Goal: Task Accomplishment & Management: Manage account settings

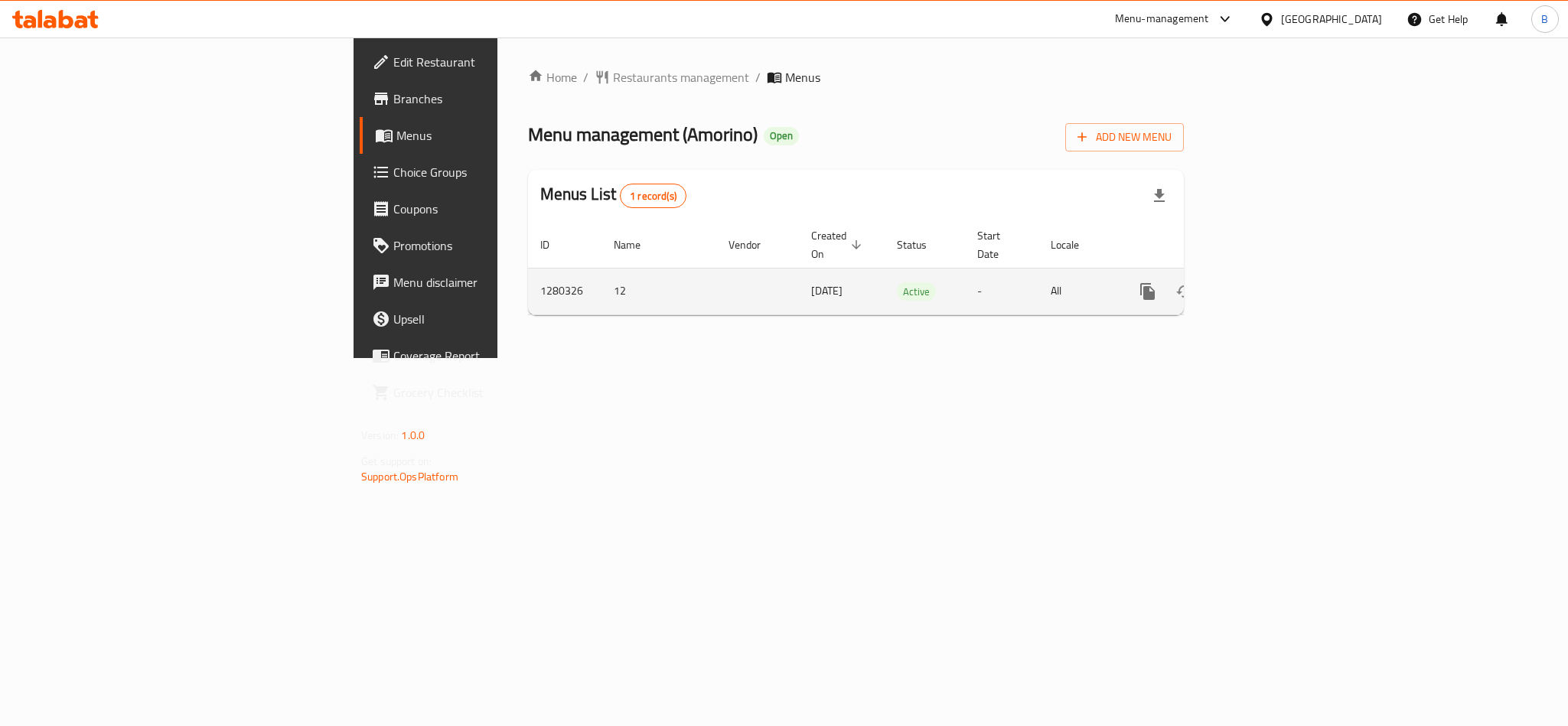
click at [528, 281] on td "1280326" at bounding box center [564, 290] width 73 height 46
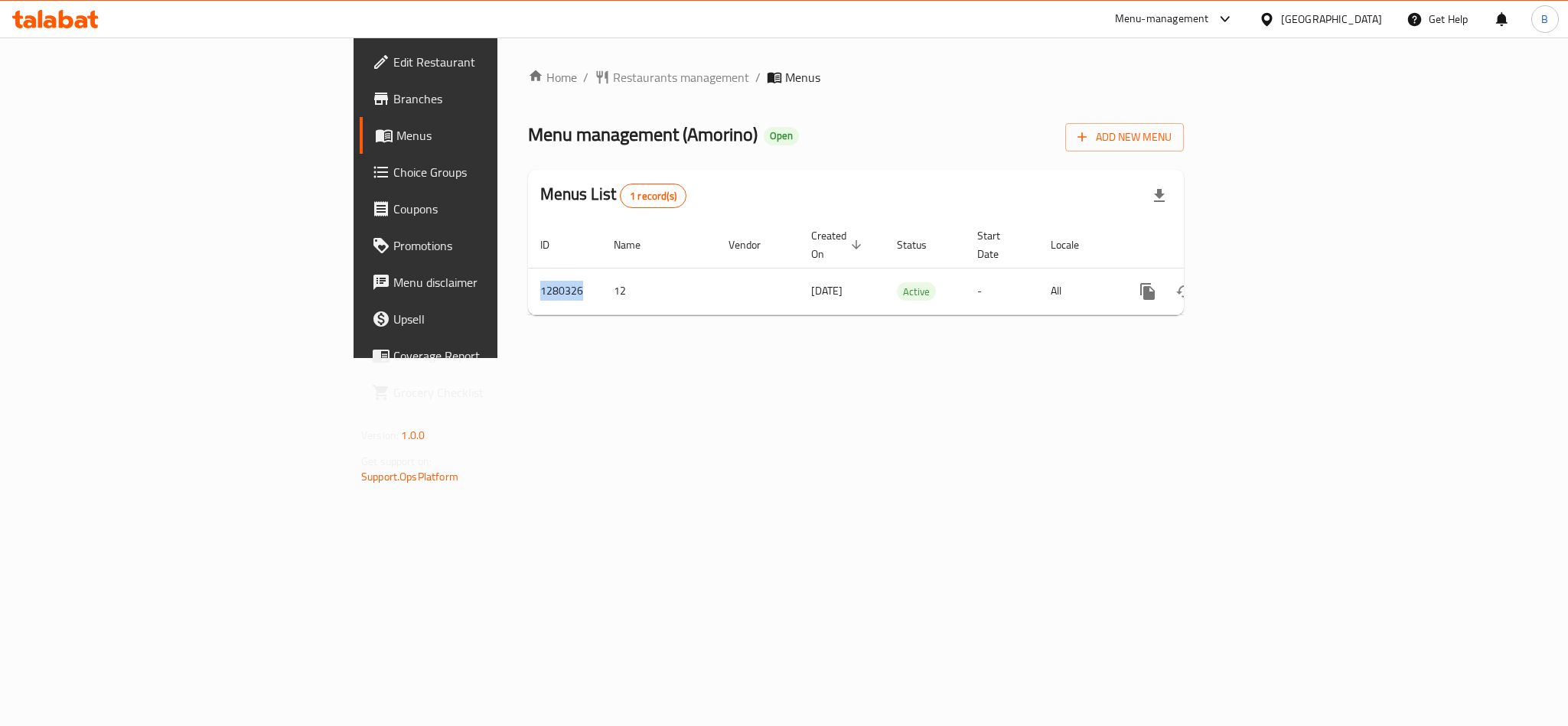
copy td "1280326"
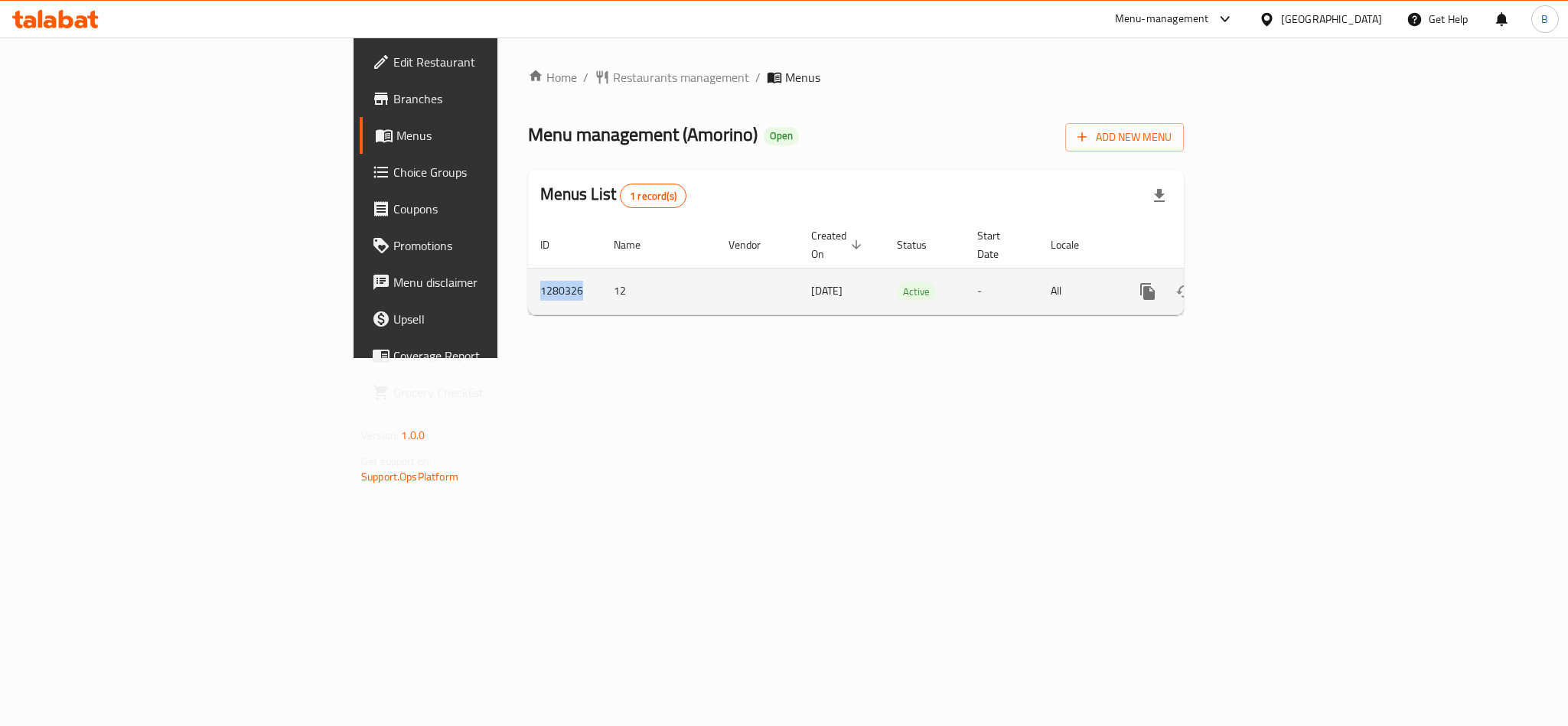
click at [528, 278] on td "1280326" at bounding box center [564, 290] width 73 height 46
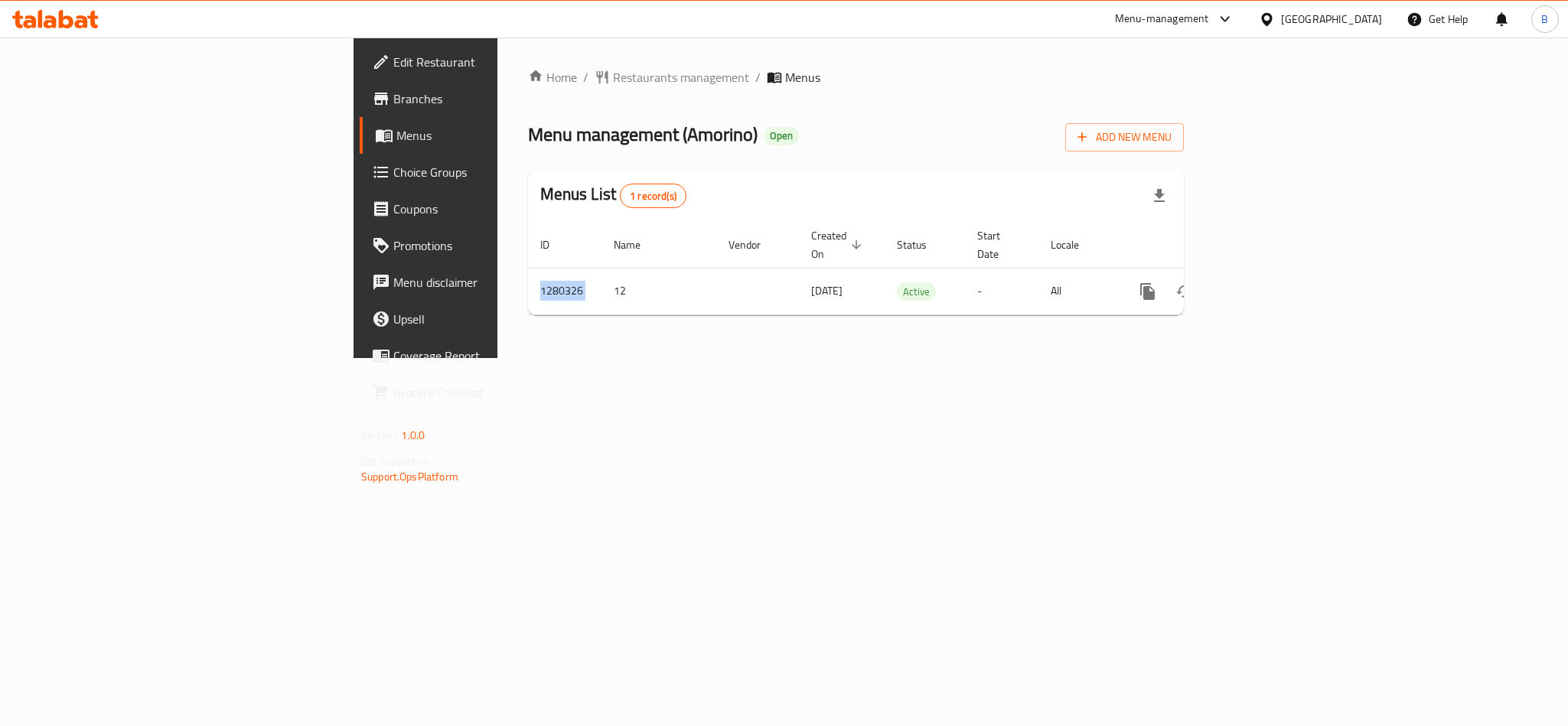
copy td "1280326"
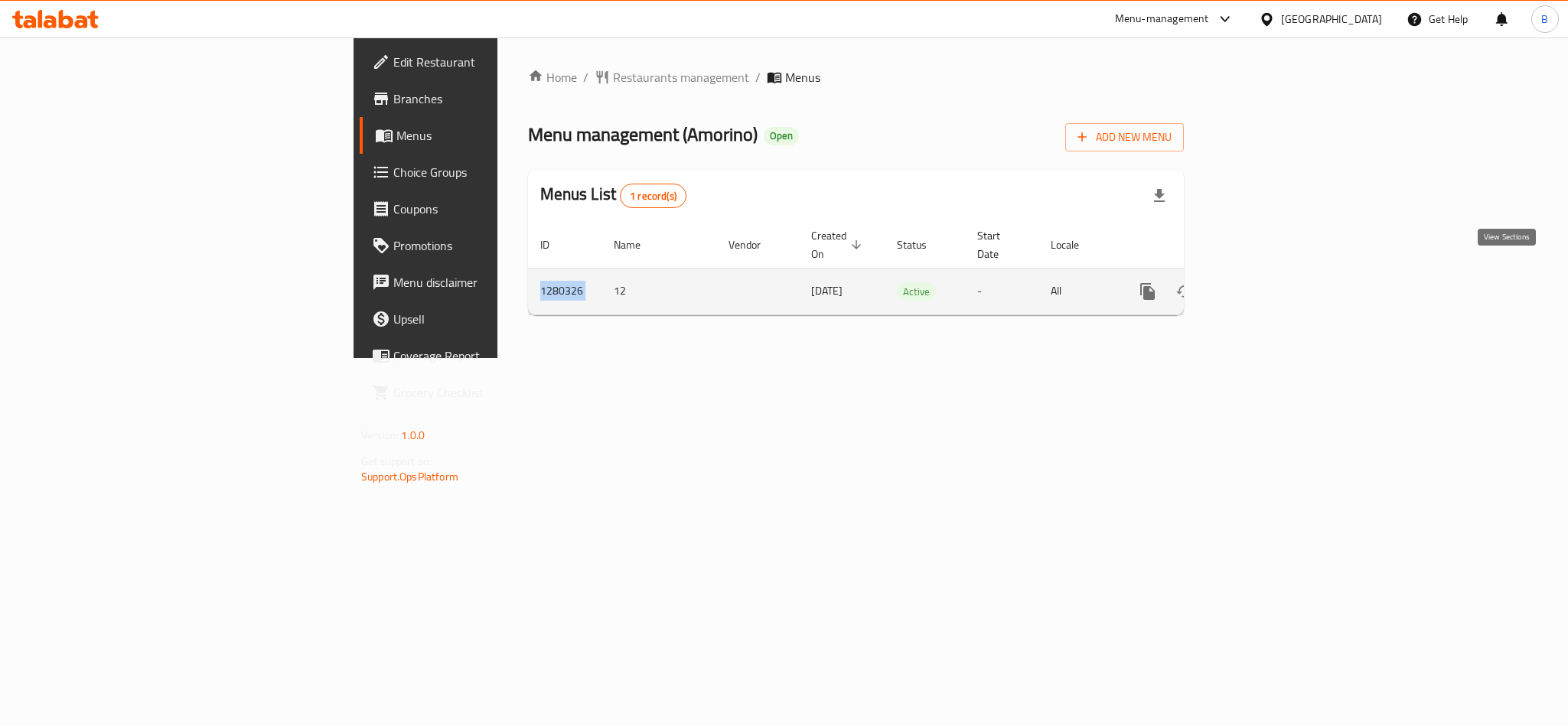
click at [1267, 282] on icon "enhanced table" at bounding box center [1257, 291] width 19 height 19
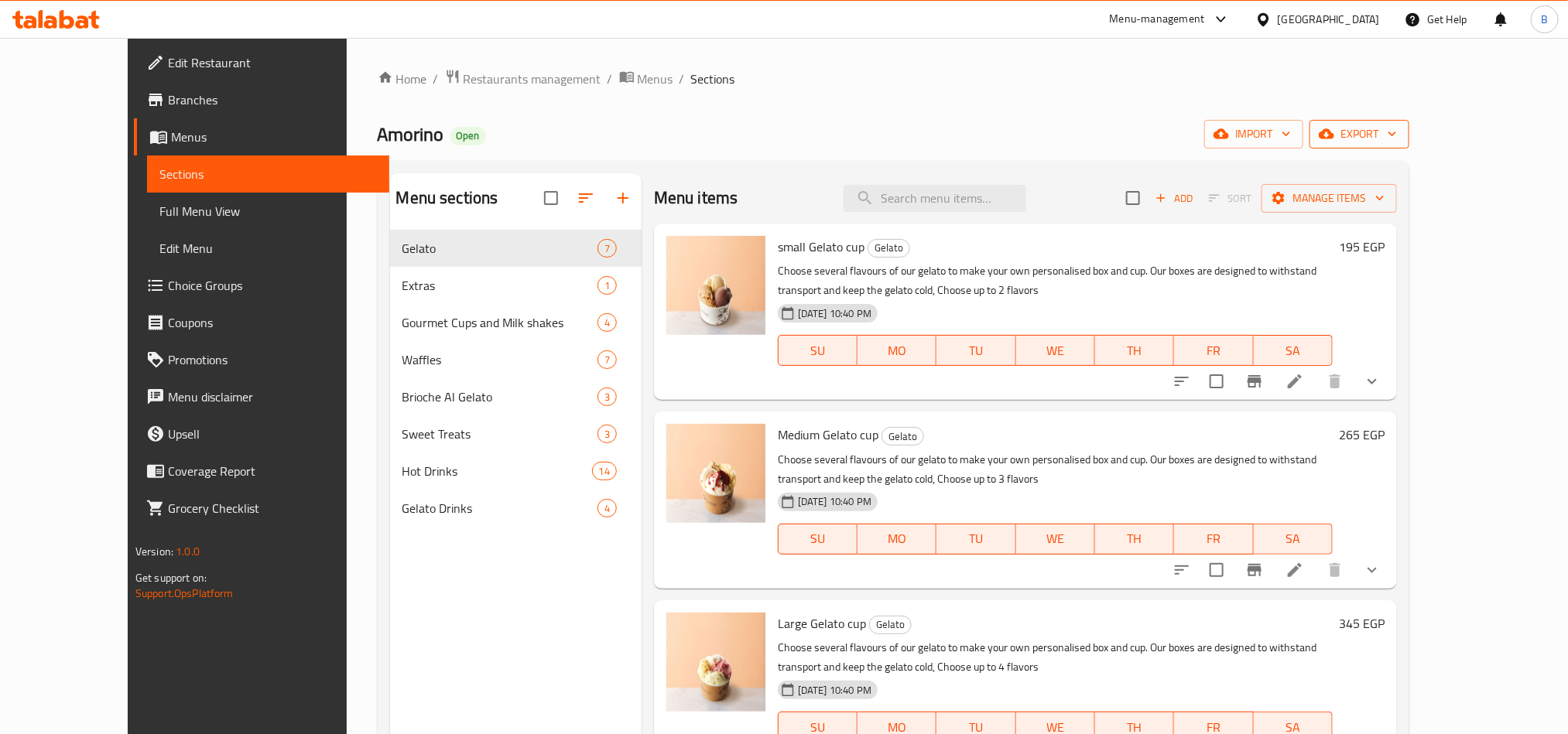
click at [1397, 132] on span "export" at bounding box center [1359, 134] width 75 height 19
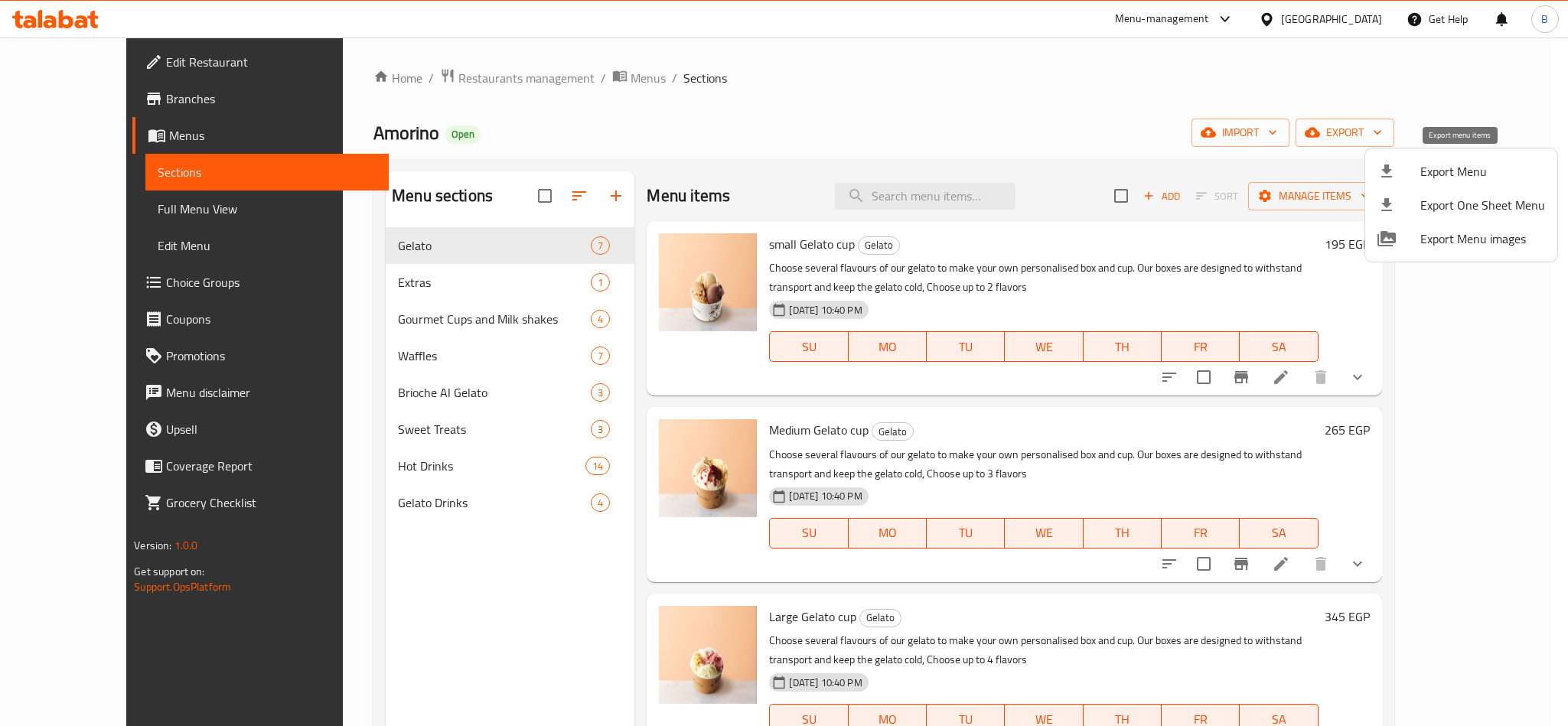
click at [1419, 178] on div at bounding box center [1398, 171] width 43 height 19
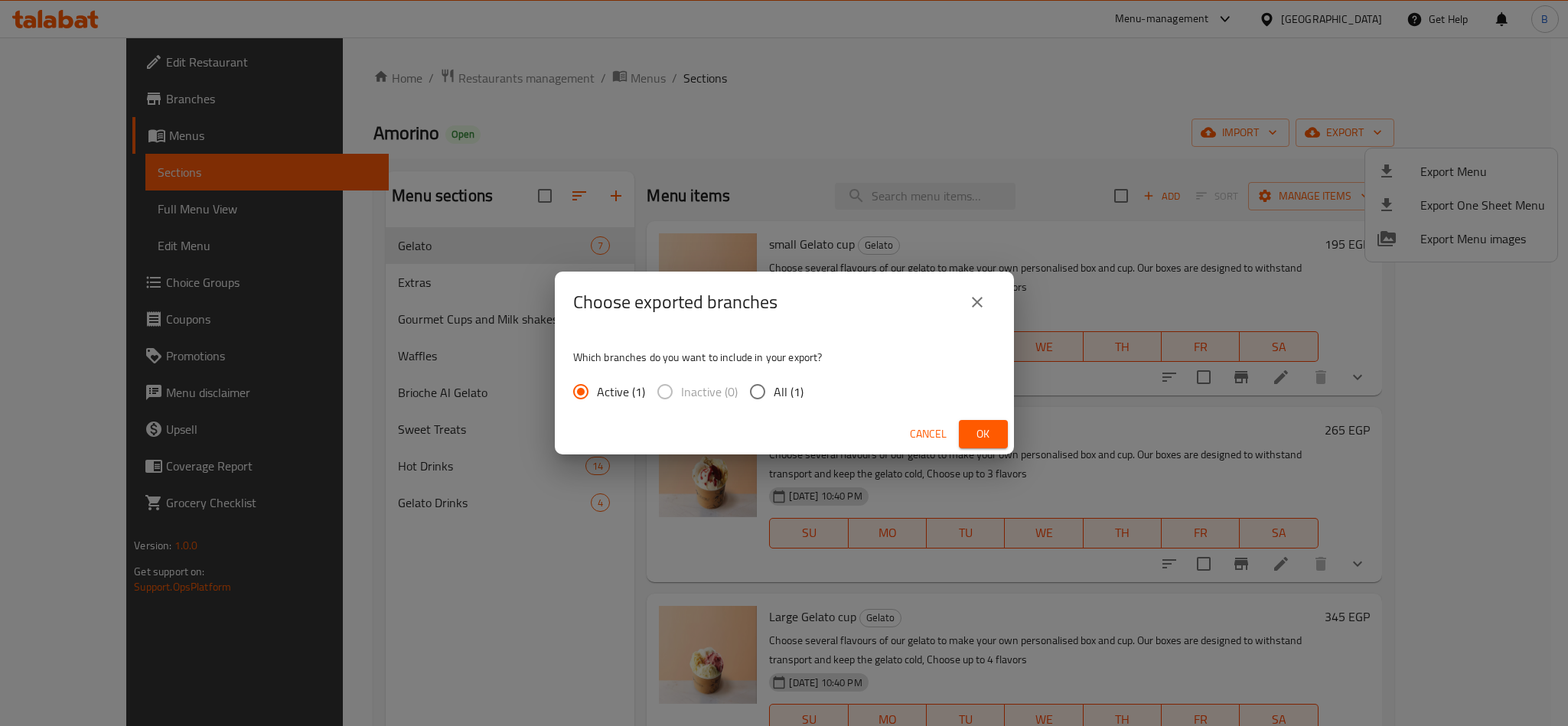
click at [802, 396] on div "Active (1) Inactive (0) All (1)" at bounding box center [694, 392] width 242 height 32
click at [794, 400] on span "All (1)" at bounding box center [788, 392] width 30 height 19
click at [774, 400] on input "All (1)" at bounding box center [757, 392] width 32 height 32
radio input "true"
click at [969, 427] on button "Ok" at bounding box center [983, 434] width 49 height 29
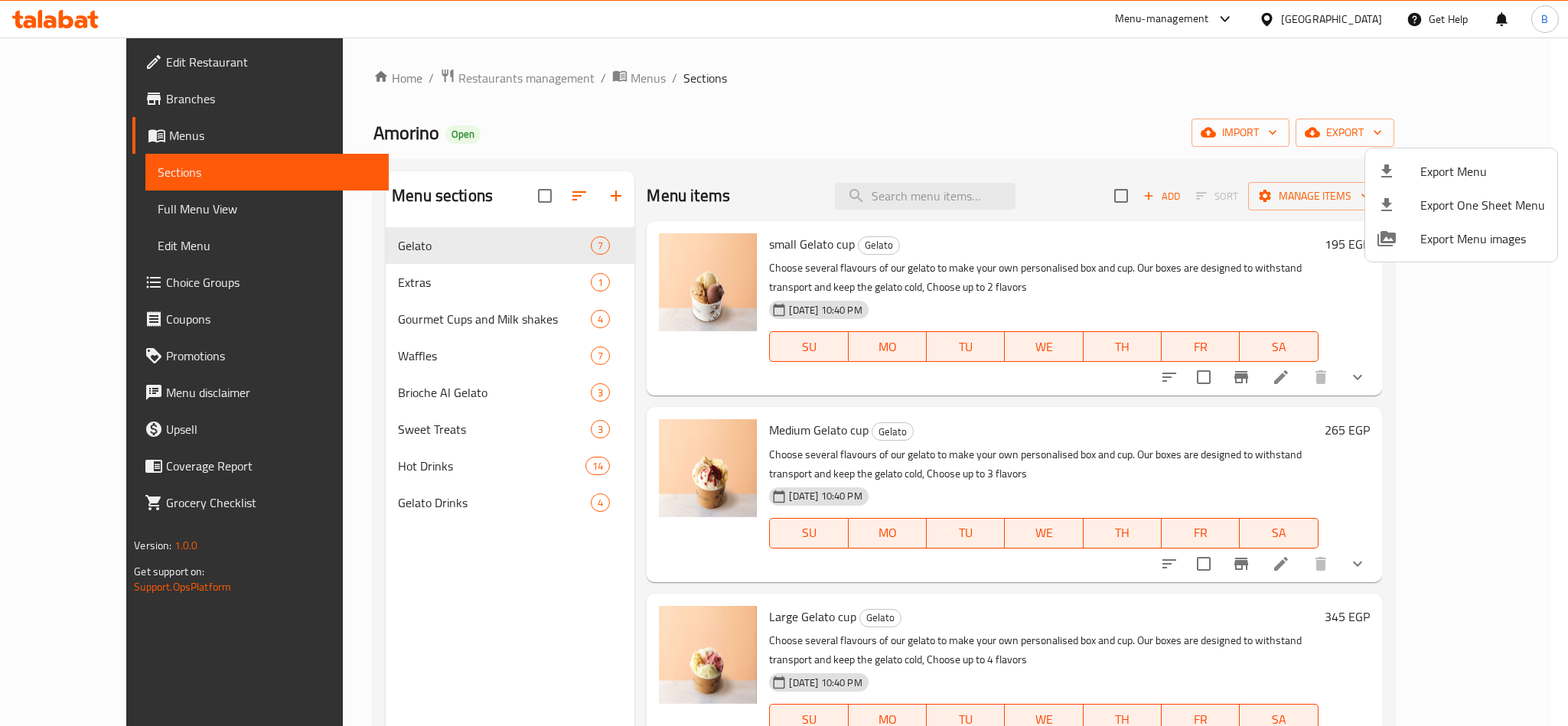
click at [978, 211] on div at bounding box center [784, 363] width 1568 height 726
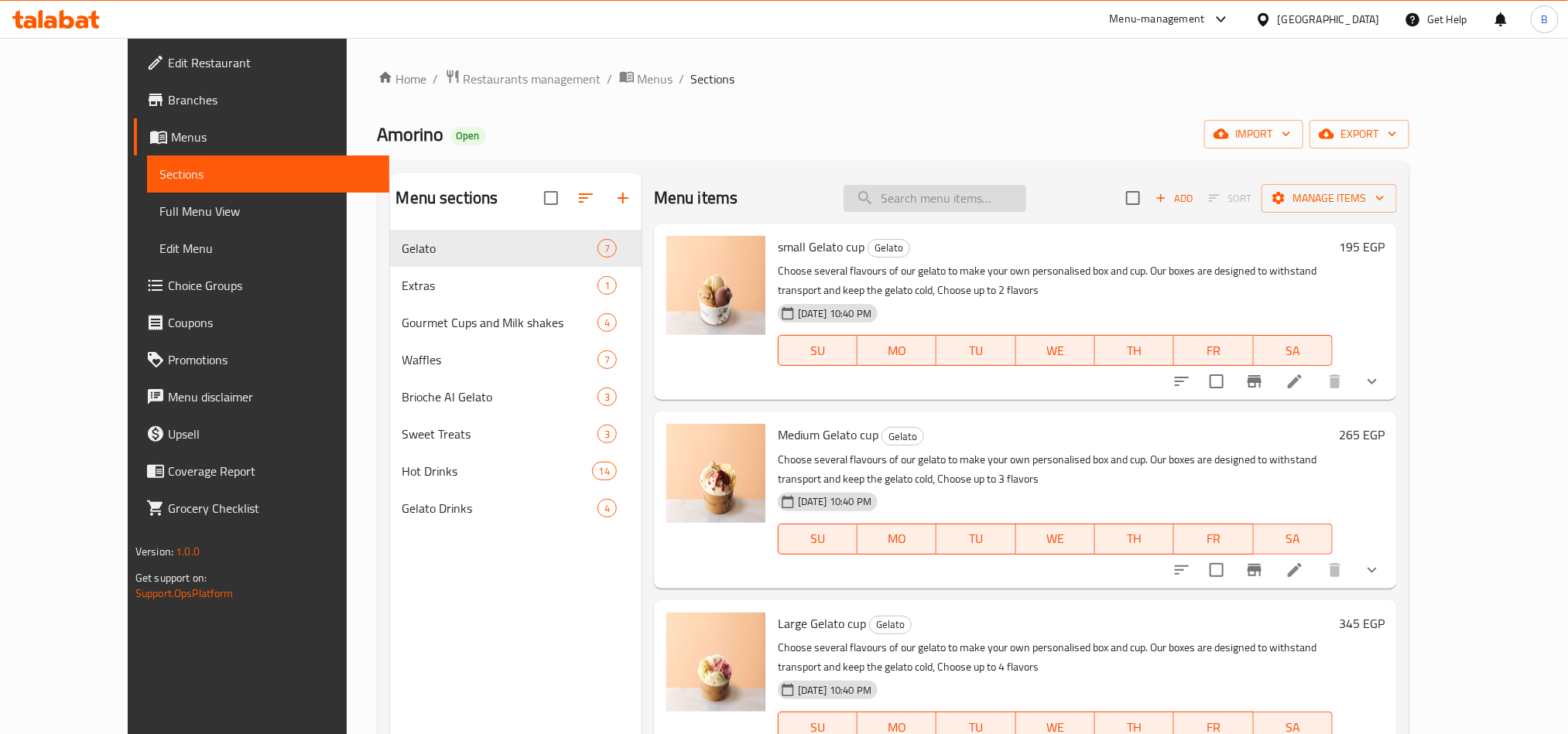
click at [990, 205] on input "search" at bounding box center [935, 198] width 182 height 27
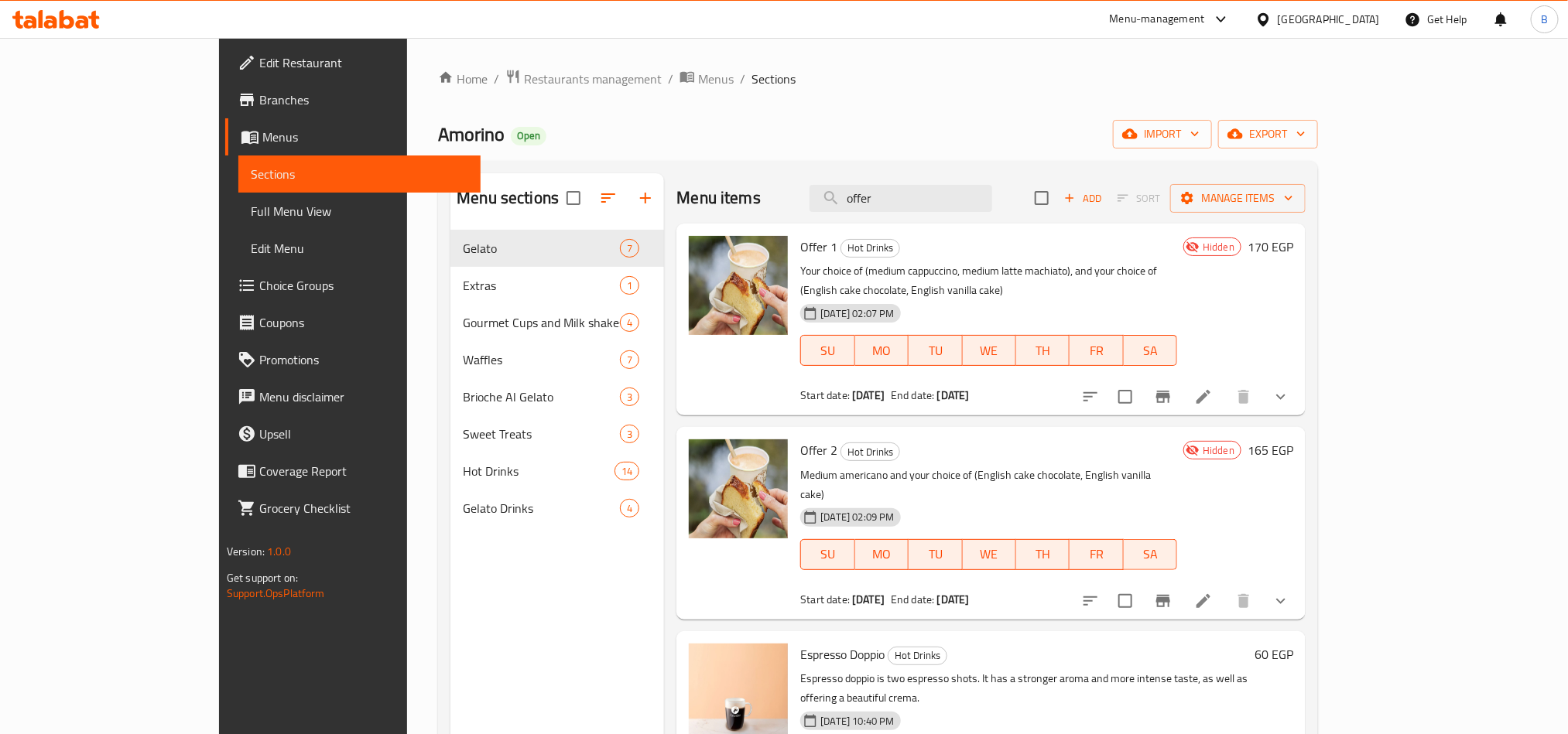
type input "offer"
click at [1211, 595] on icon at bounding box center [1203, 601] width 14 height 14
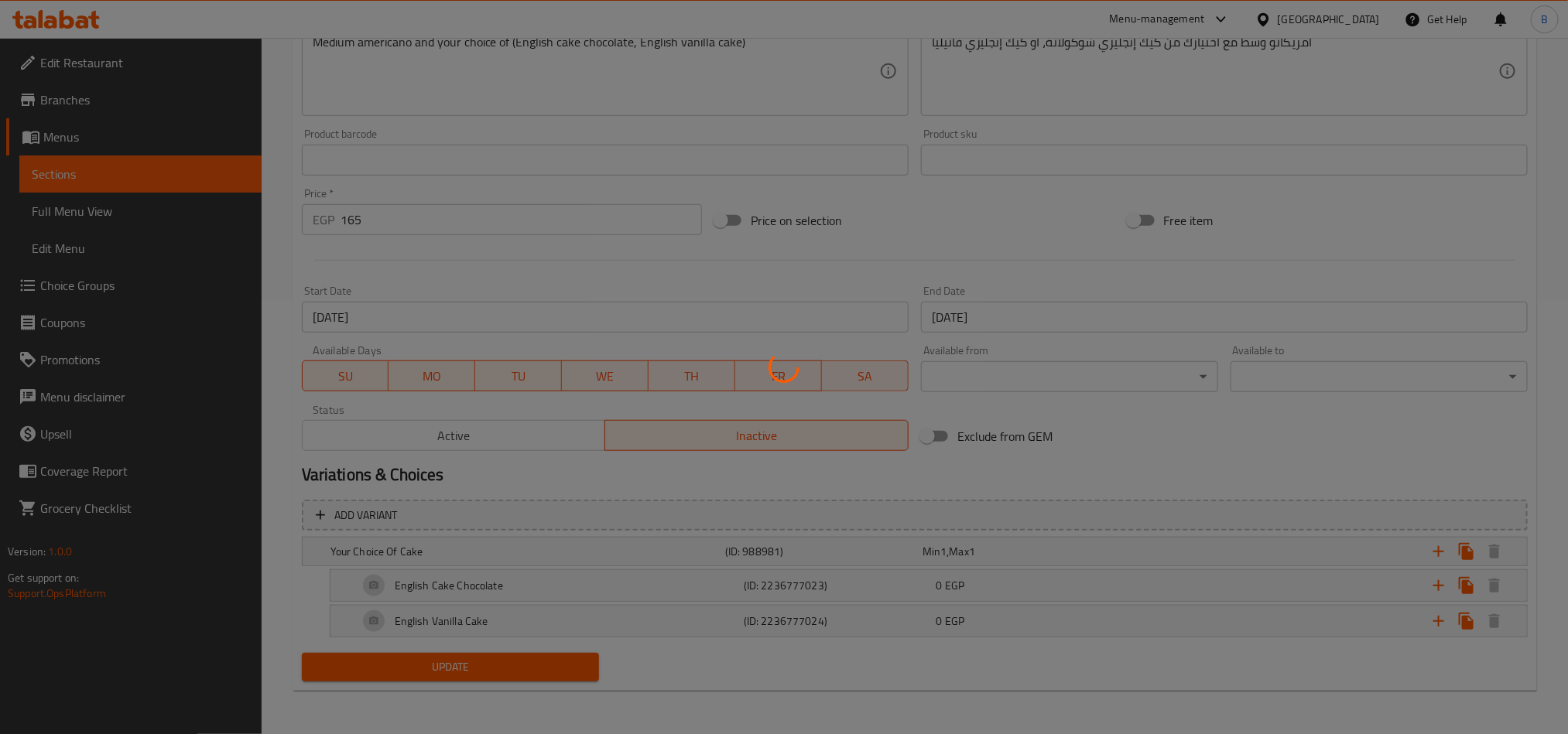
scroll to position [407, 0]
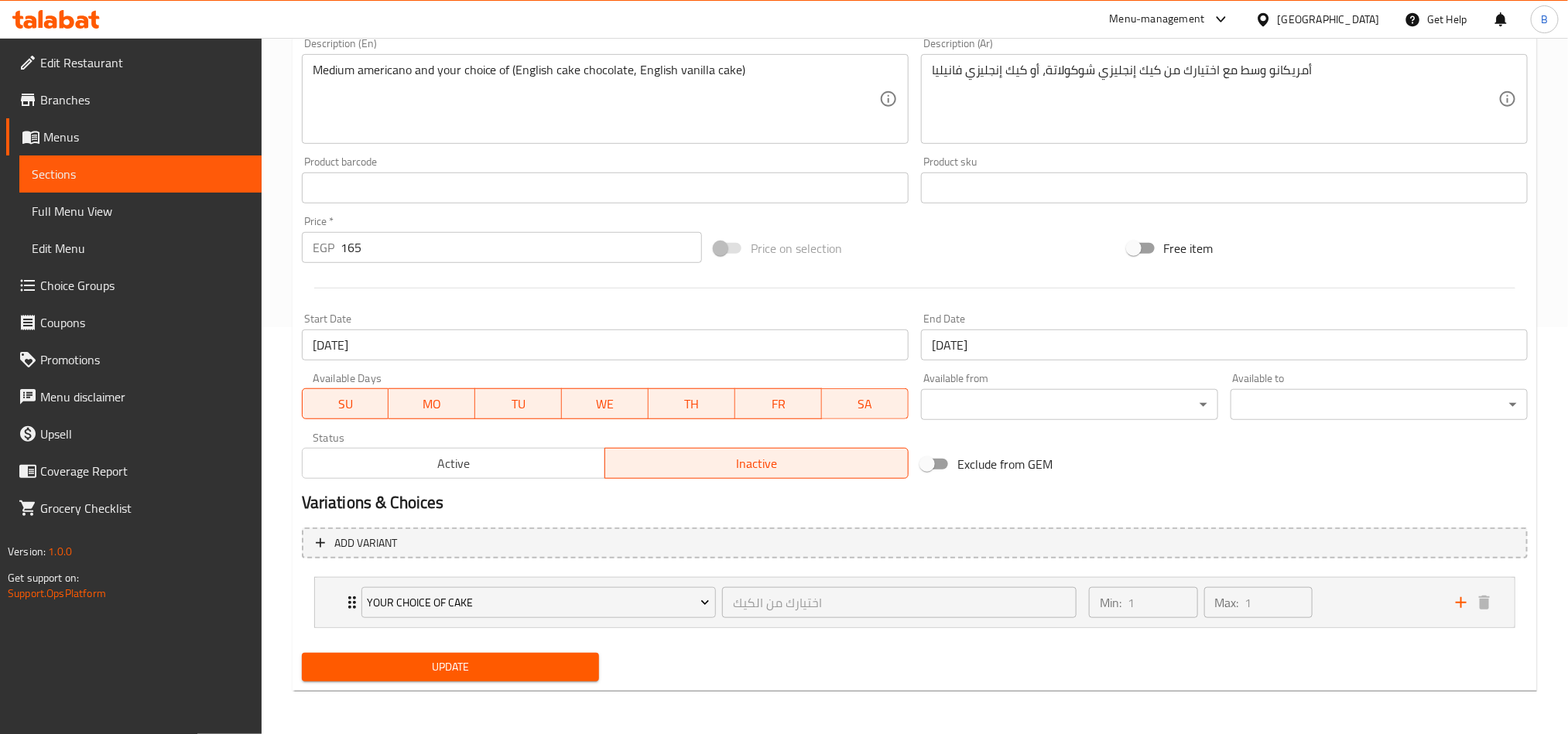
click at [451, 425] on div "Home / Restaurants management / Menus / Sections / item / update Hot Drinks sec…" at bounding box center [915, 182] width 1245 height 1042
click at [442, 463] on span "Active" at bounding box center [454, 463] width 291 height 22
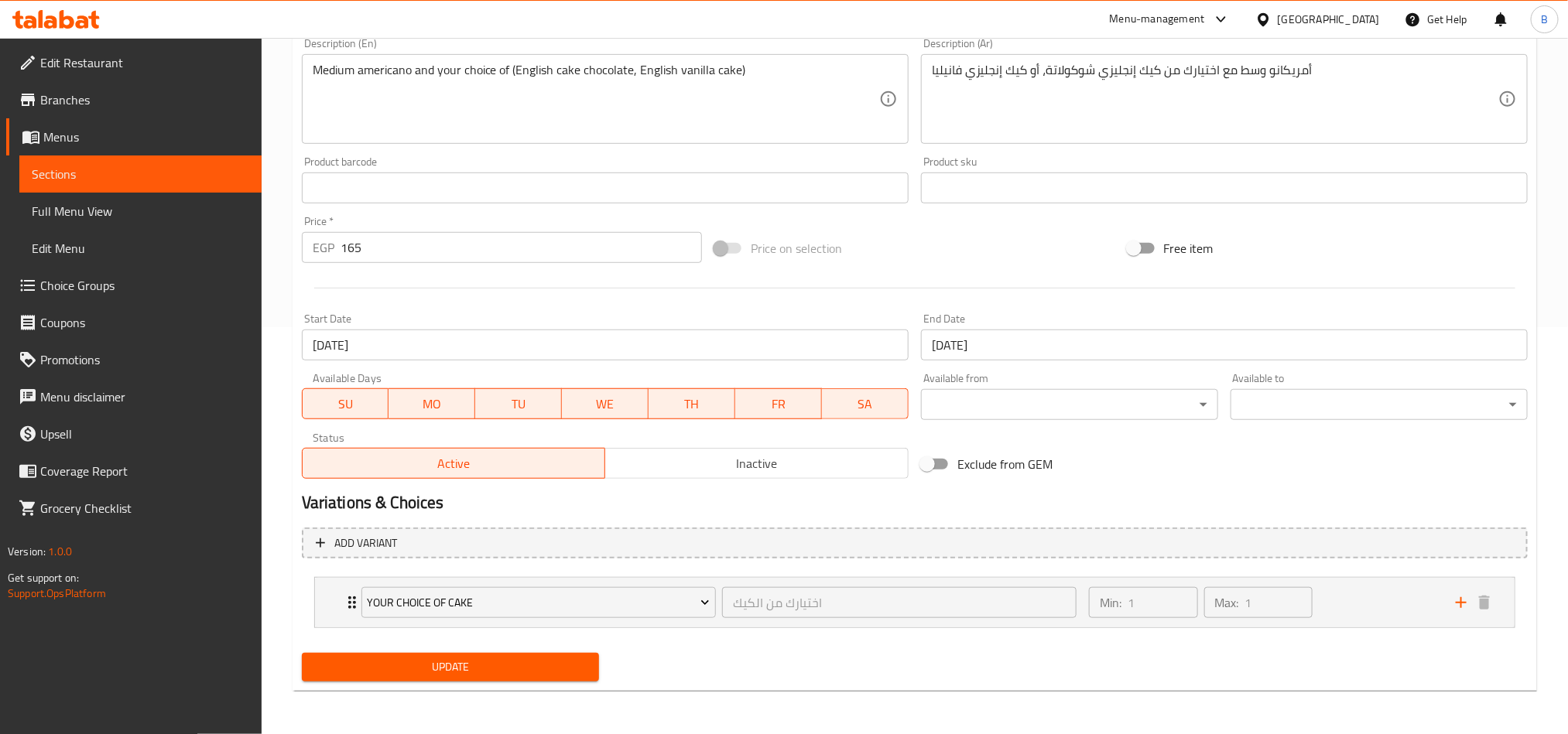
click at [495, 661] on span "Update" at bounding box center [450, 667] width 272 height 19
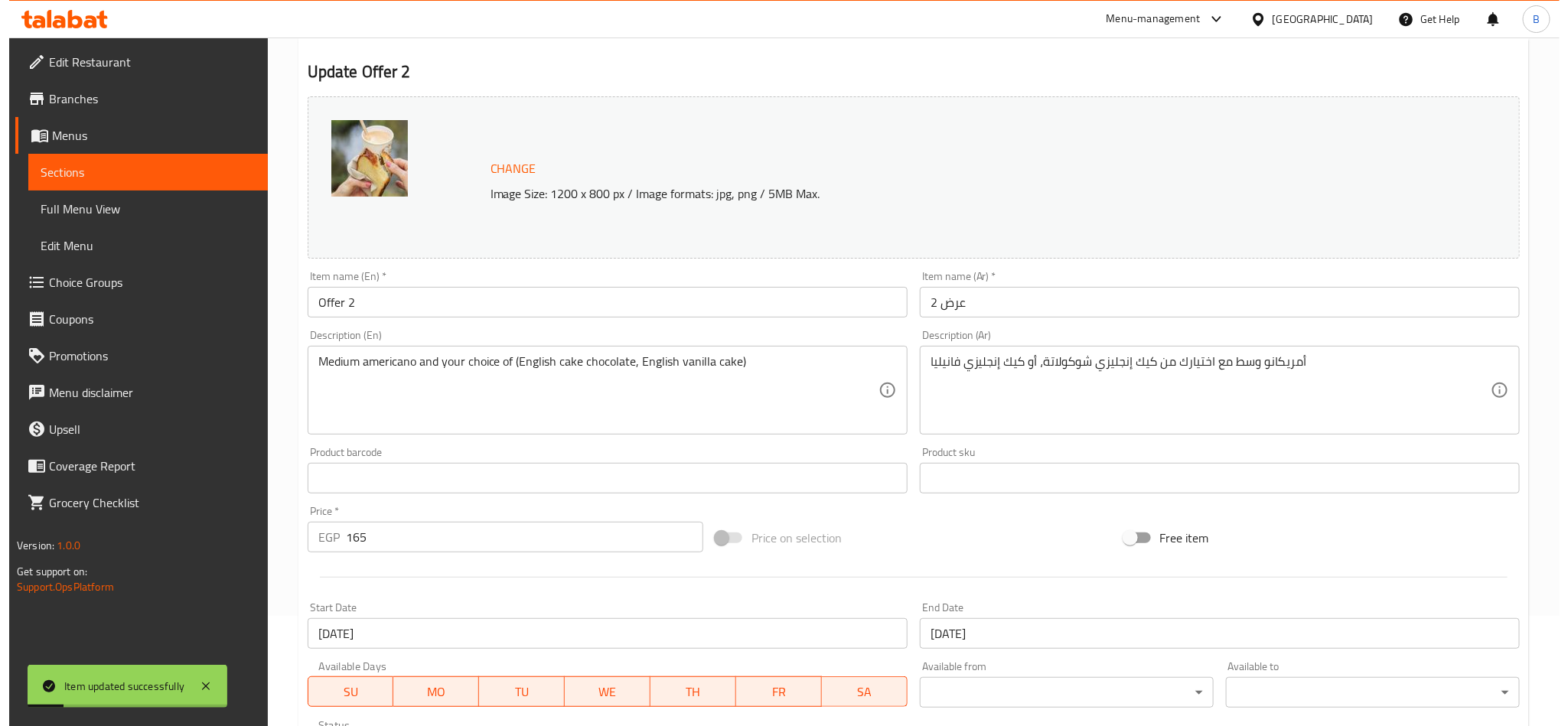
scroll to position [0, 0]
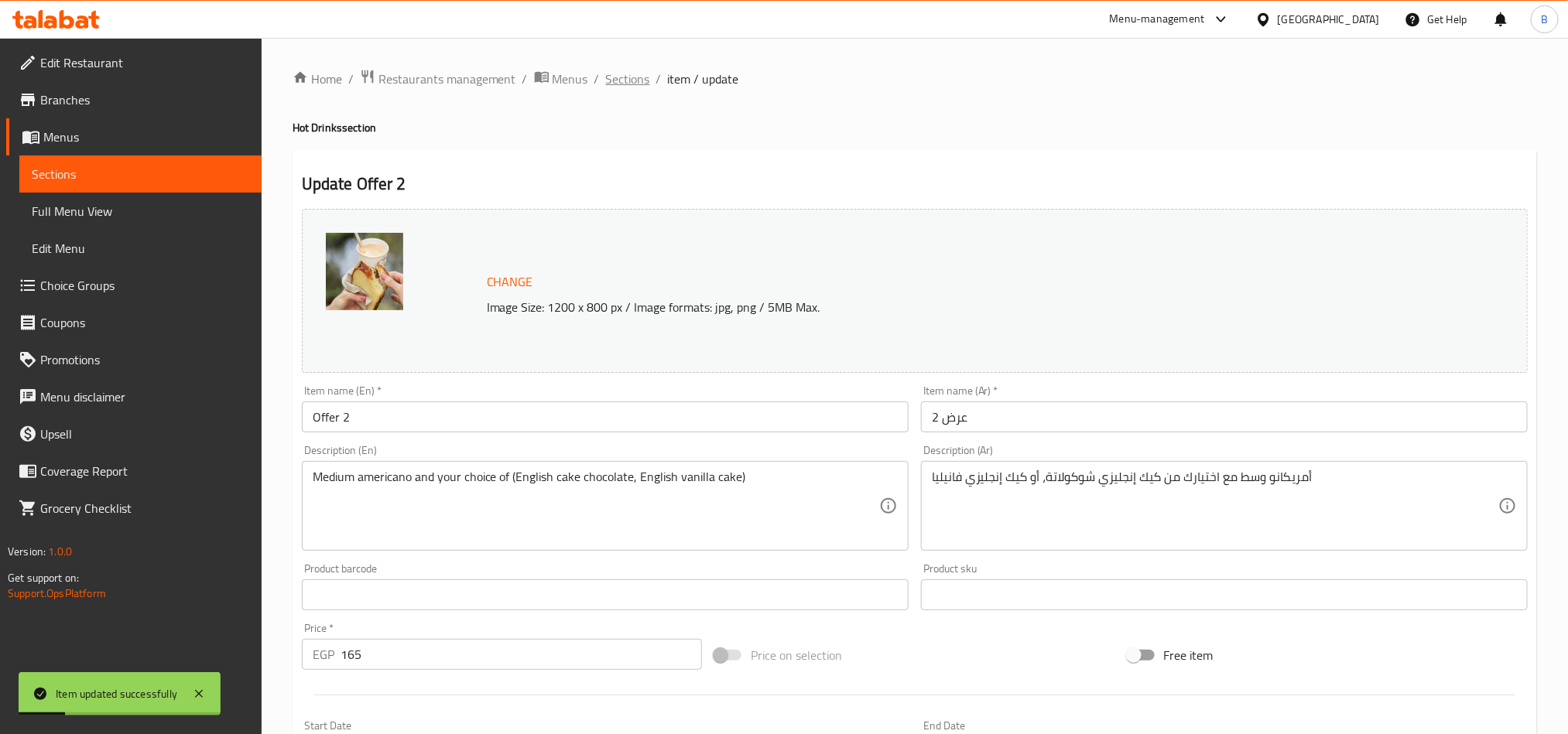
click at [629, 82] on span "Sections" at bounding box center [628, 78] width 44 height 19
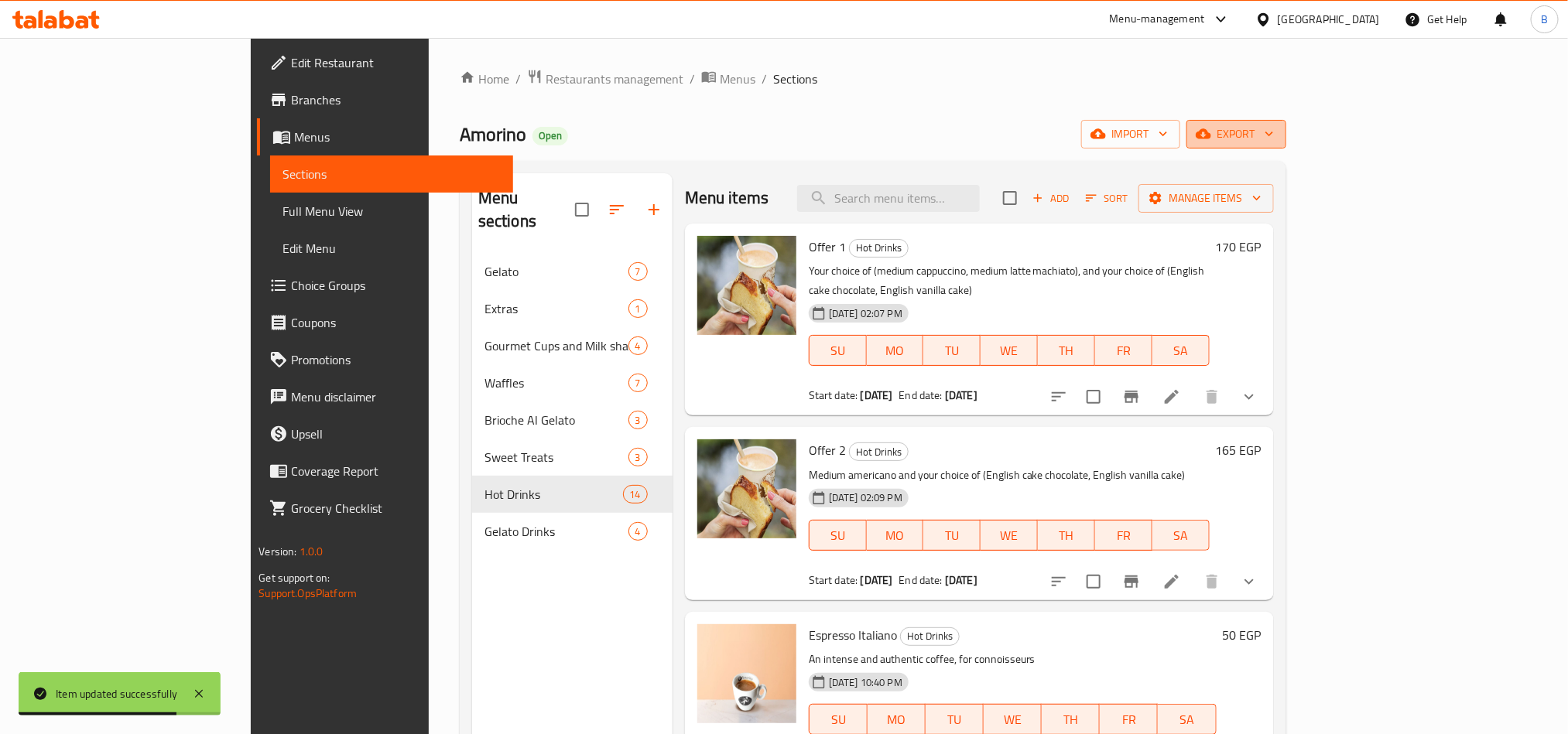
click at [1211, 128] on icon "button" at bounding box center [1203, 134] width 16 height 16
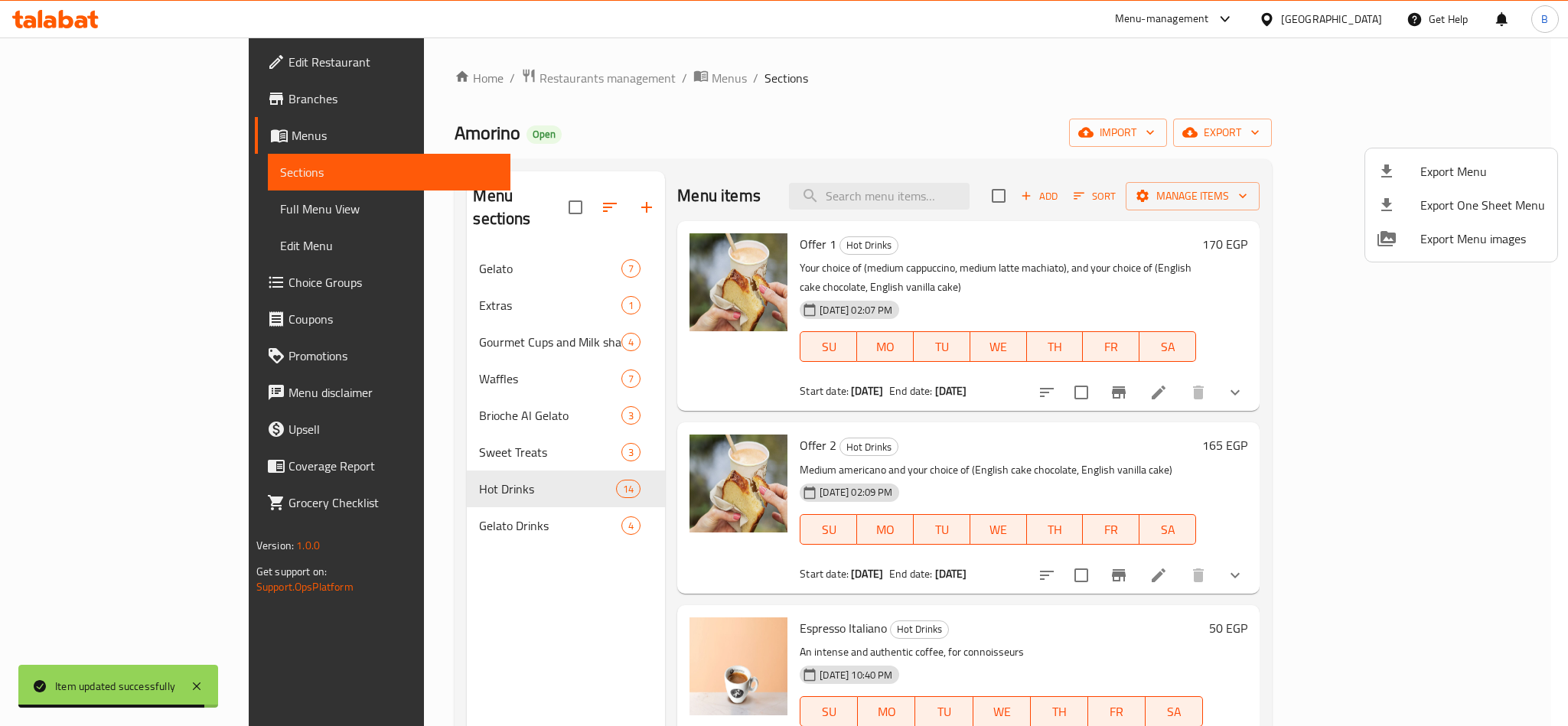
click at [1099, 134] on div at bounding box center [784, 363] width 1568 height 726
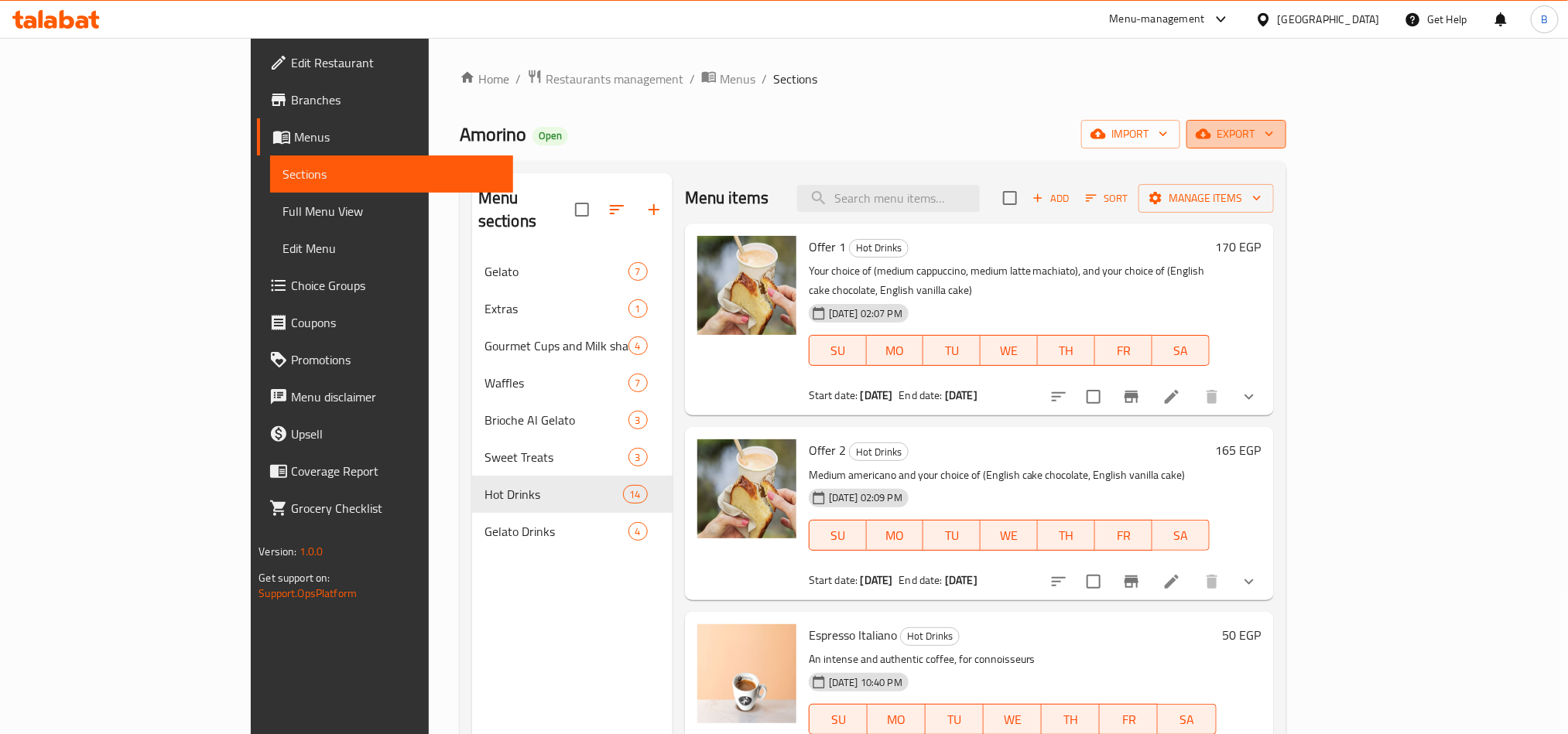
click at [1211, 135] on icon "button" at bounding box center [1203, 134] width 16 height 10
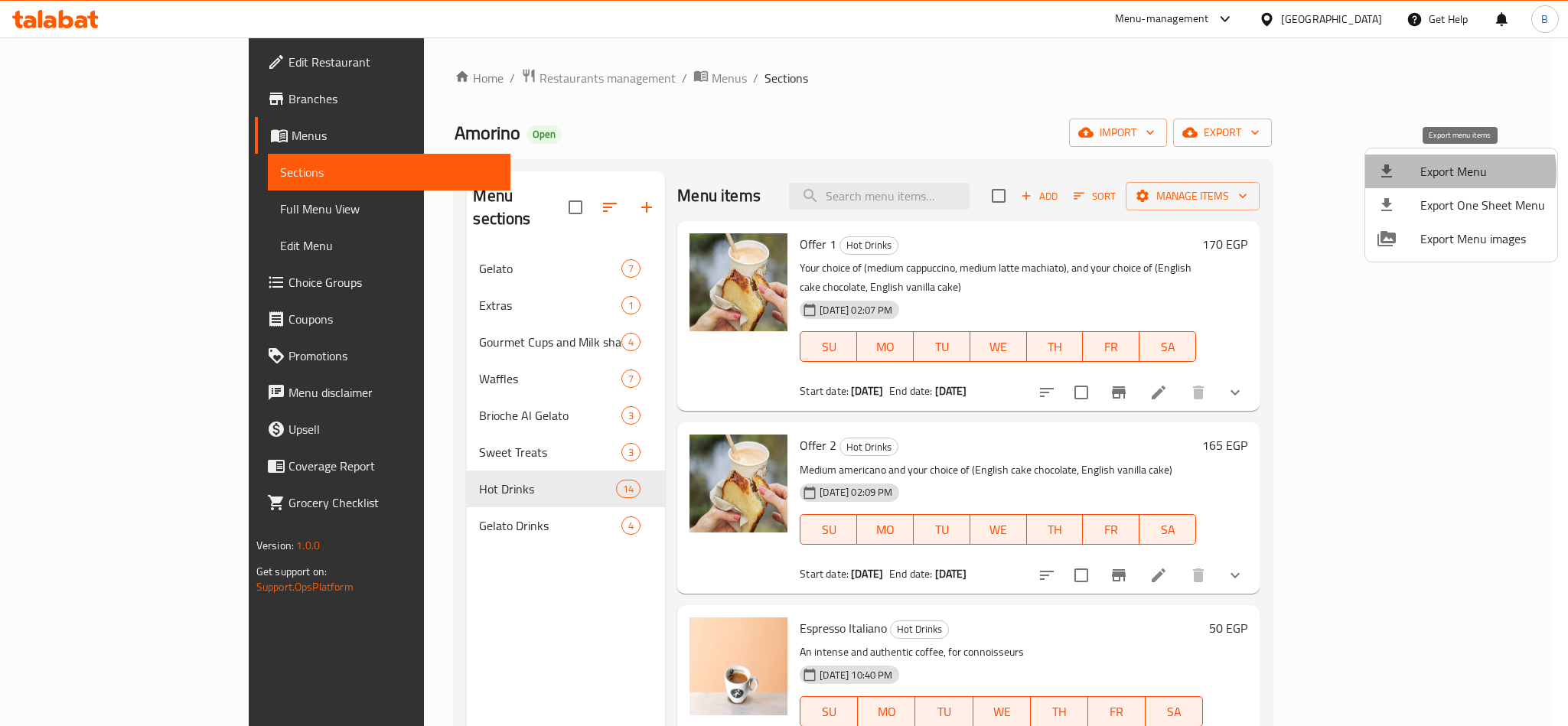
click at [1454, 172] on span "Export Menu" at bounding box center [1482, 171] width 125 height 19
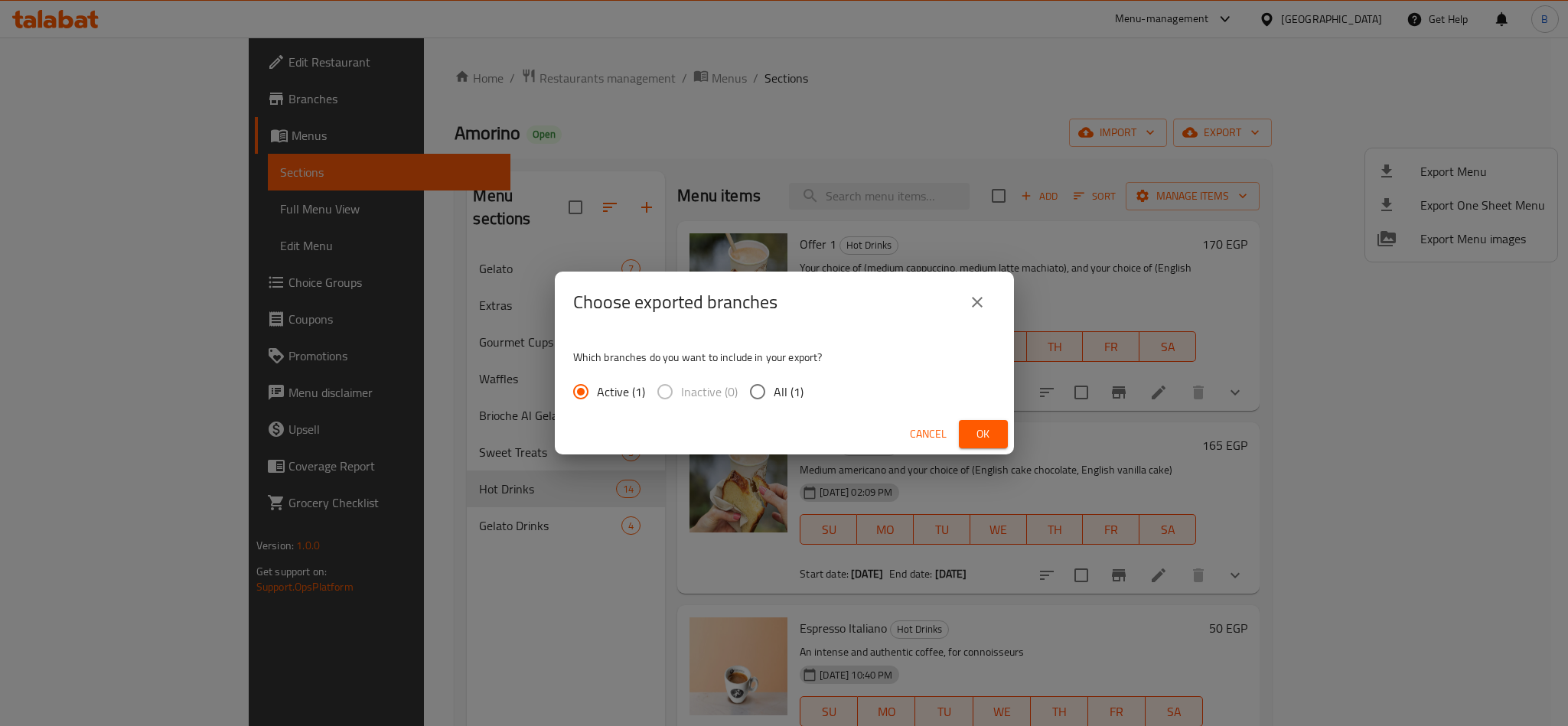
click at [793, 401] on span "All (1)" at bounding box center [788, 392] width 30 height 19
click at [774, 403] on input "All (1)" at bounding box center [757, 392] width 32 height 32
radio input "true"
click at [961, 427] on button "Ok" at bounding box center [983, 434] width 49 height 29
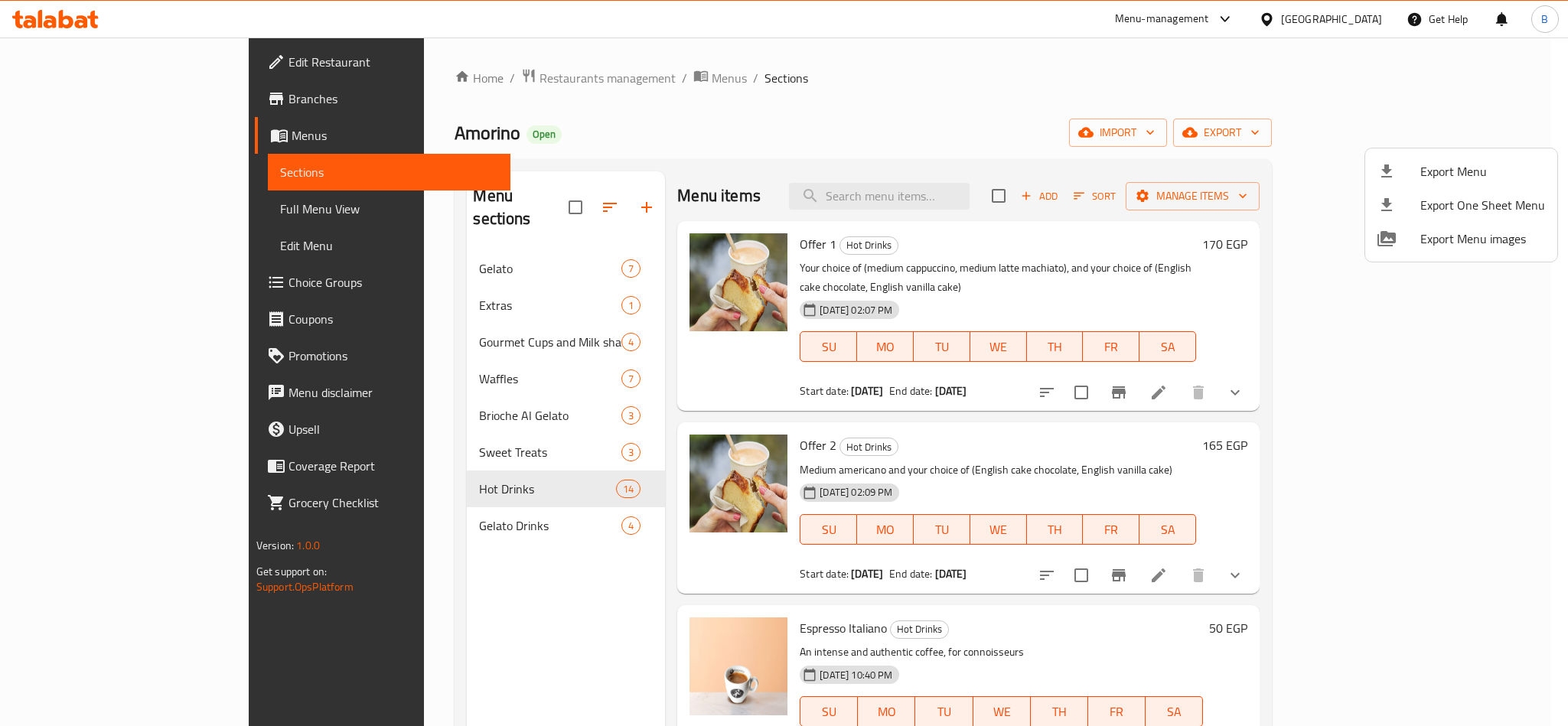
click at [429, 91] on div at bounding box center [784, 363] width 1568 height 726
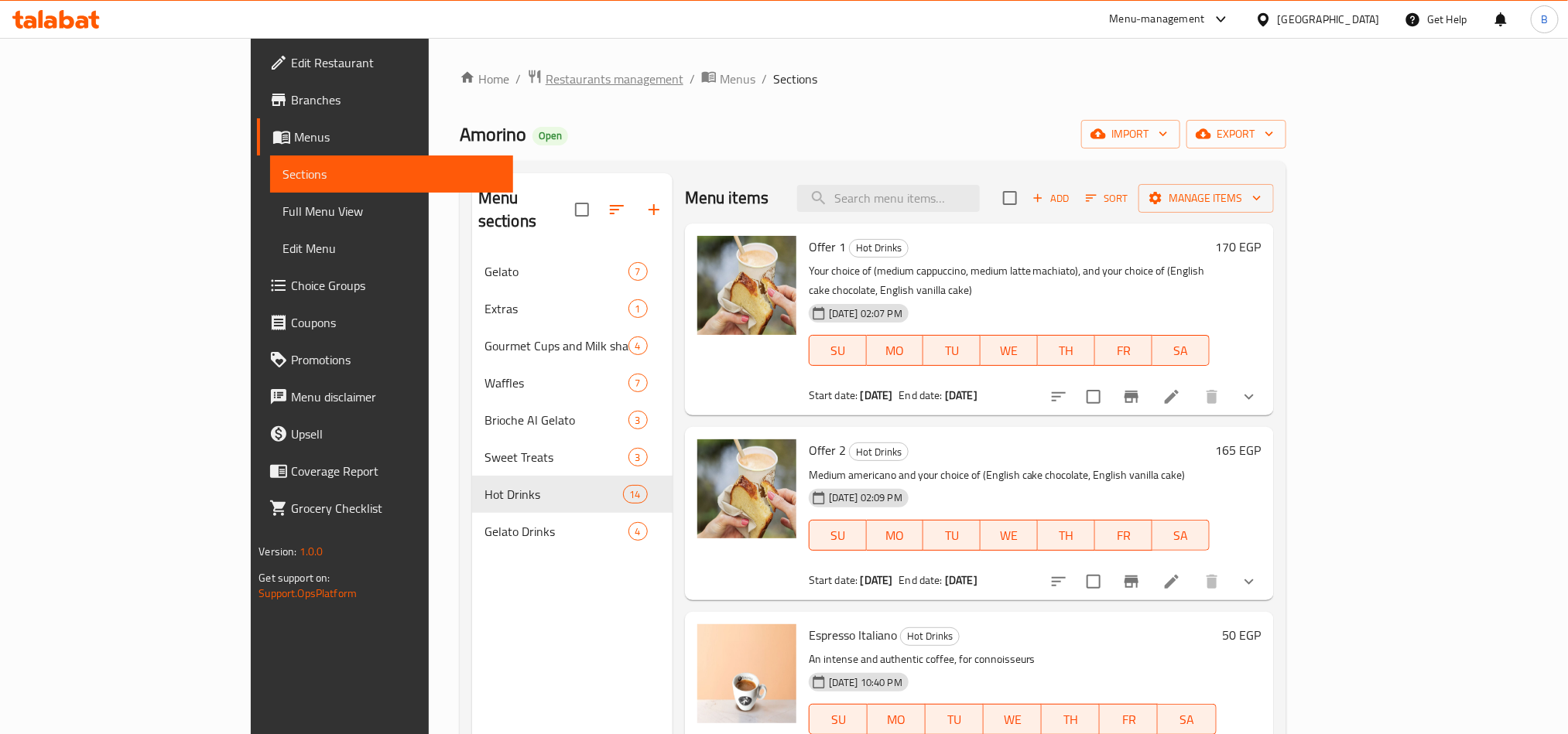
click at [546, 82] on span "Restaurants management" at bounding box center [614, 78] width 138 height 19
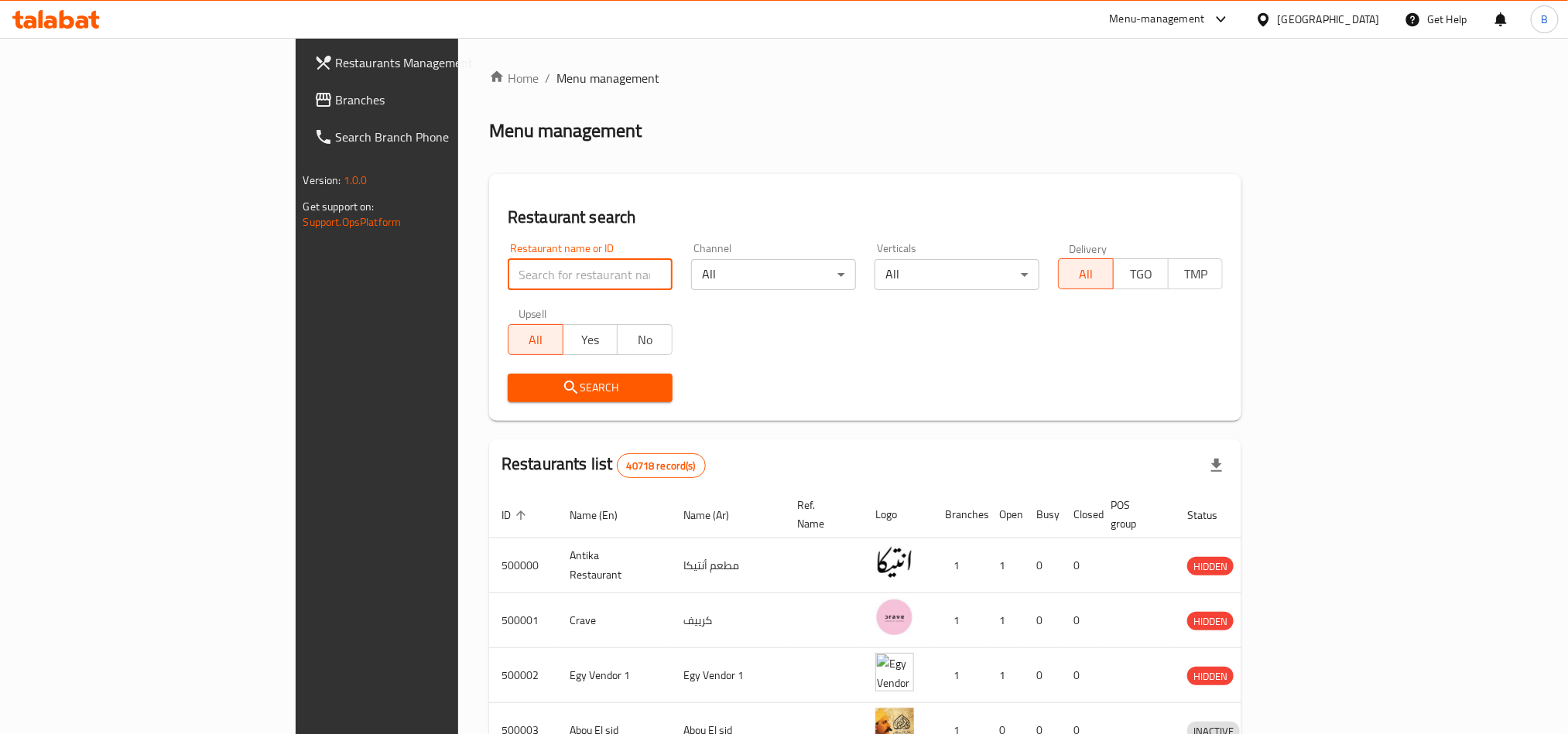
click at [508, 277] on input "search" at bounding box center [591, 275] width 165 height 31
paste input "644013"
click button "Search" at bounding box center [591, 388] width 165 height 29
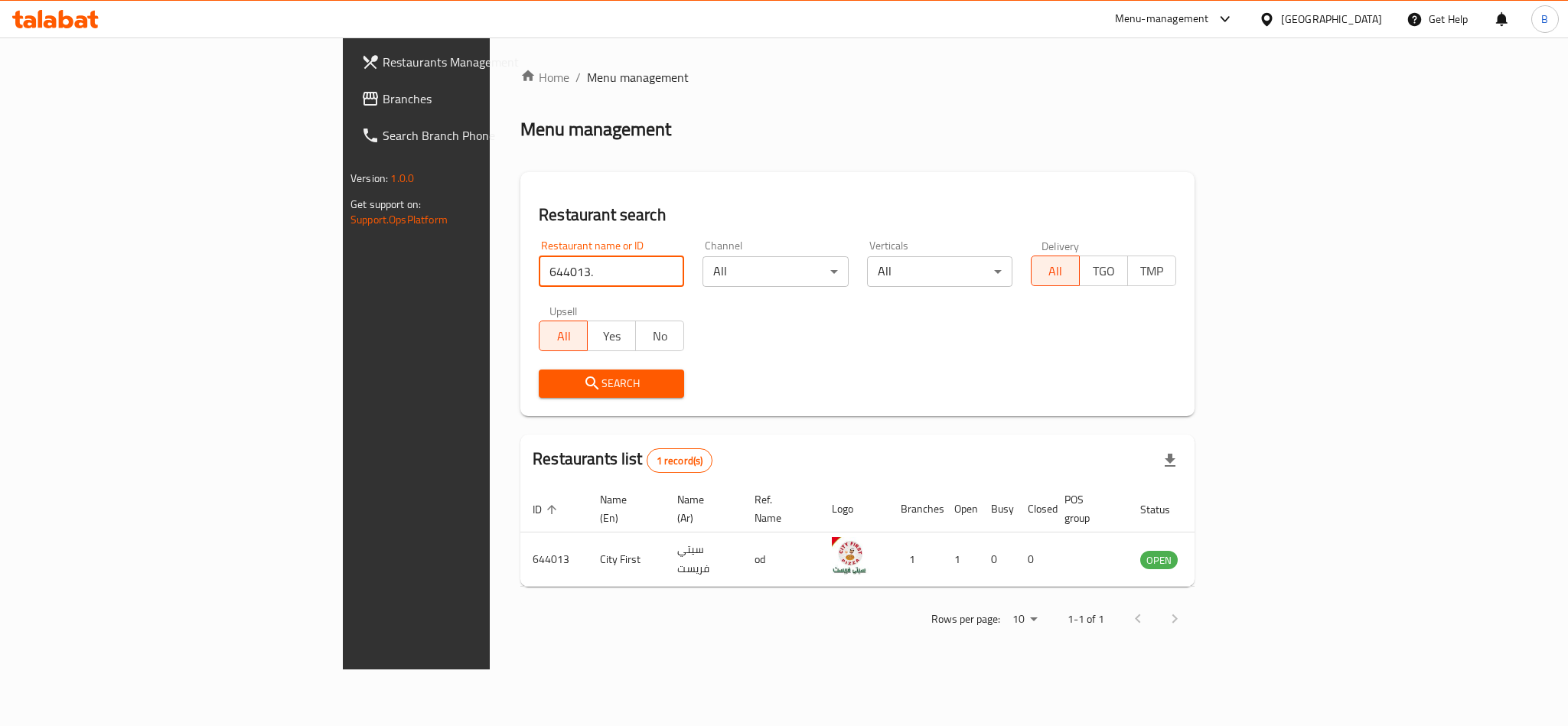
type input "644013"
click button "Search" at bounding box center [612, 383] width 145 height 29
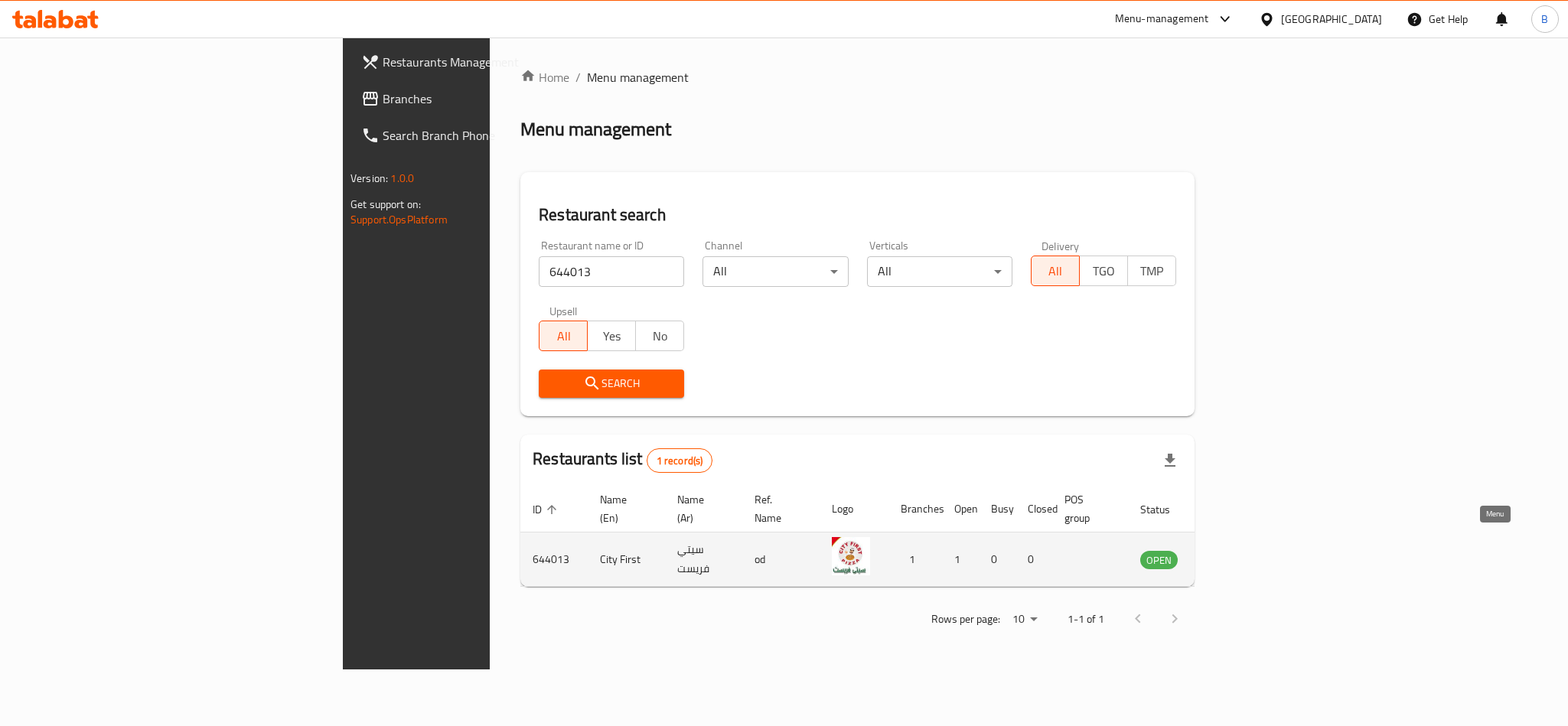
click at [1239, 551] on icon "enhanced table" at bounding box center [1230, 560] width 19 height 19
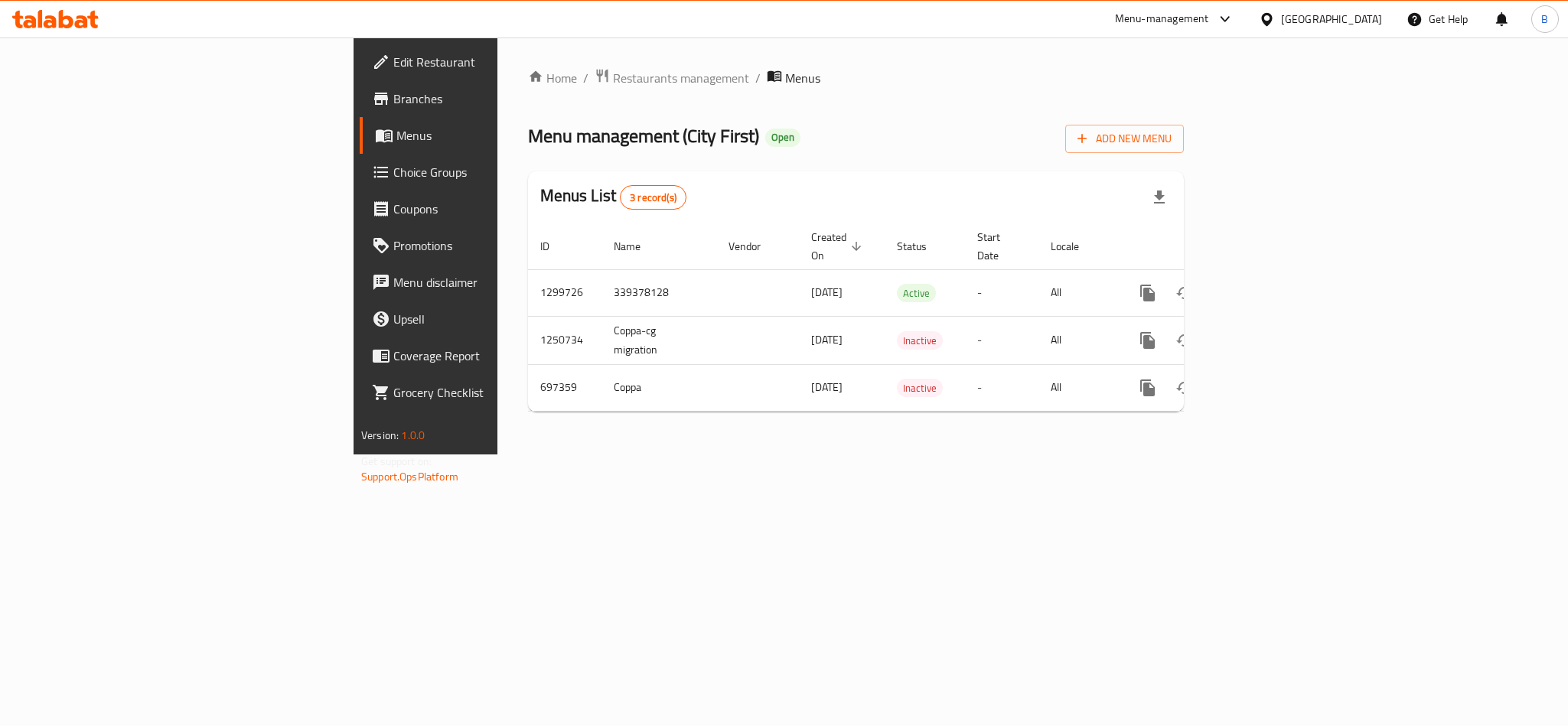
drag, startPoint x: 69, startPoint y: 88, endPoint x: 139, endPoint y: 85, distance: 70.1
click at [393, 90] on span "Branches" at bounding box center [497, 99] width 210 height 19
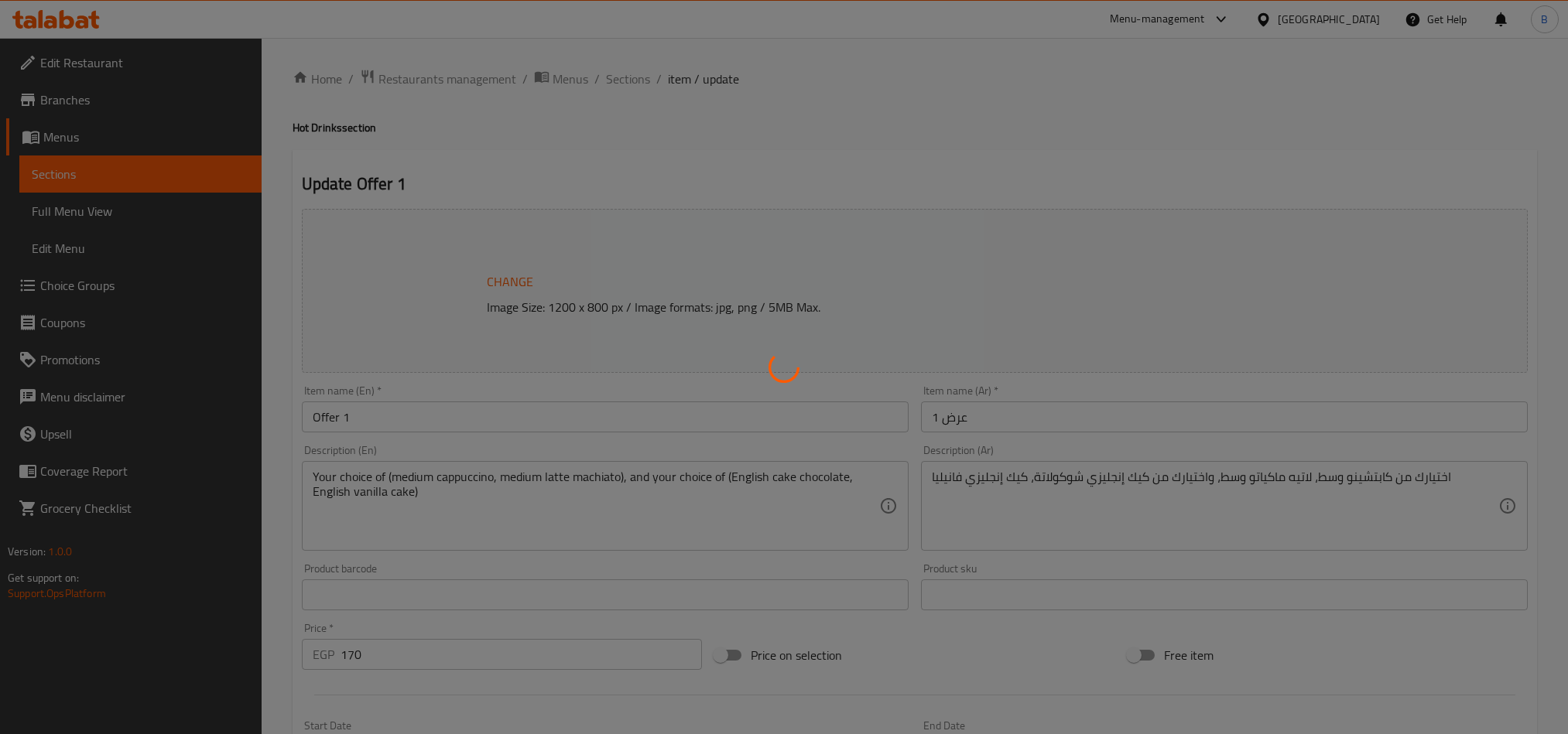
type input "اختيارك من المشروب"
type input "1"
type input "اختيارك من الكيك"
type input "1"
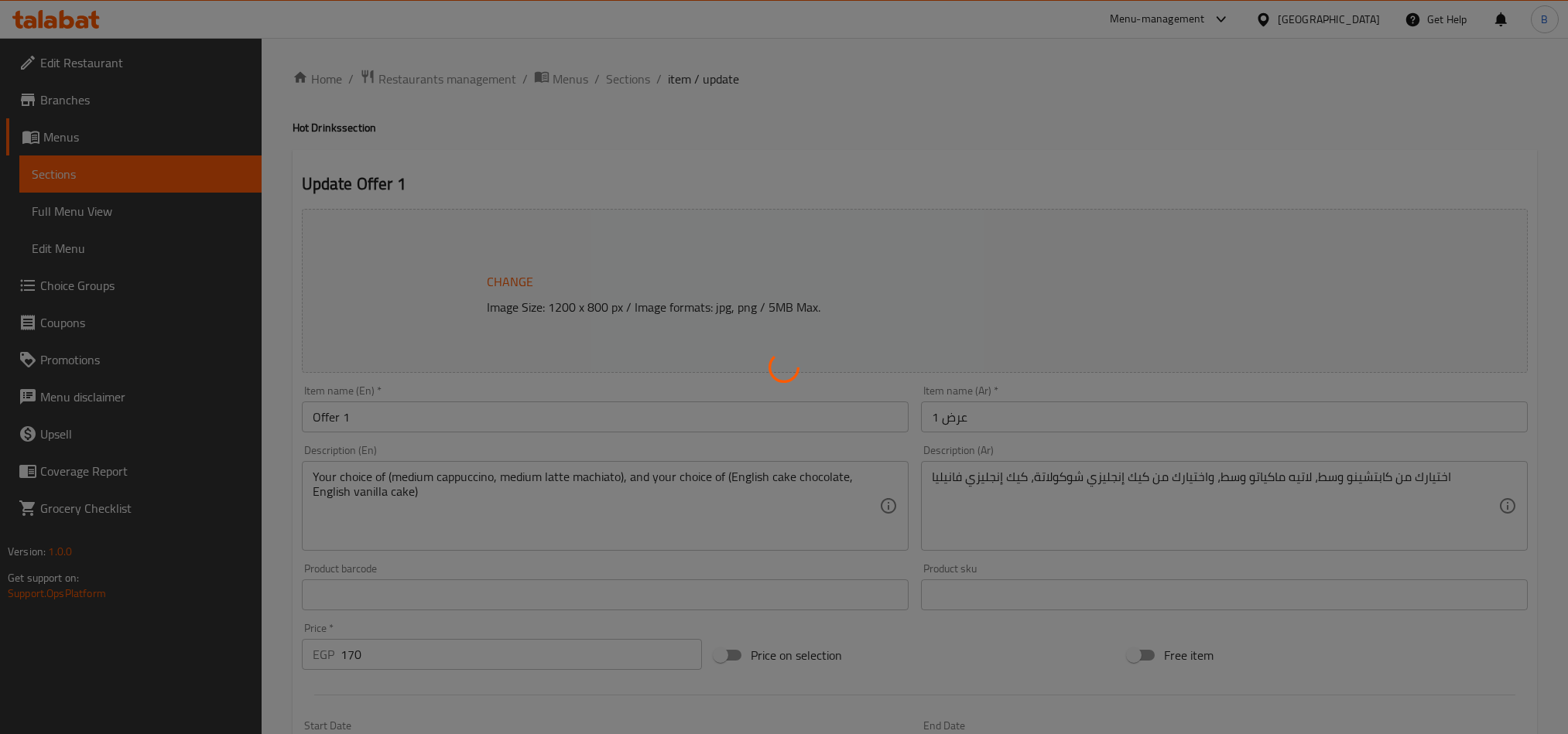
type input "1"
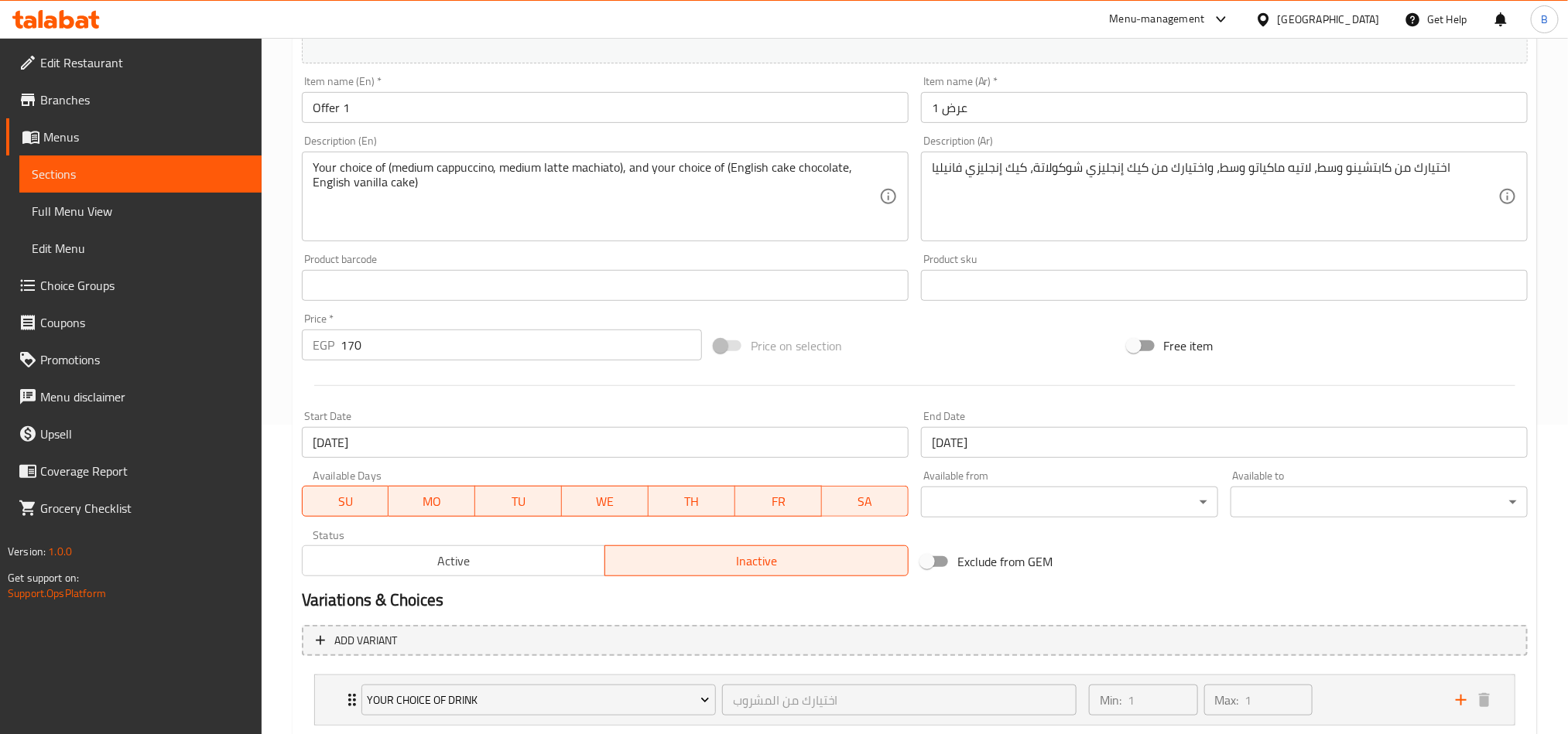
scroll to position [472, 0]
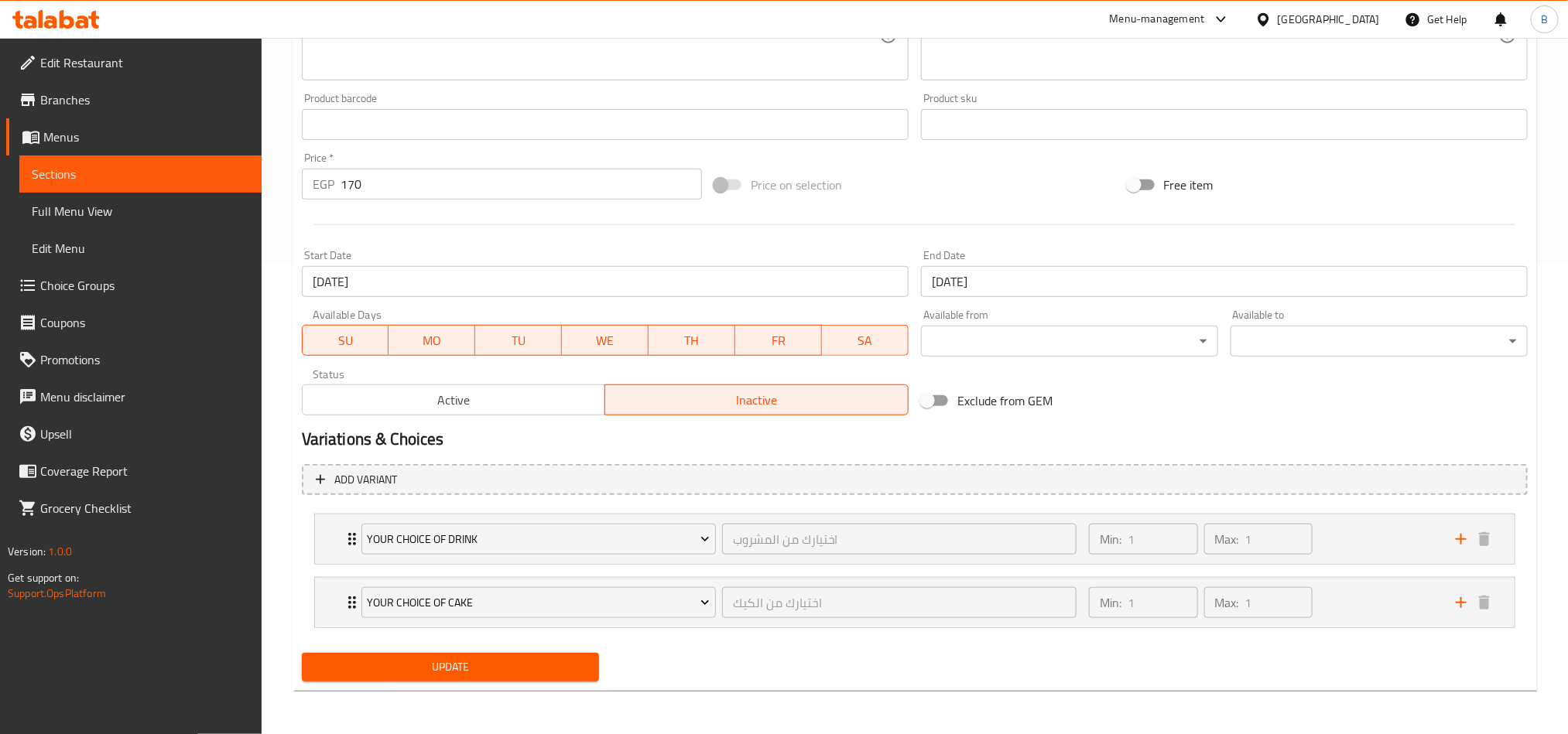
click at [516, 422] on div "Variations & Choices" at bounding box center [914, 439] width 1238 height 35
click at [530, 402] on span "Active" at bounding box center [454, 400] width 291 height 22
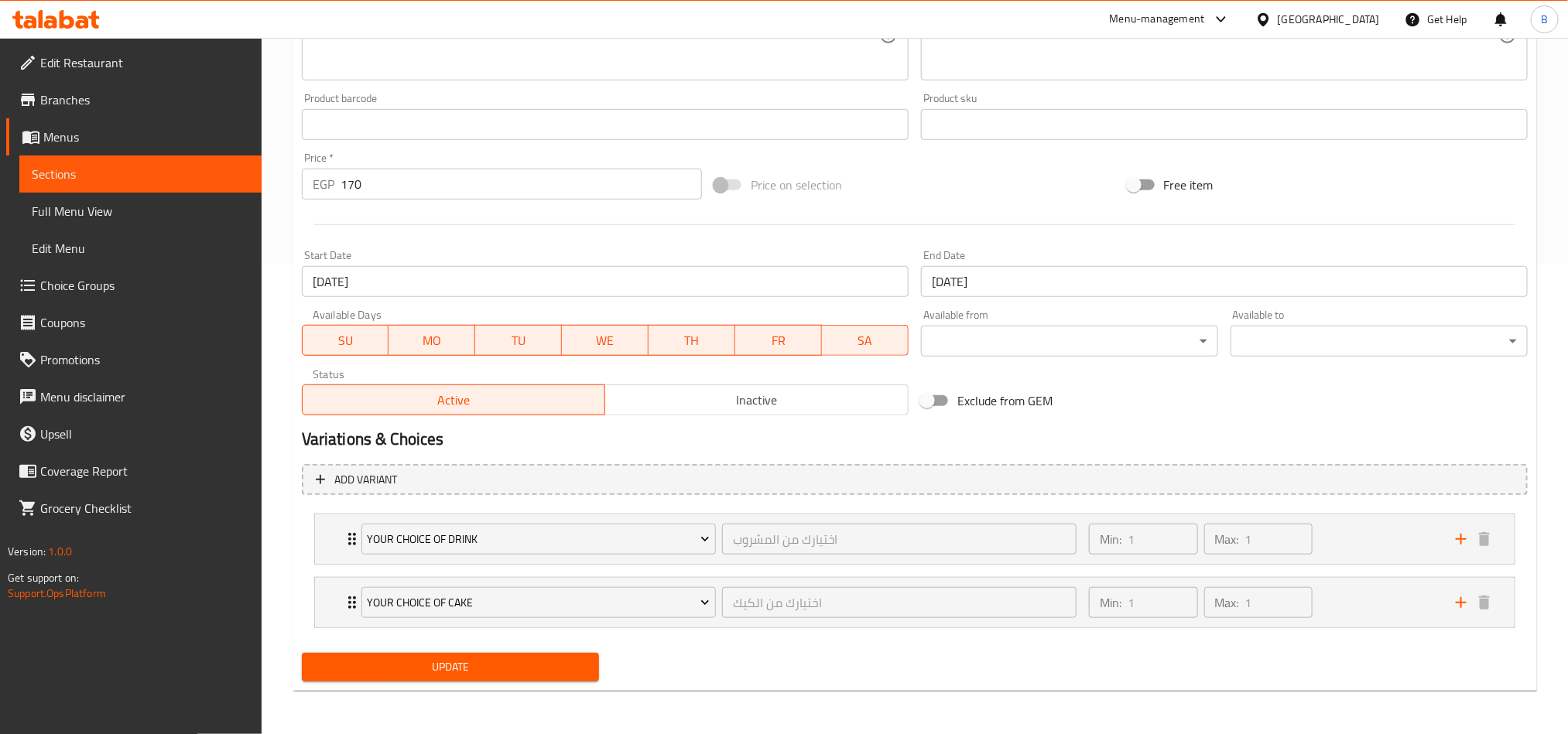
click at [471, 666] on span "Update" at bounding box center [450, 667] width 272 height 19
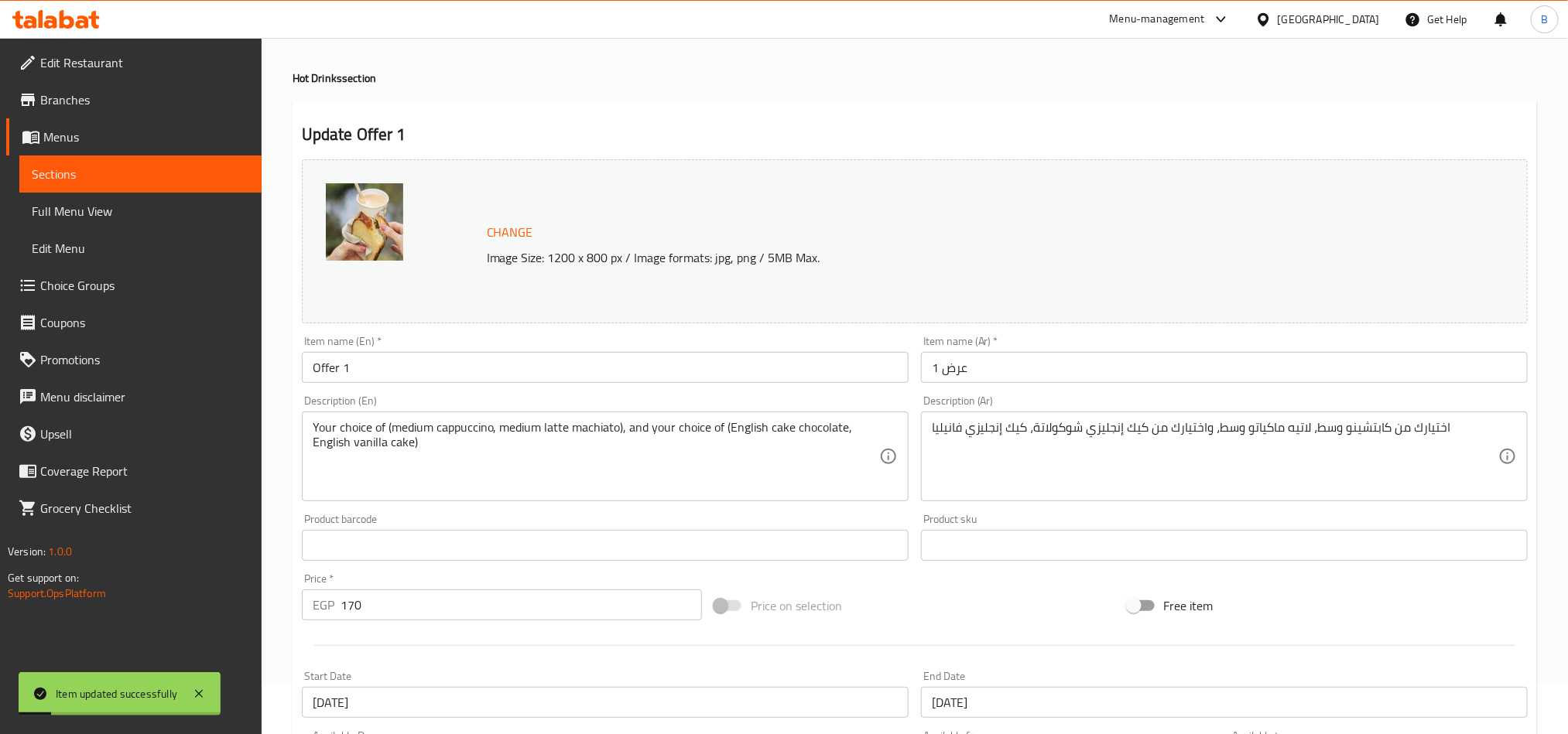
scroll to position [0, 0]
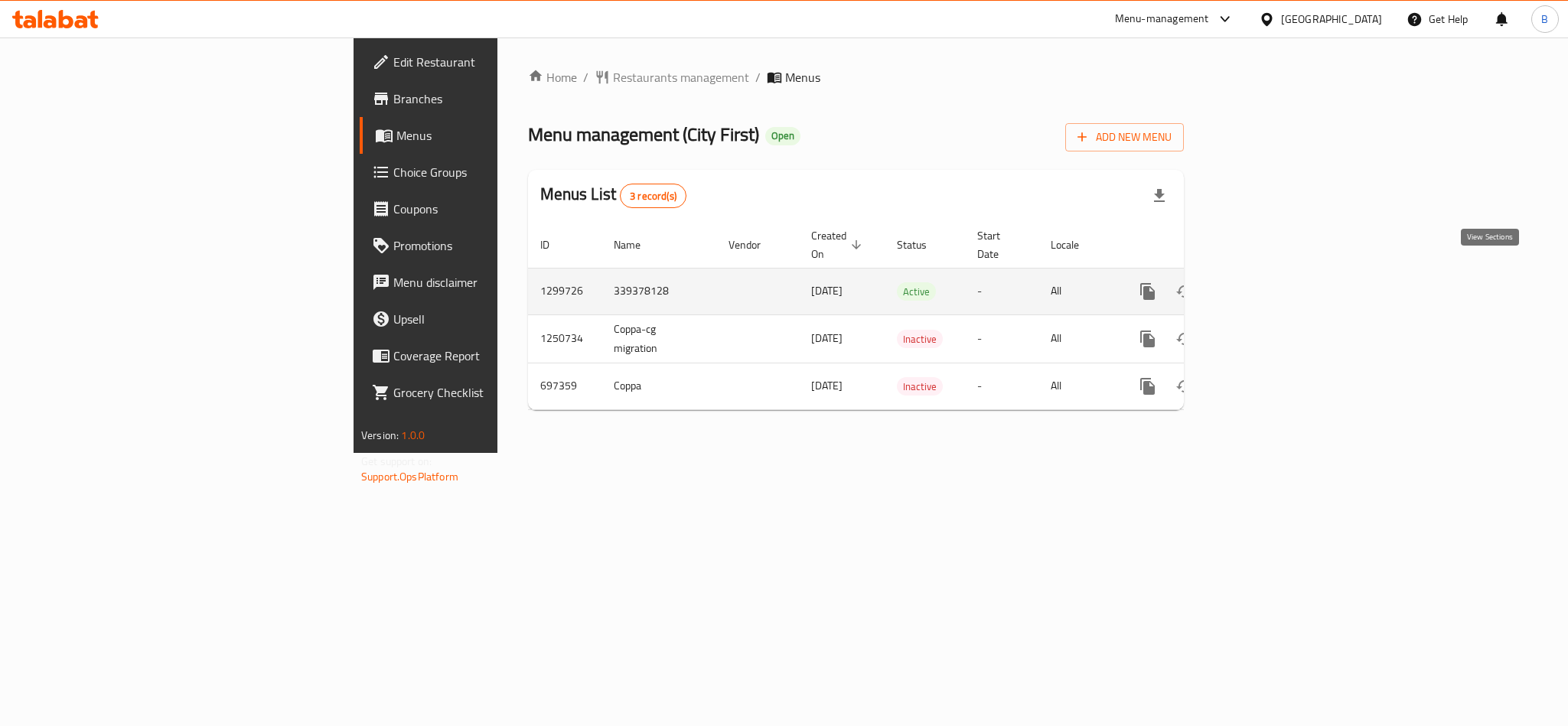
click at [1267, 282] on icon "enhanced table" at bounding box center [1257, 291] width 19 height 19
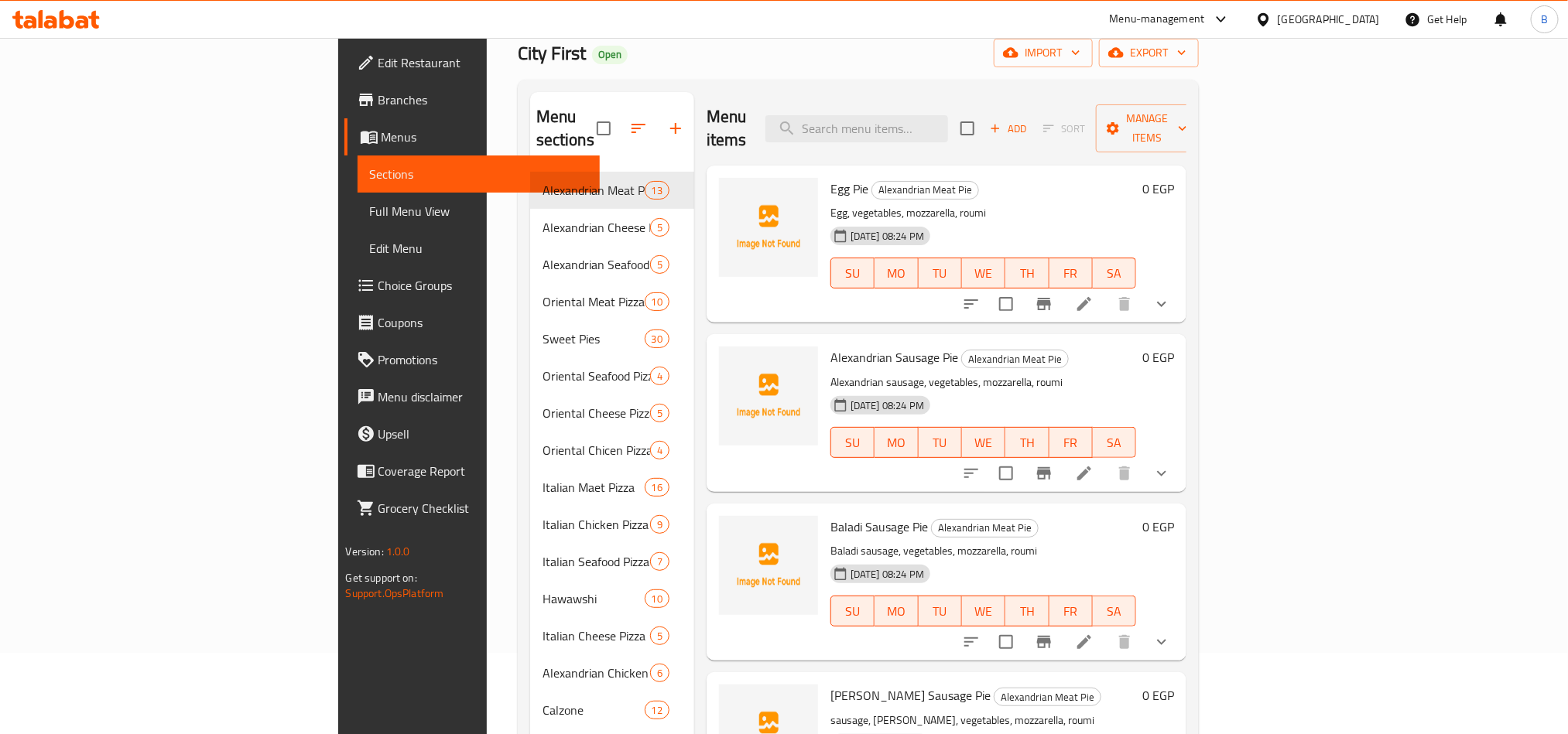
scroll to position [116, 0]
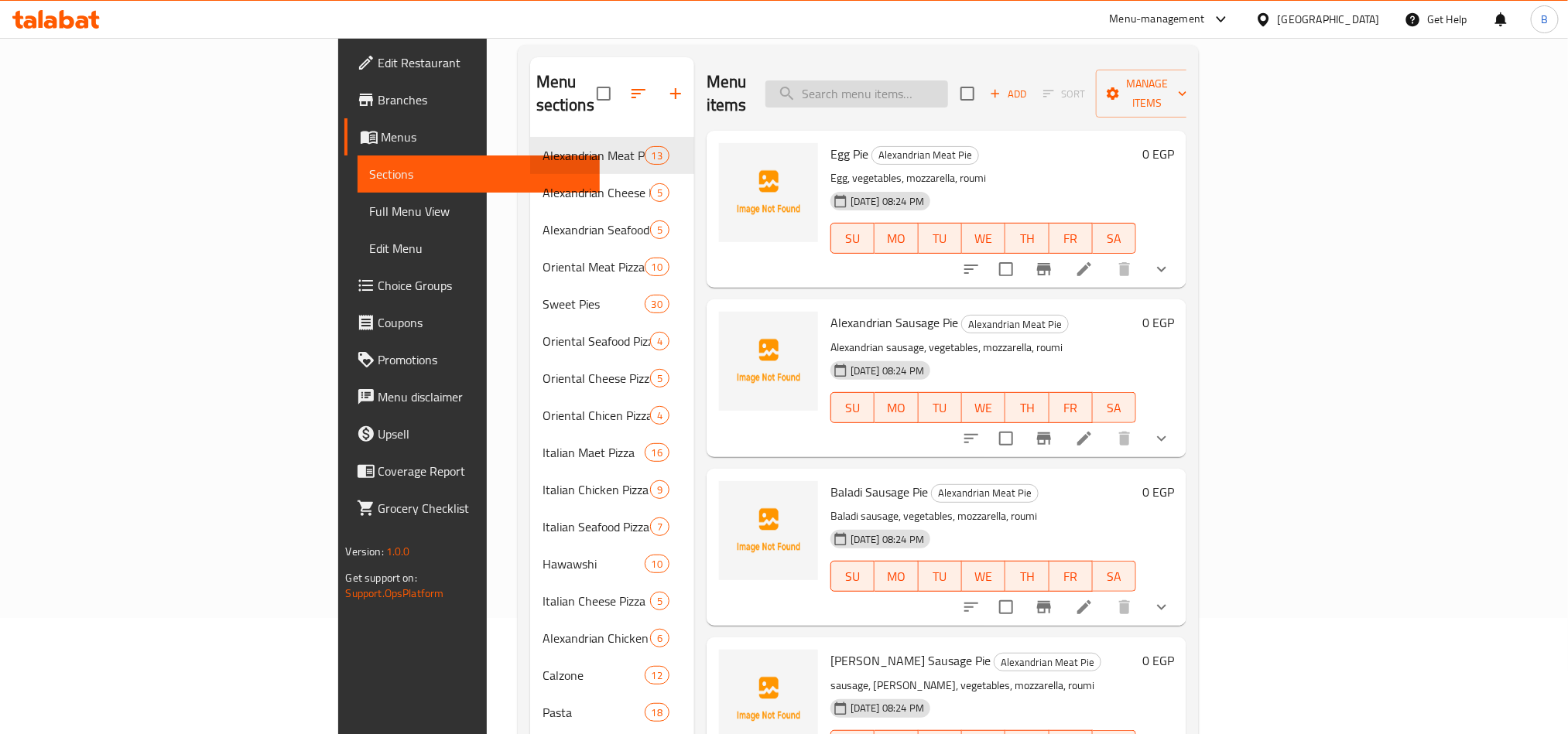
click at [948, 81] on input "search" at bounding box center [856, 94] width 182 height 27
paste input "١ كريب الوحش ١ كريب برجر"
type input "١ كريب الوحش ١ كريب برجر"
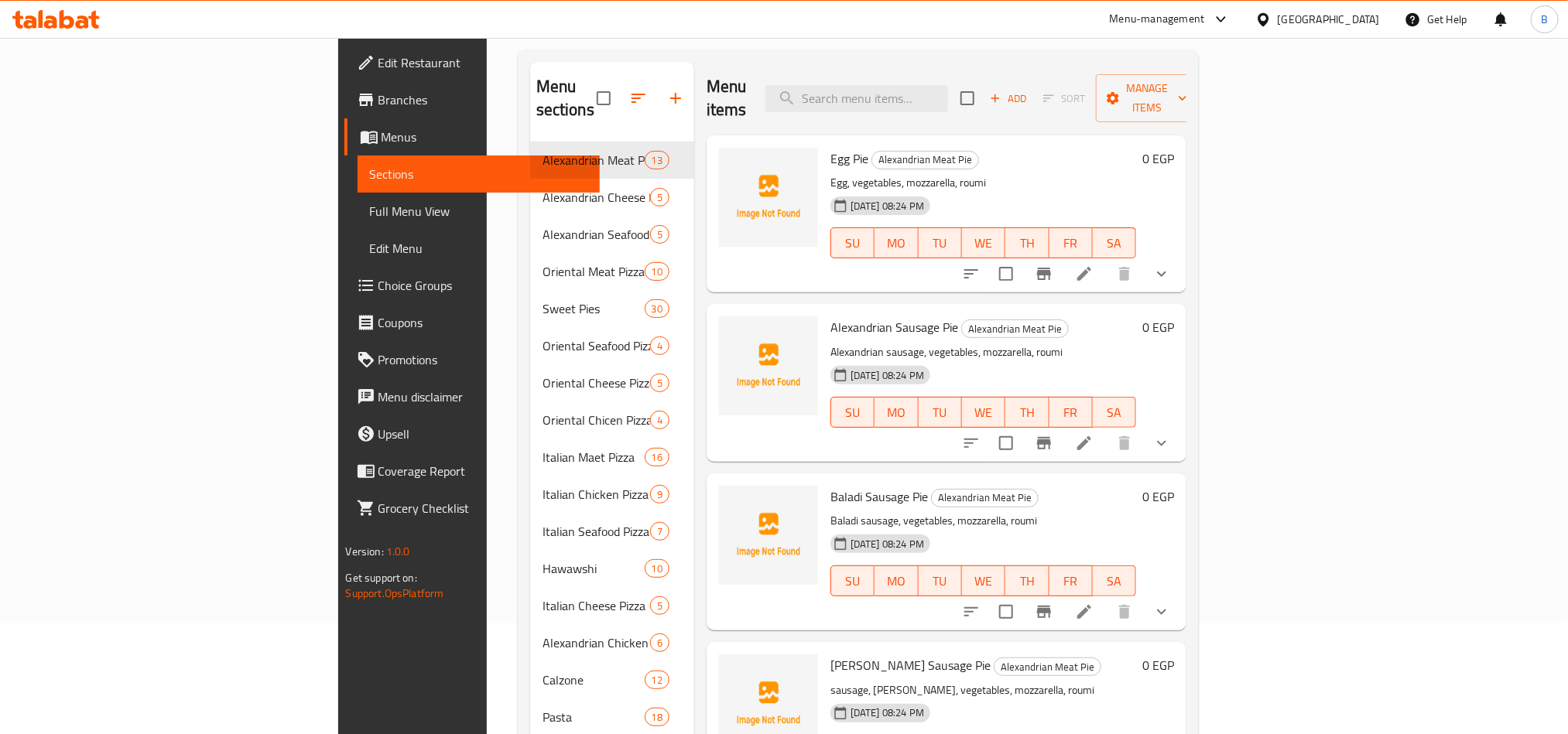
scroll to position [0, 0]
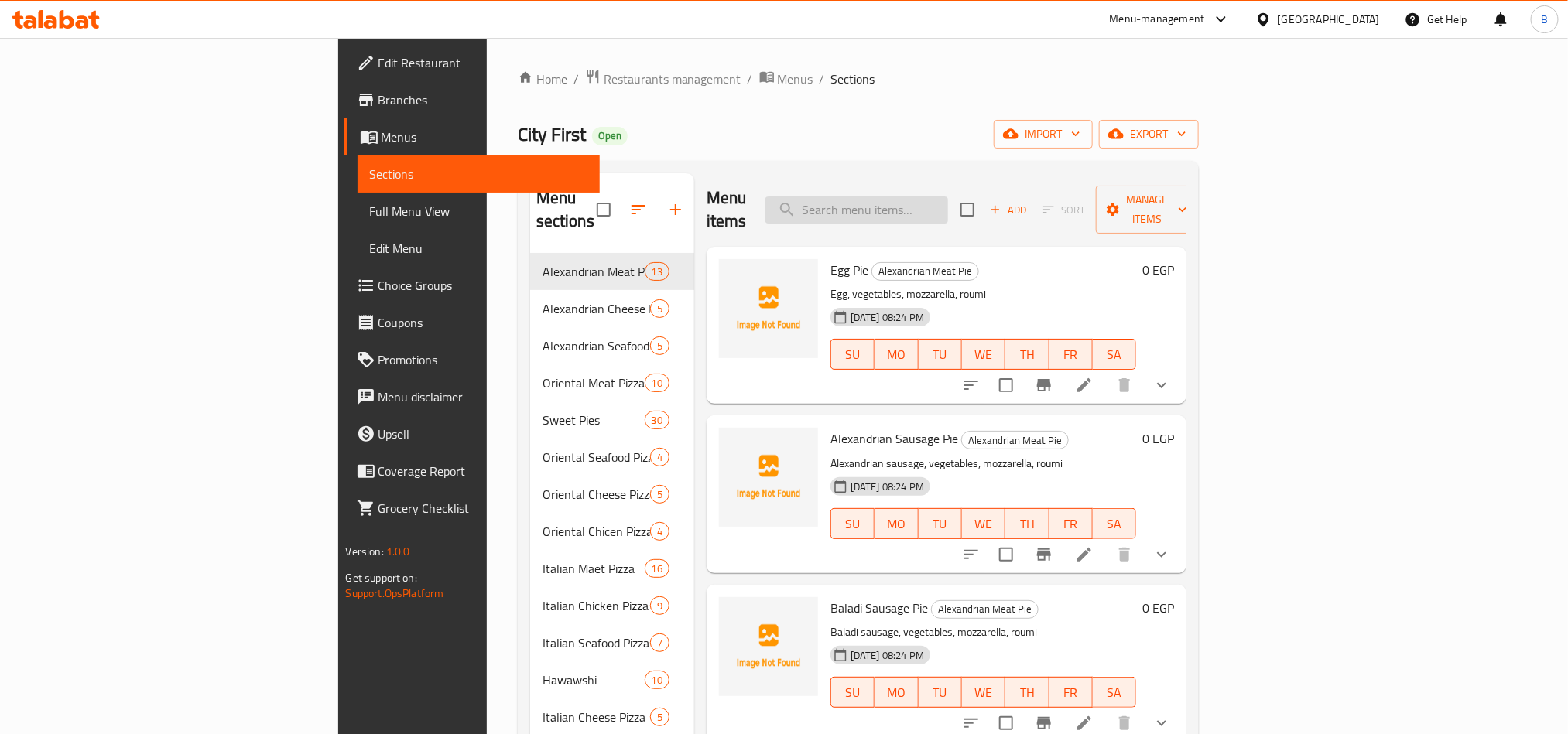
paste input "١ فطيرة فراخ كبير ١ فطيرة مكس جبن كبير"
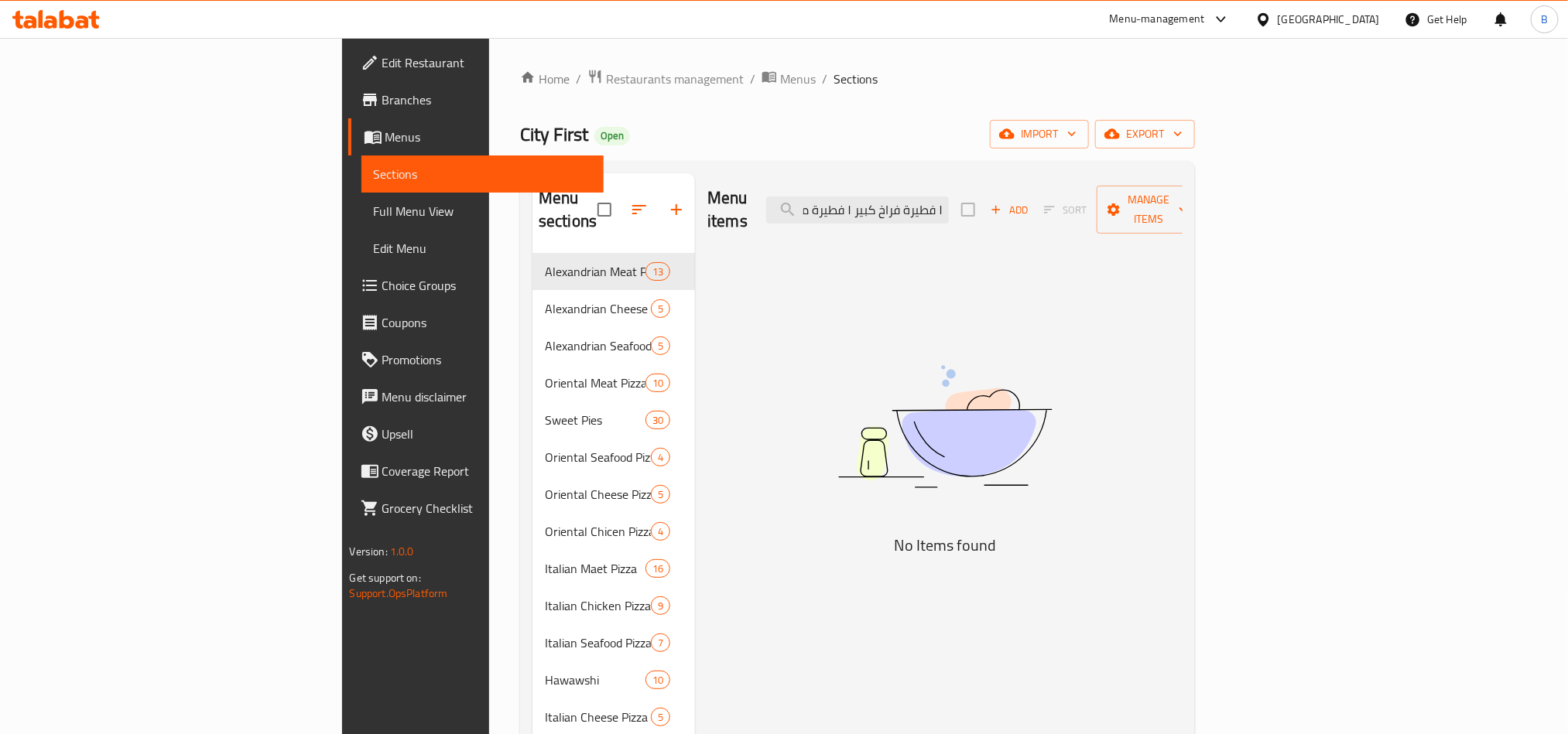
type input "١ فطيرة فراخ كبير ١ فطيرة مكس جبن كبير"
click at [1050, 214] on div "Menu items ١ فطيرة فراخ كبير ١ فطيرة مكس جبن كبير Add Sort Manage items" at bounding box center [945, 209] width 475 height 73
click at [949, 196] on input "١ فطيرة فراخ كبير ١ فطيرة مكس جبن كبير" at bounding box center [857, 209] width 182 height 27
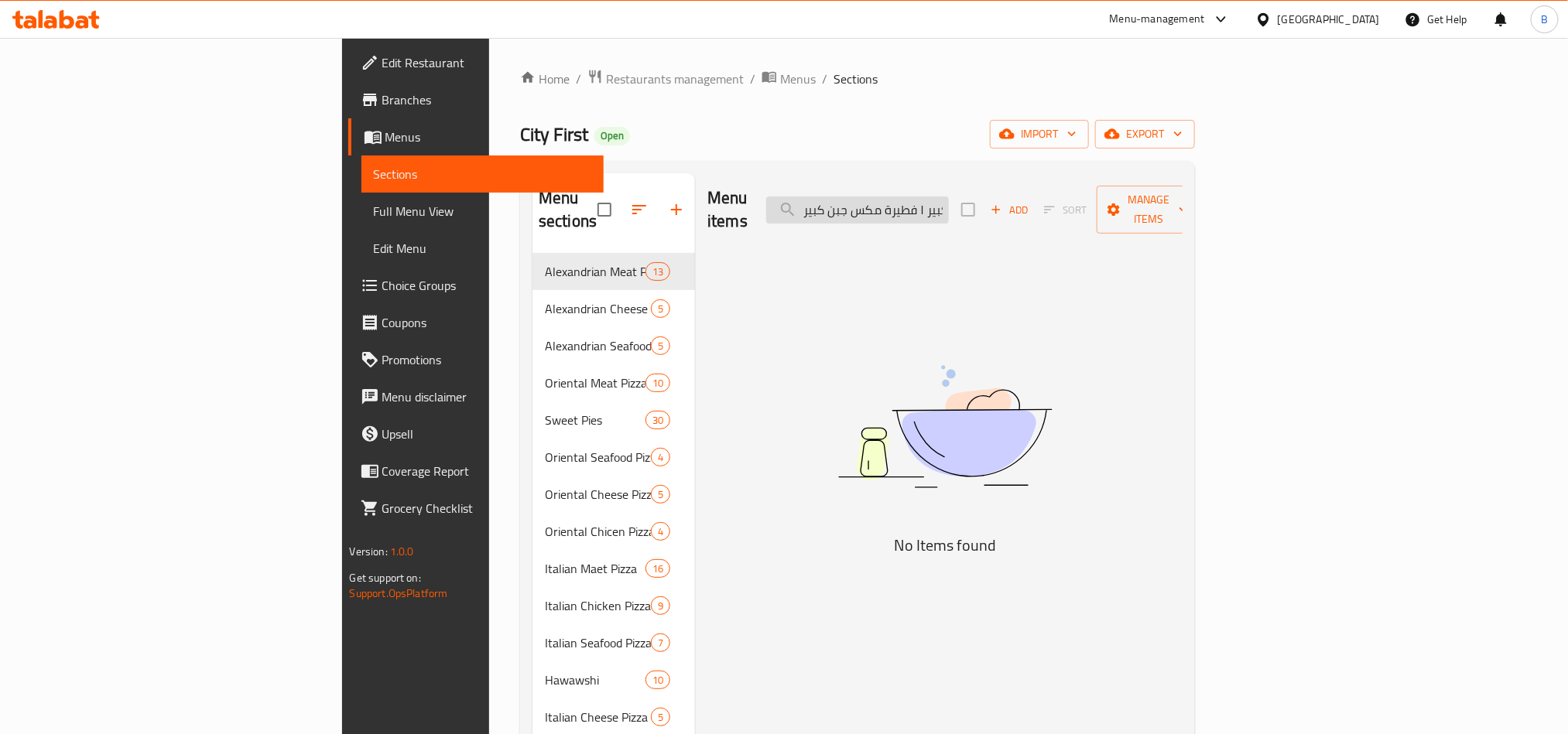
click at [949, 196] on input "١ فطيرة فراخ كبير ١ فطيرة مكس جبن كبير" at bounding box center [857, 209] width 182 height 27
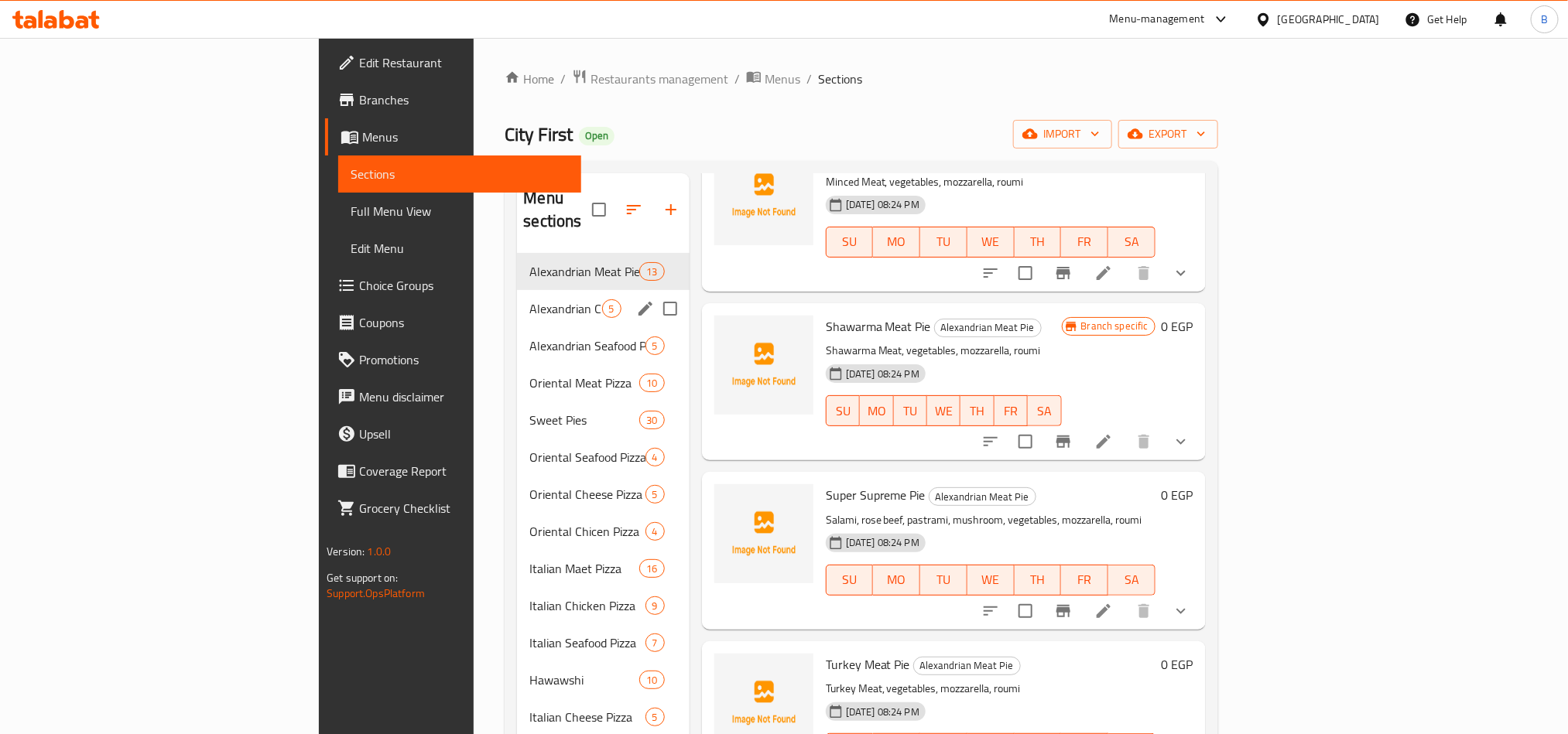
click at [517, 300] on div "Alexandrian Cheese Pie 5" at bounding box center [603, 308] width 172 height 37
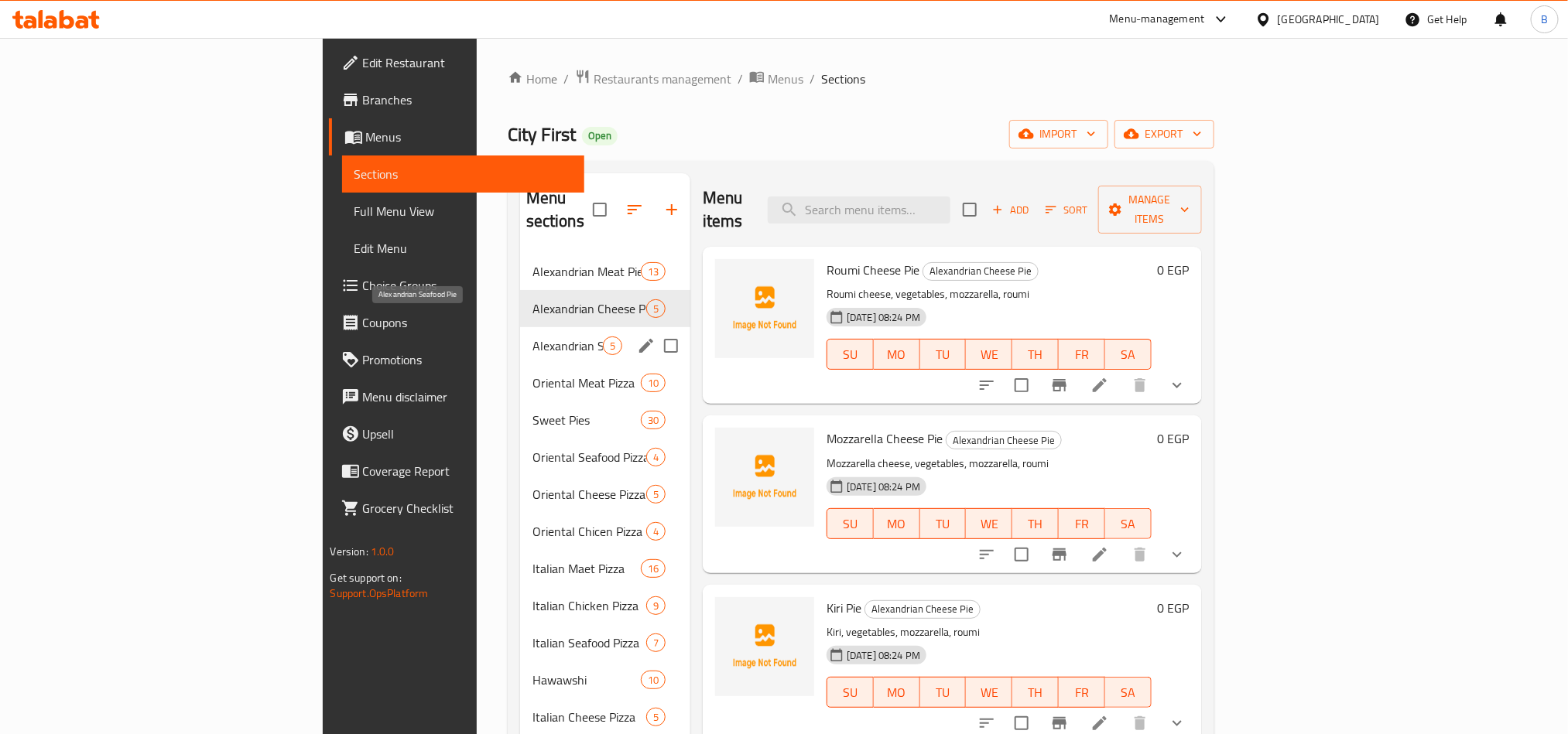
click at [533, 336] on span "Alexandrian Seafood Pie" at bounding box center [567, 346] width 70 height 19
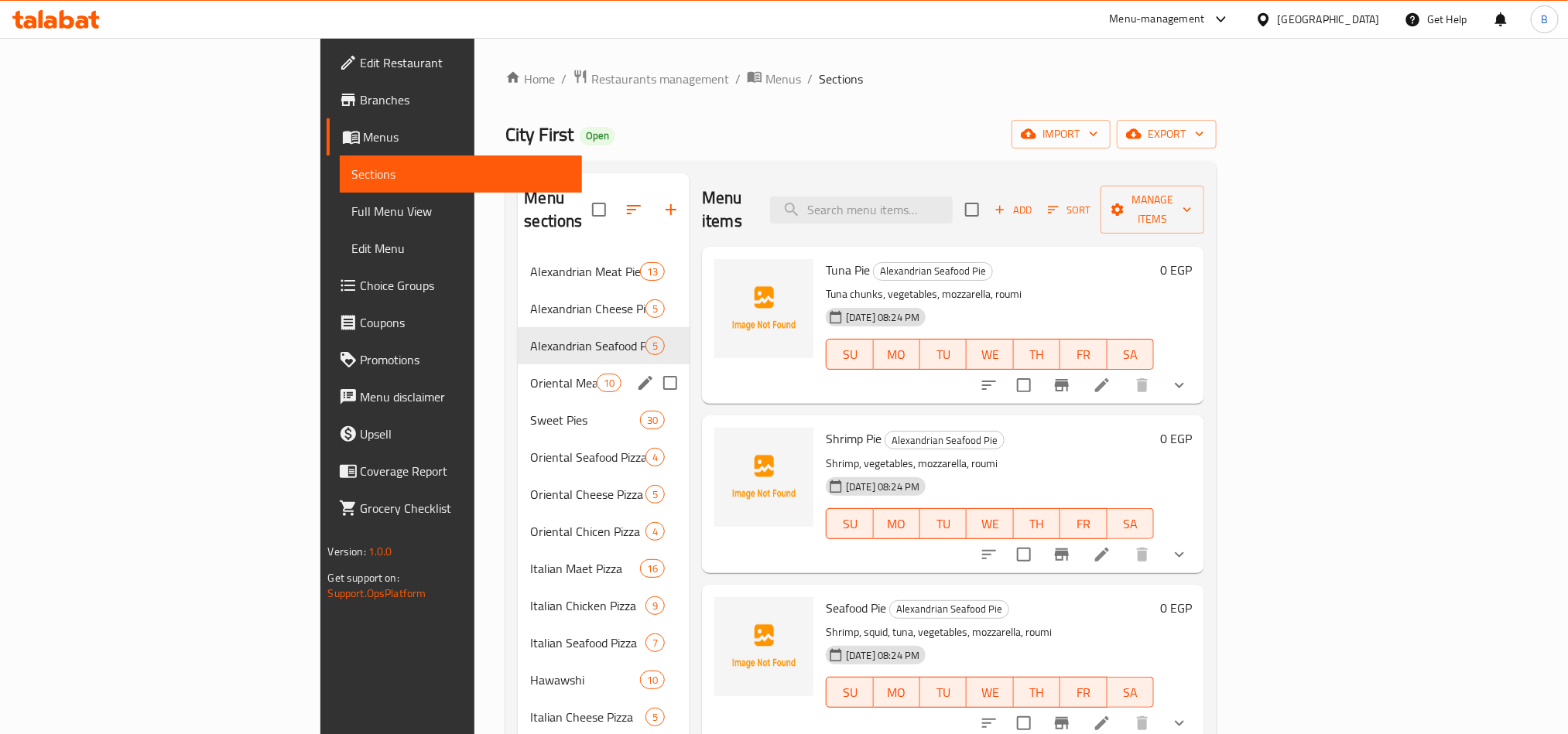
click at [518, 365] on div "Oriental Meat Pizza 10" at bounding box center [604, 383] width 172 height 37
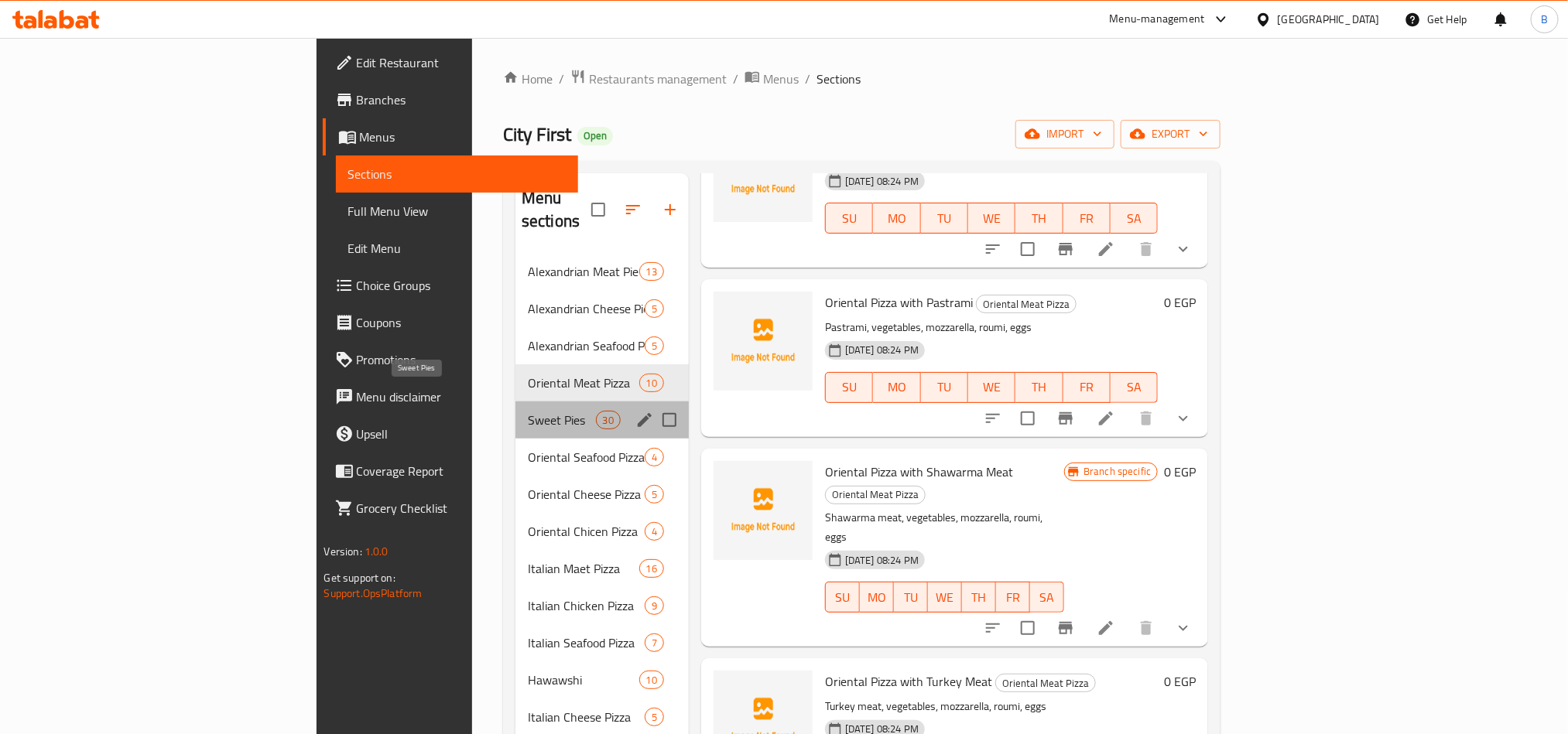
click at [528, 411] on span "Sweet Pies" at bounding box center [562, 420] width 68 height 19
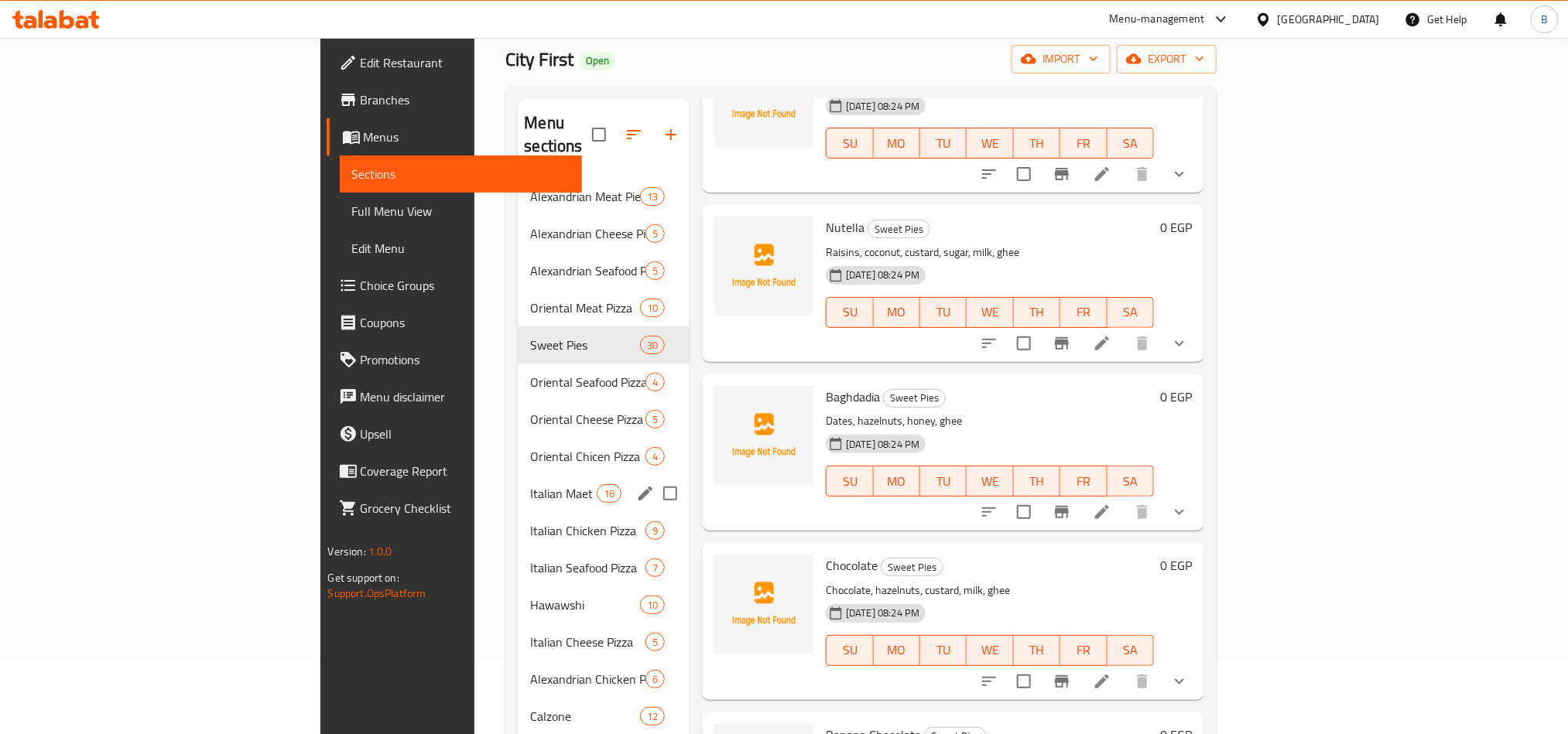
scroll to position [116, 0]
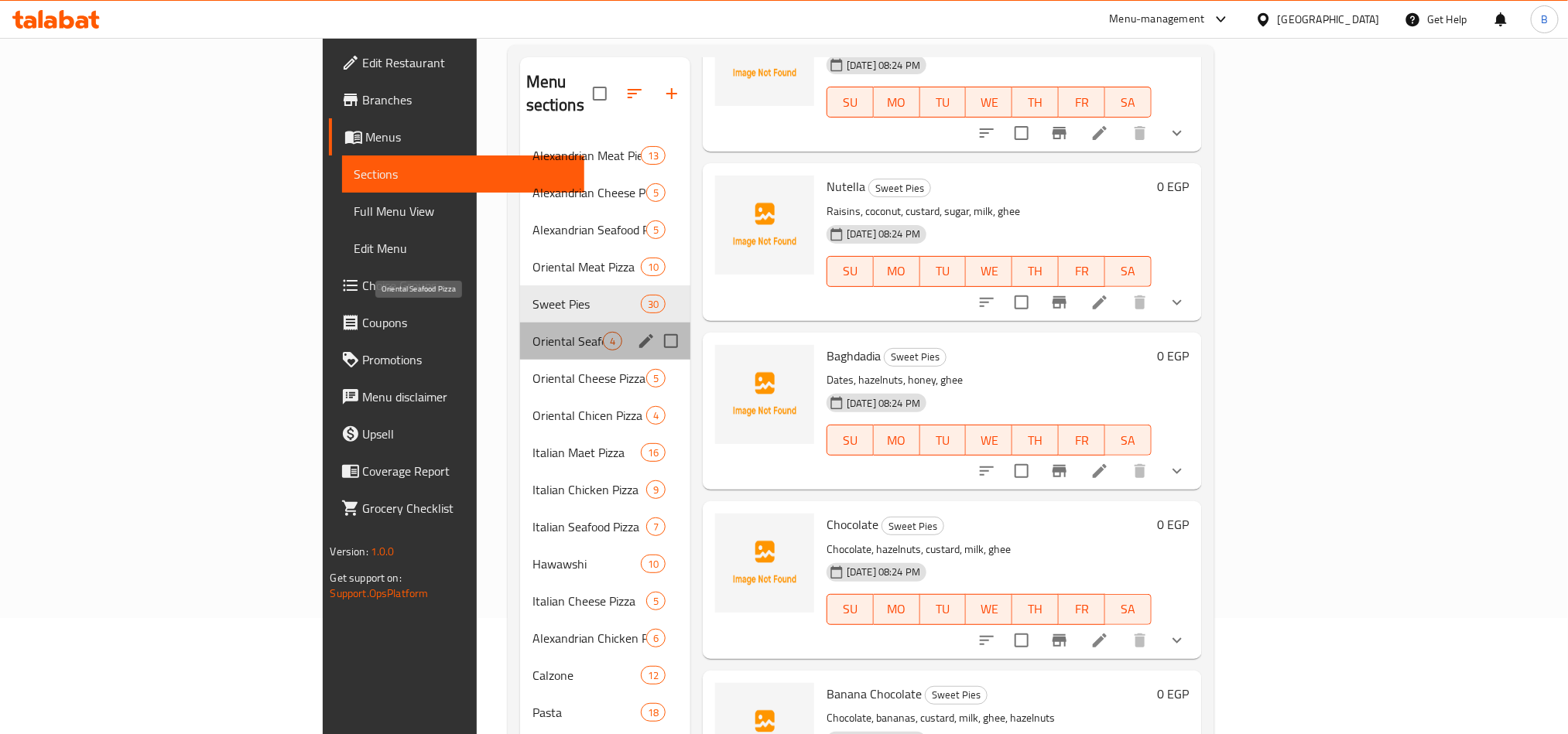
click at [533, 332] on span "Oriental Seafood Pizza" at bounding box center [567, 341] width 70 height 19
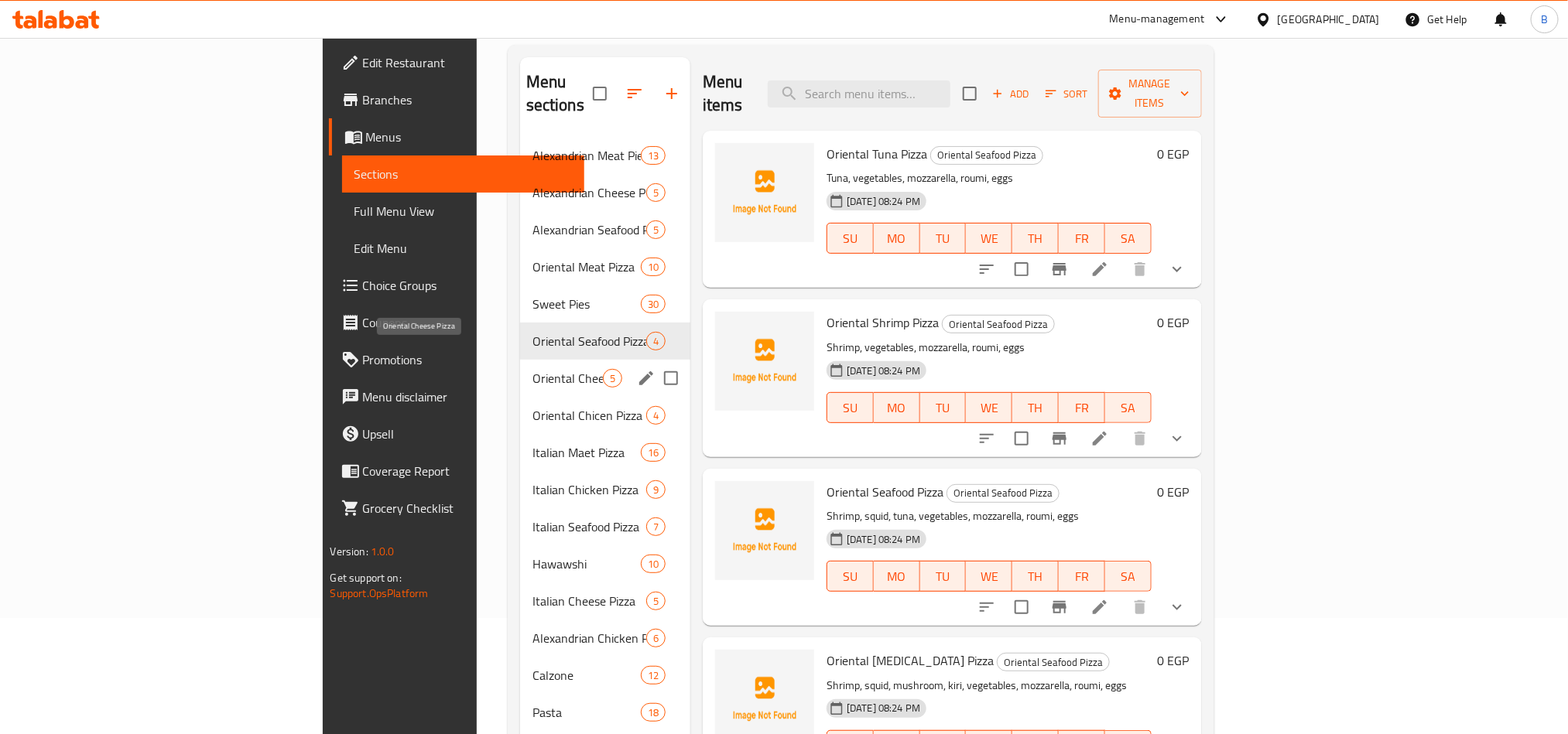
click at [533, 369] on span "Oriental Cheese Pizza" at bounding box center [567, 379] width 70 height 19
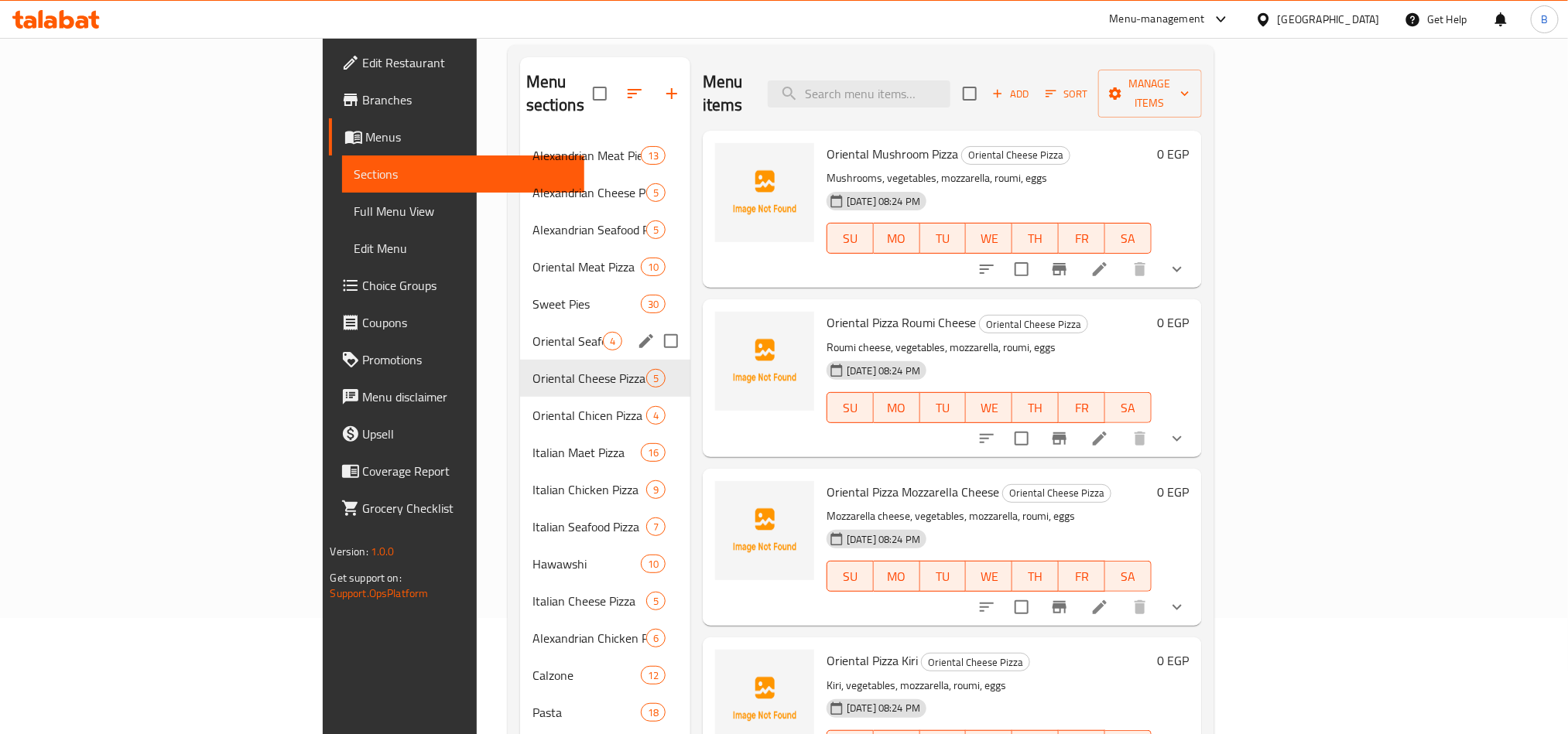
click at [520, 322] on div "Oriental Seafood Pizza 4" at bounding box center [605, 341] width 170 height 37
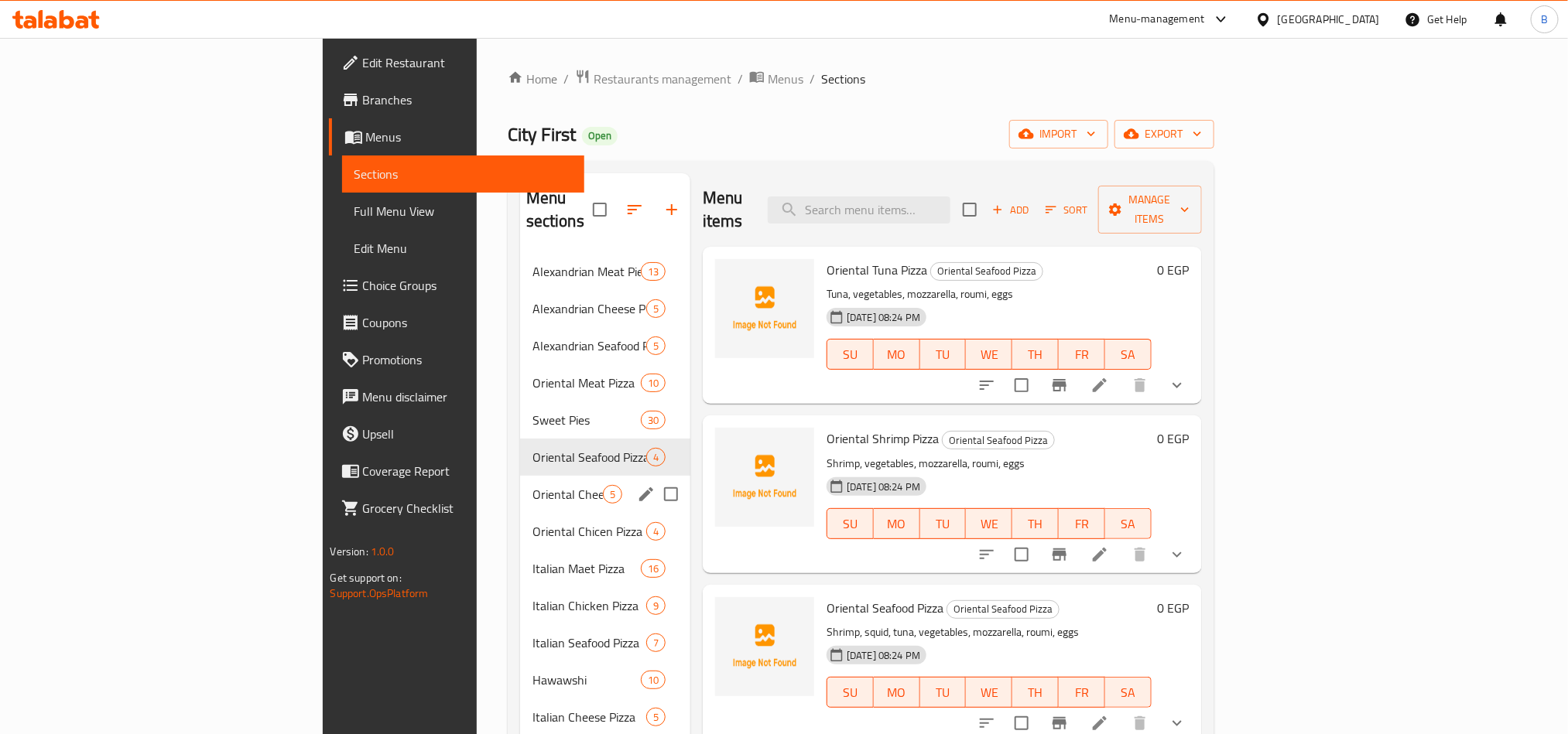
click at [533, 485] on span "Oriental Cheese Pizza" at bounding box center [567, 494] width 70 height 19
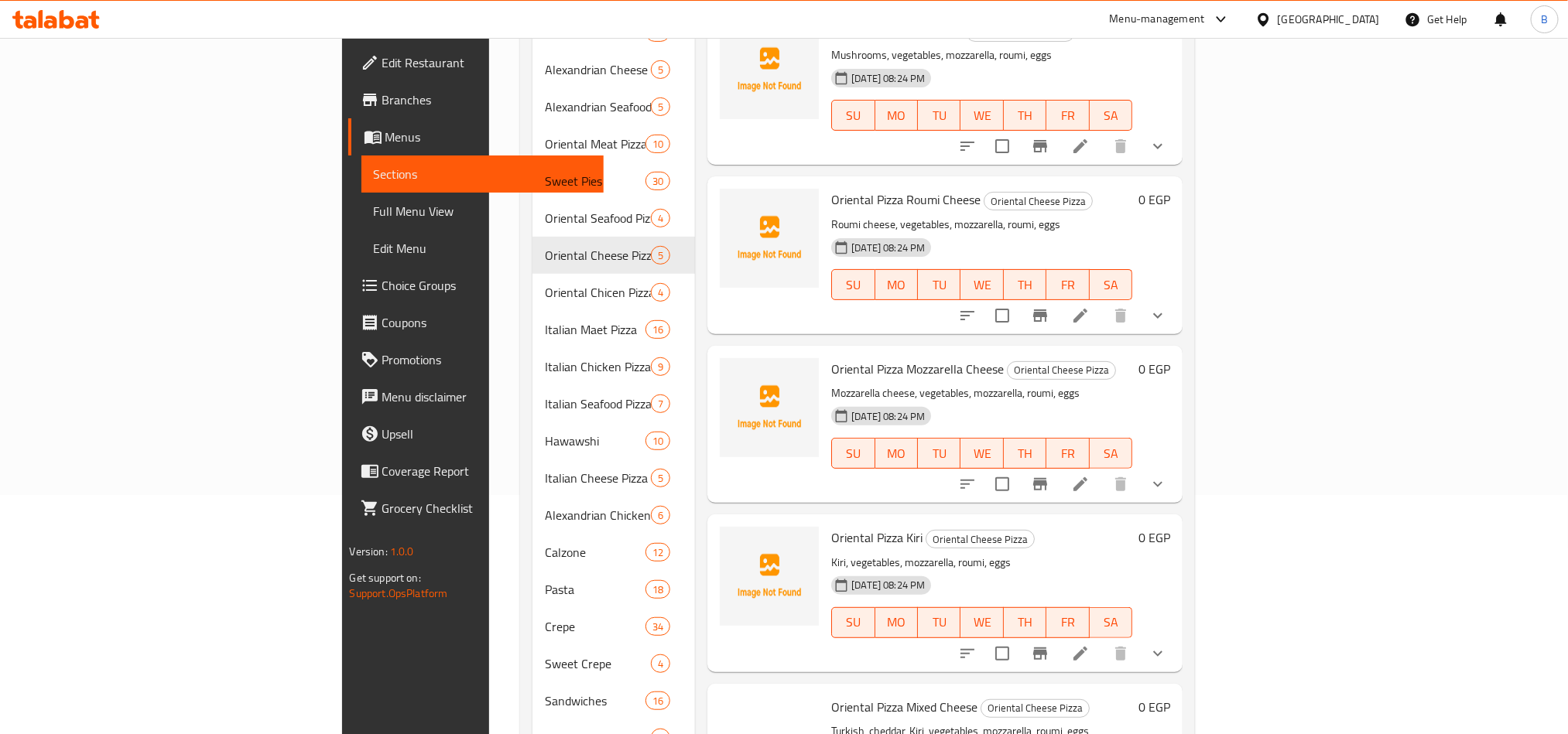
scroll to position [398, 0]
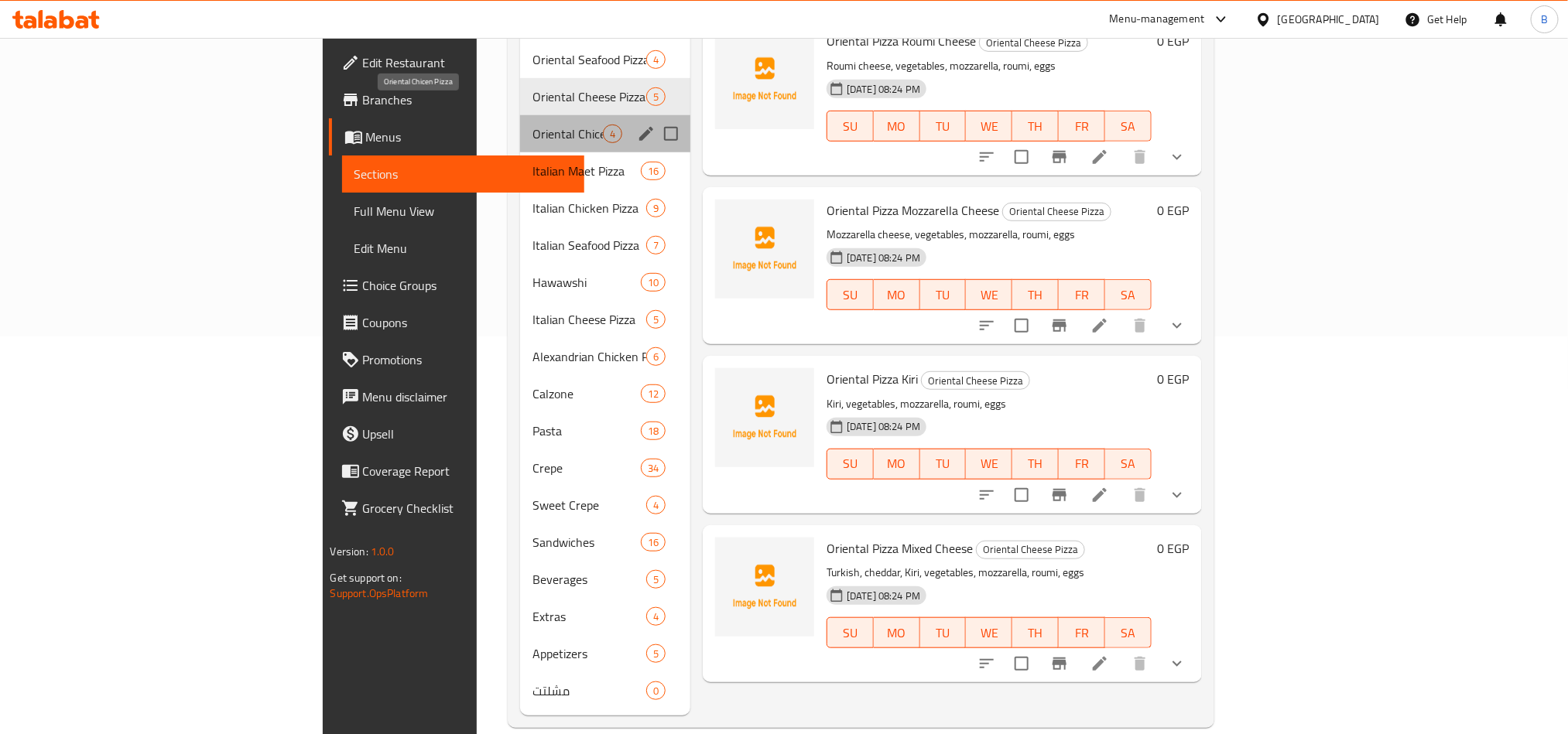
click at [533, 125] on span "Oriental Chicen Pizza" at bounding box center [567, 134] width 70 height 19
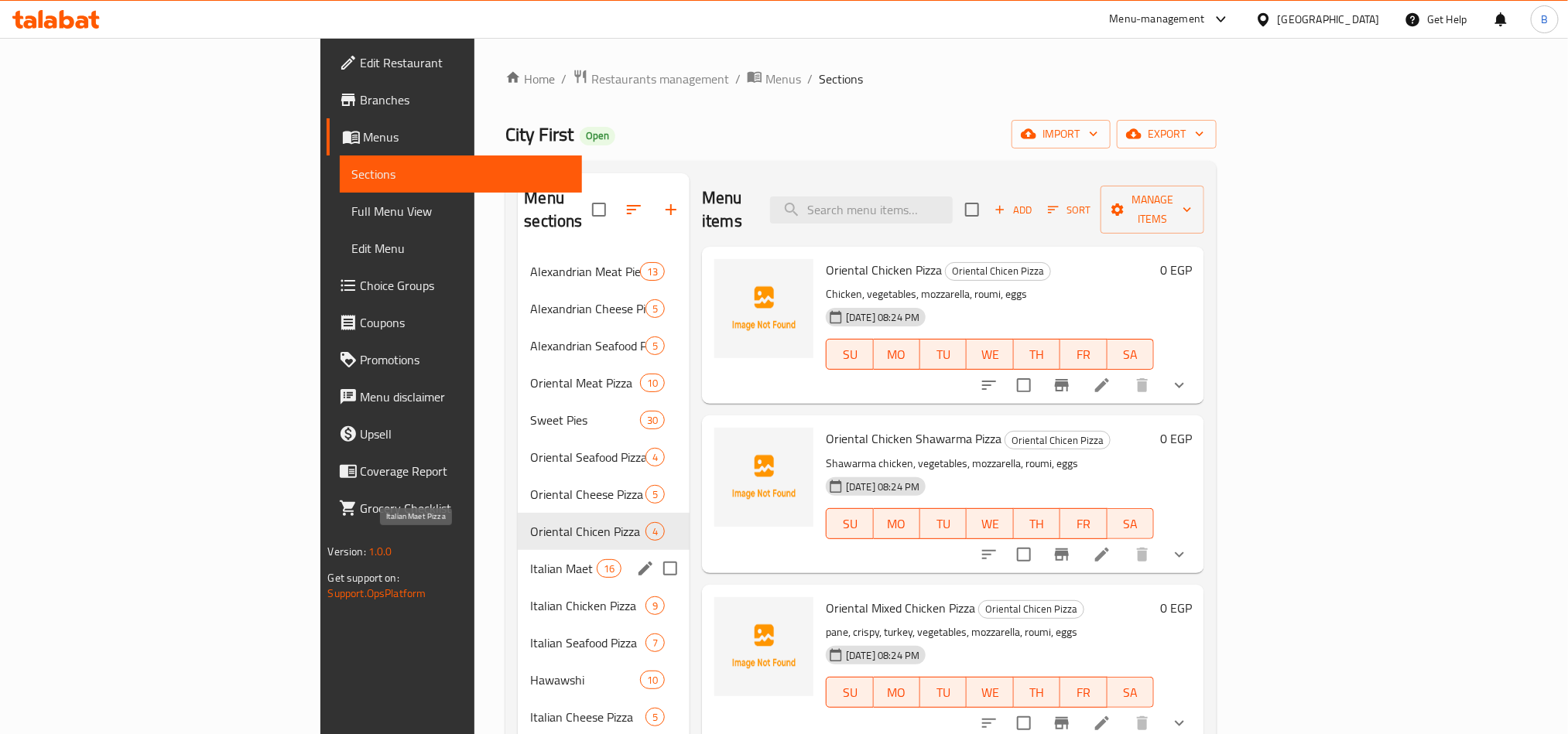
click at [530, 559] on span "Italian Maet Pizza" at bounding box center [563, 568] width 66 height 19
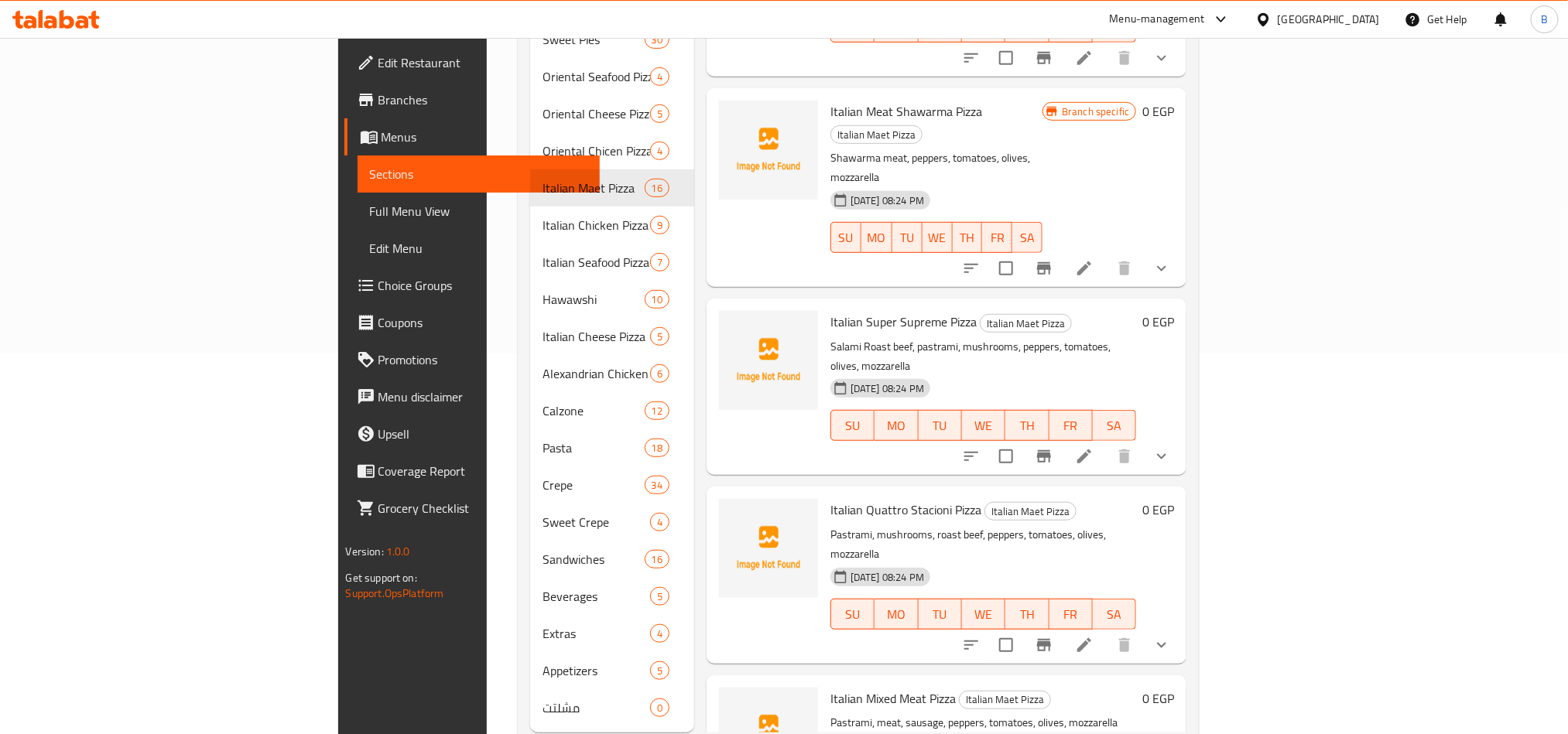
scroll to position [398, 0]
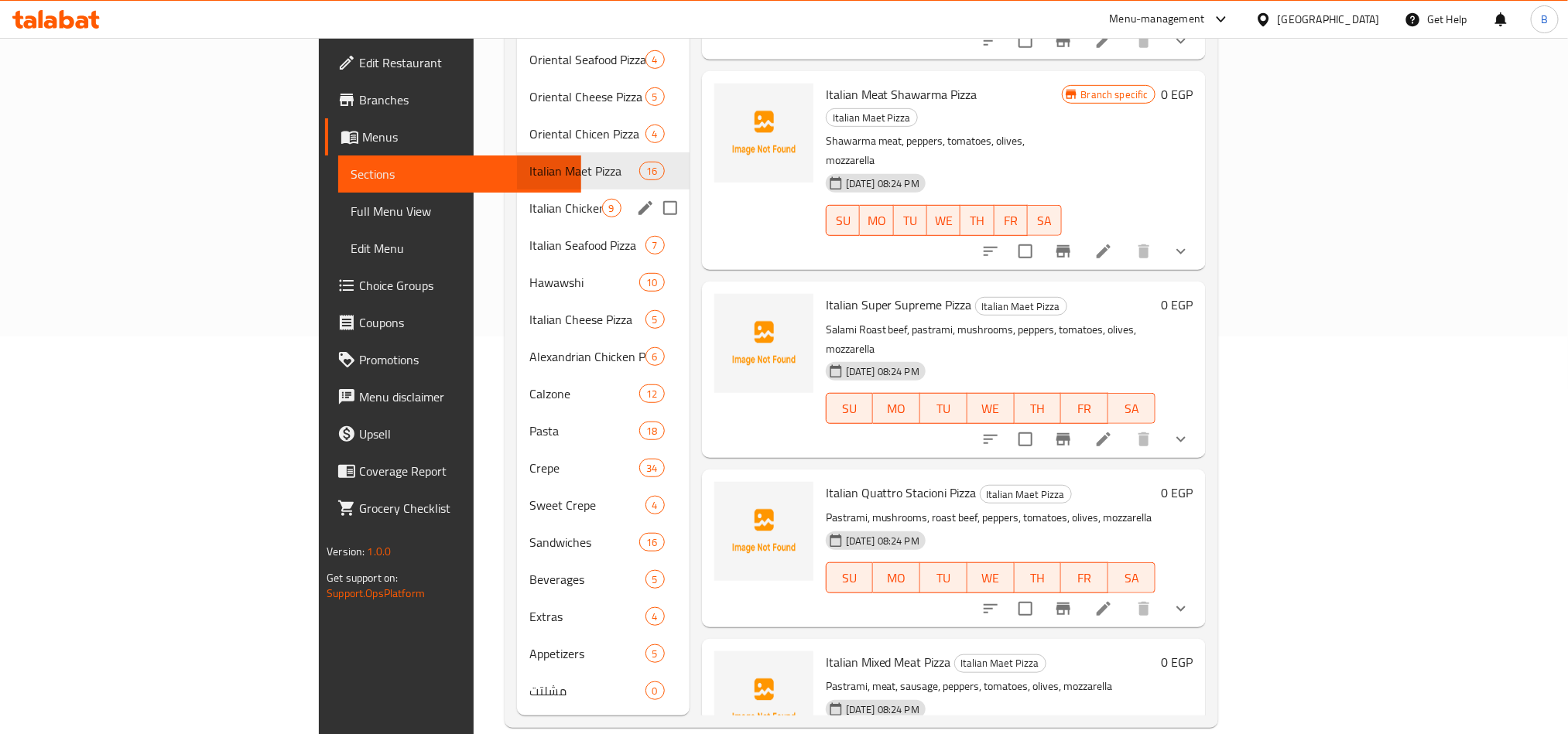
click at [517, 195] on div "Italian Chicken Pizza 9" at bounding box center [603, 208] width 172 height 37
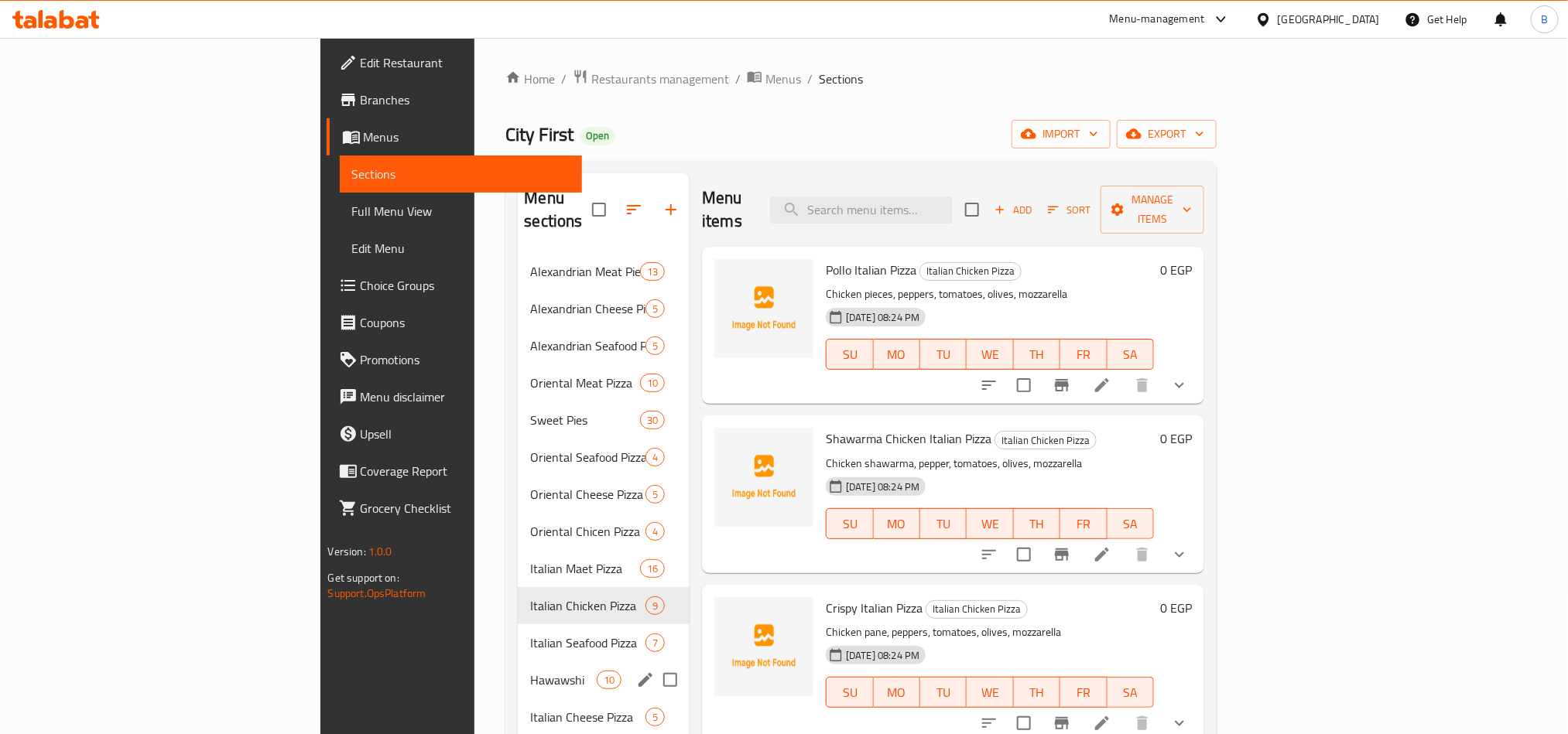
click at [530, 633] on span "Italian Seafood Pizza" at bounding box center [588, 642] width 115 height 19
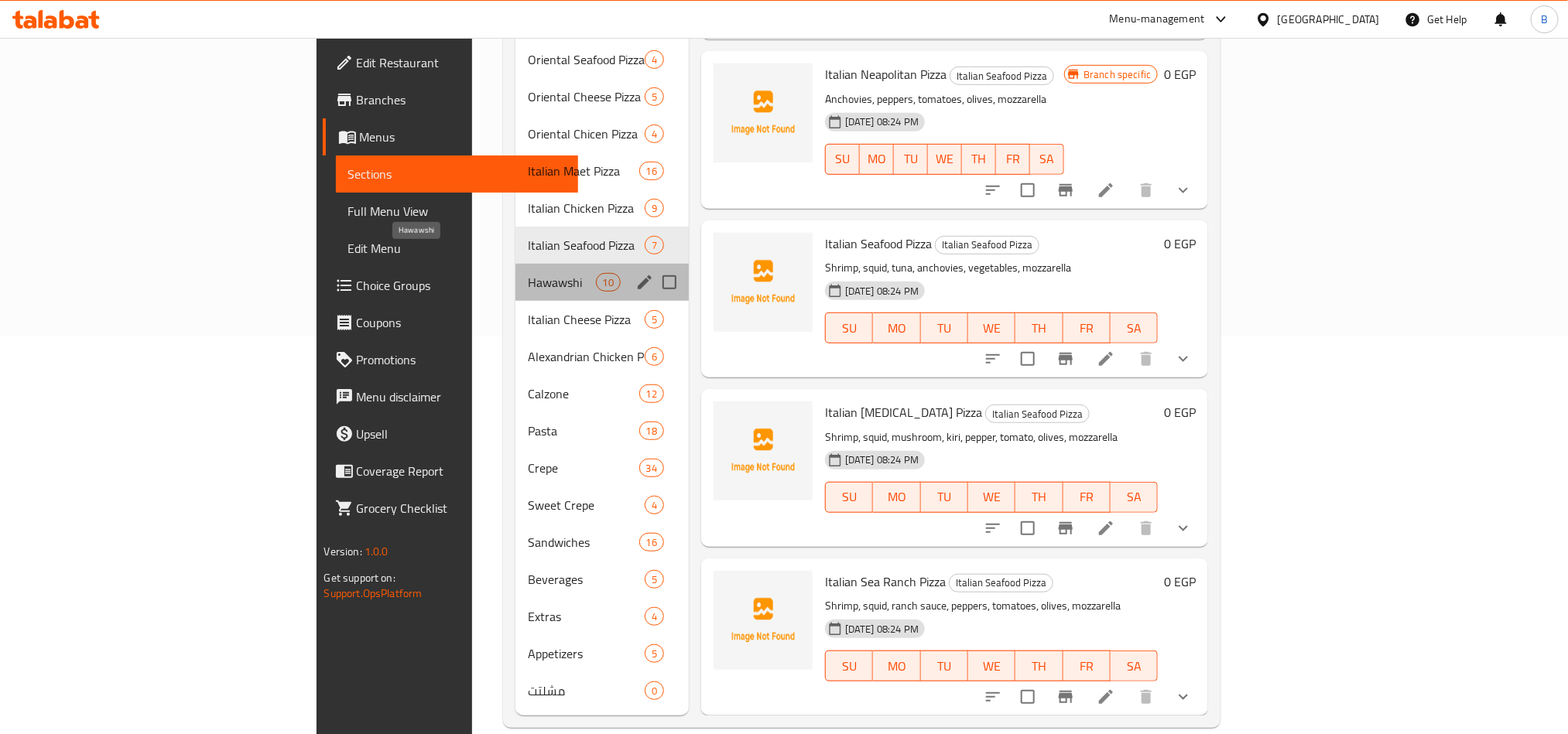
click at [528, 273] on span "Hawawshi" at bounding box center [562, 282] width 68 height 19
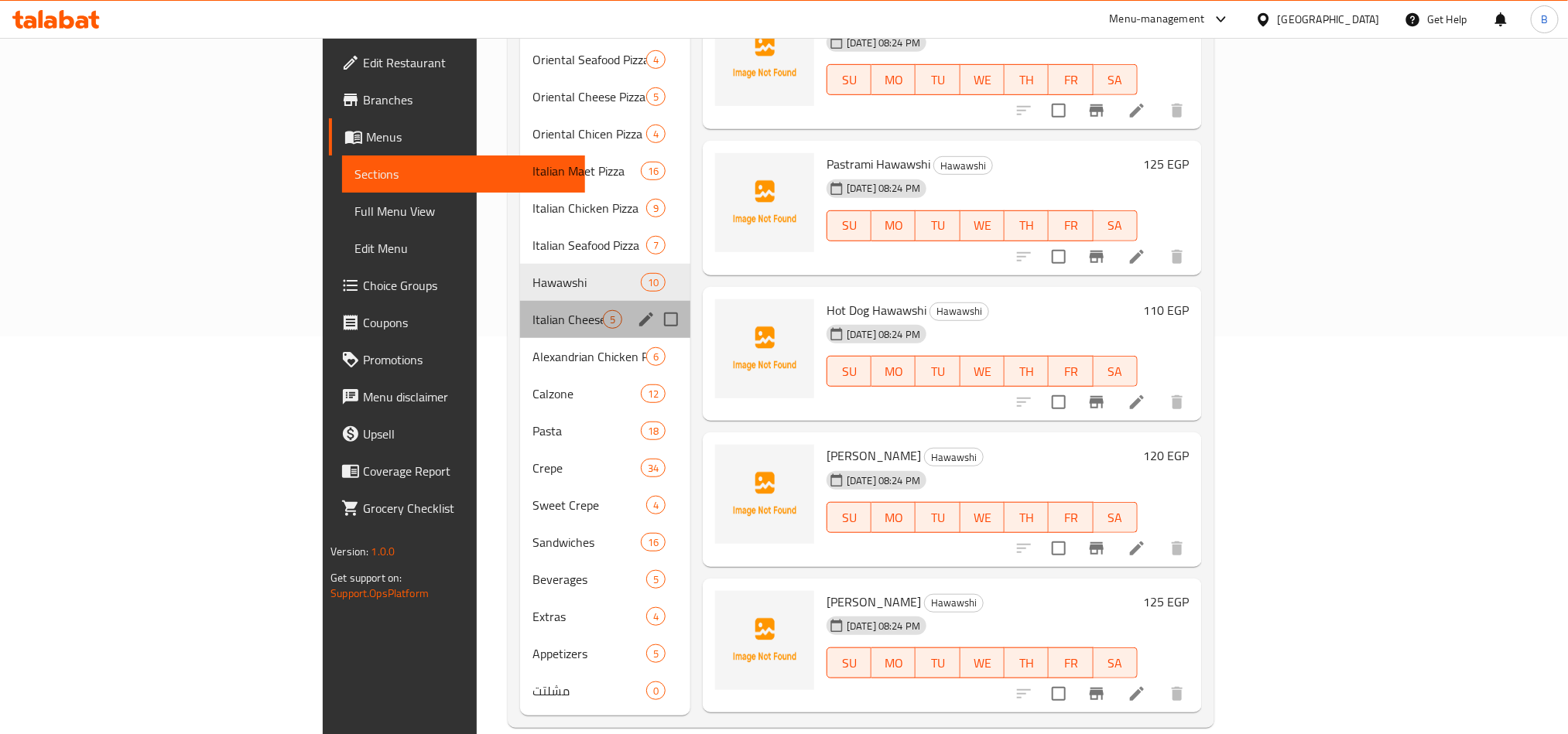
click at [520, 308] on div "Italian Cheese Pizza 5" at bounding box center [605, 319] width 170 height 37
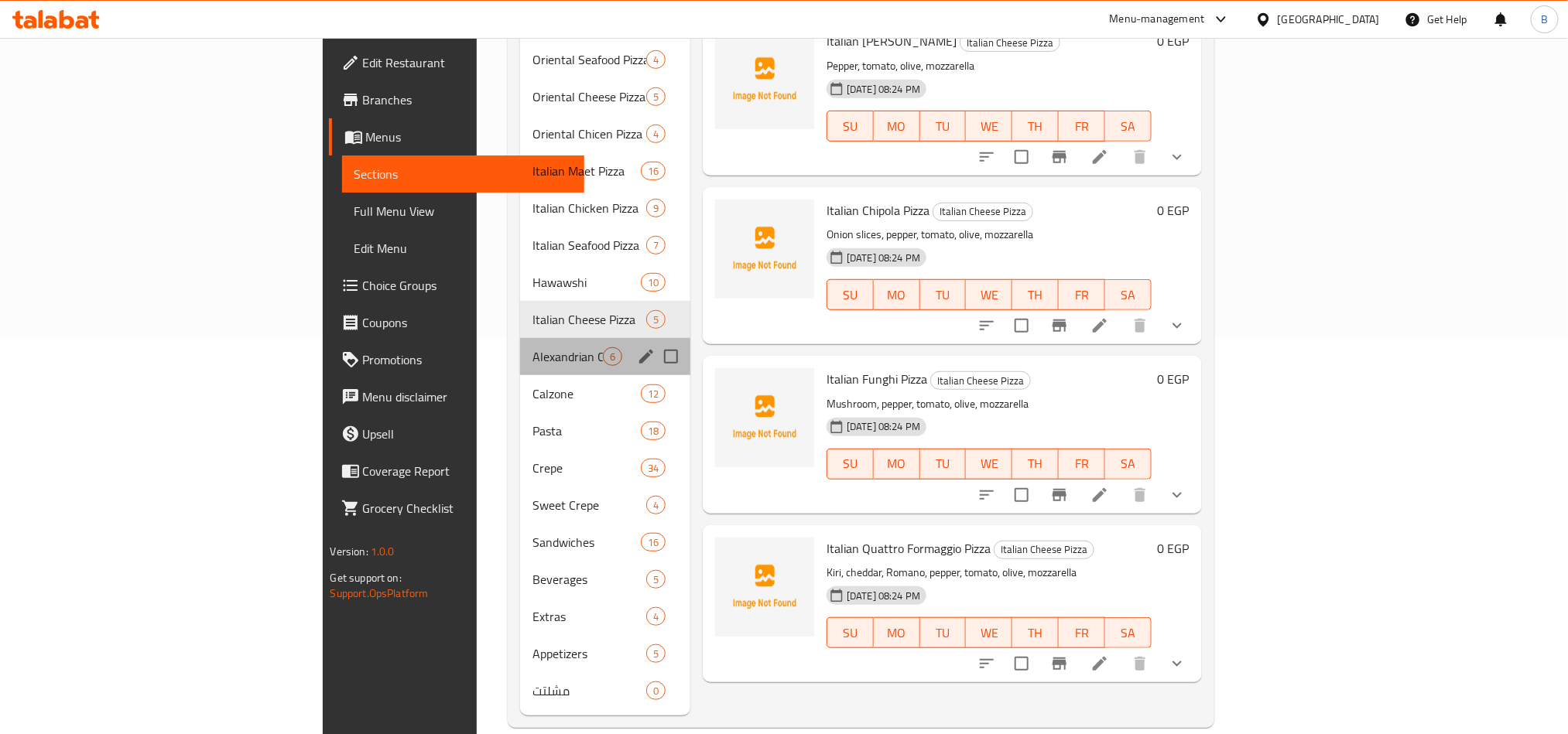
click at [520, 338] on div "Alexandrian Chicken Pie 6" at bounding box center [605, 356] width 170 height 37
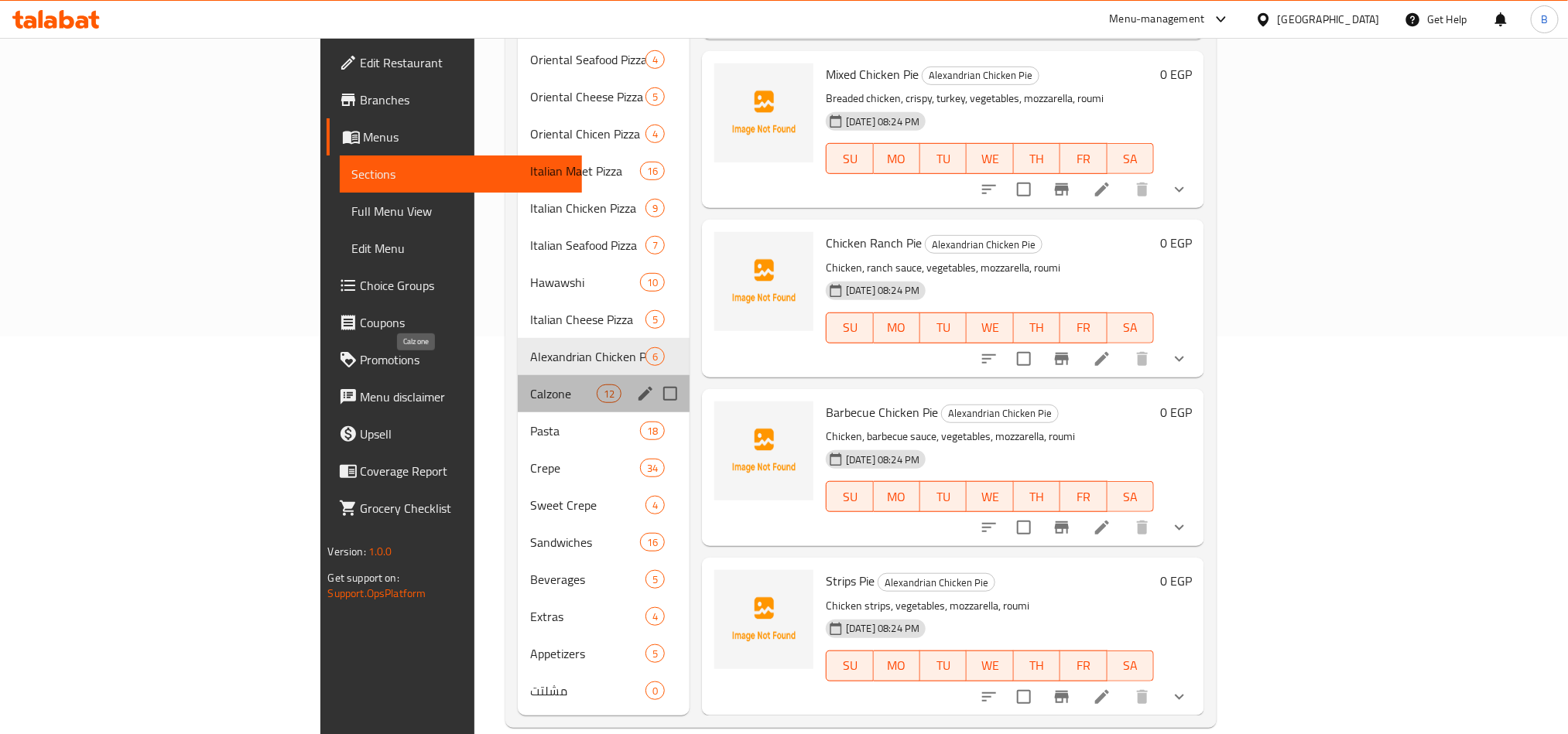
click at [530, 384] on span "Calzone" at bounding box center [563, 393] width 66 height 19
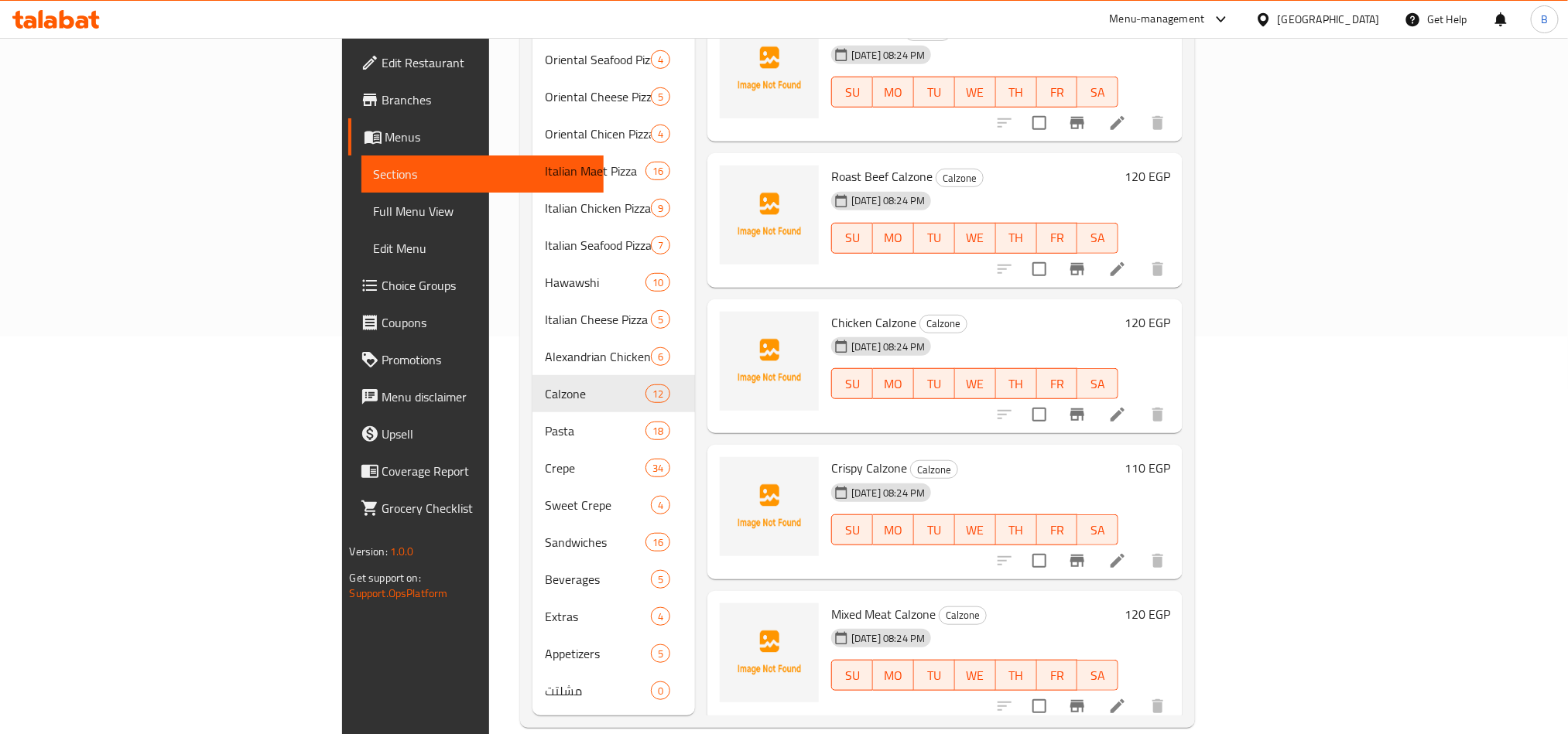
scroll to position [300, 0]
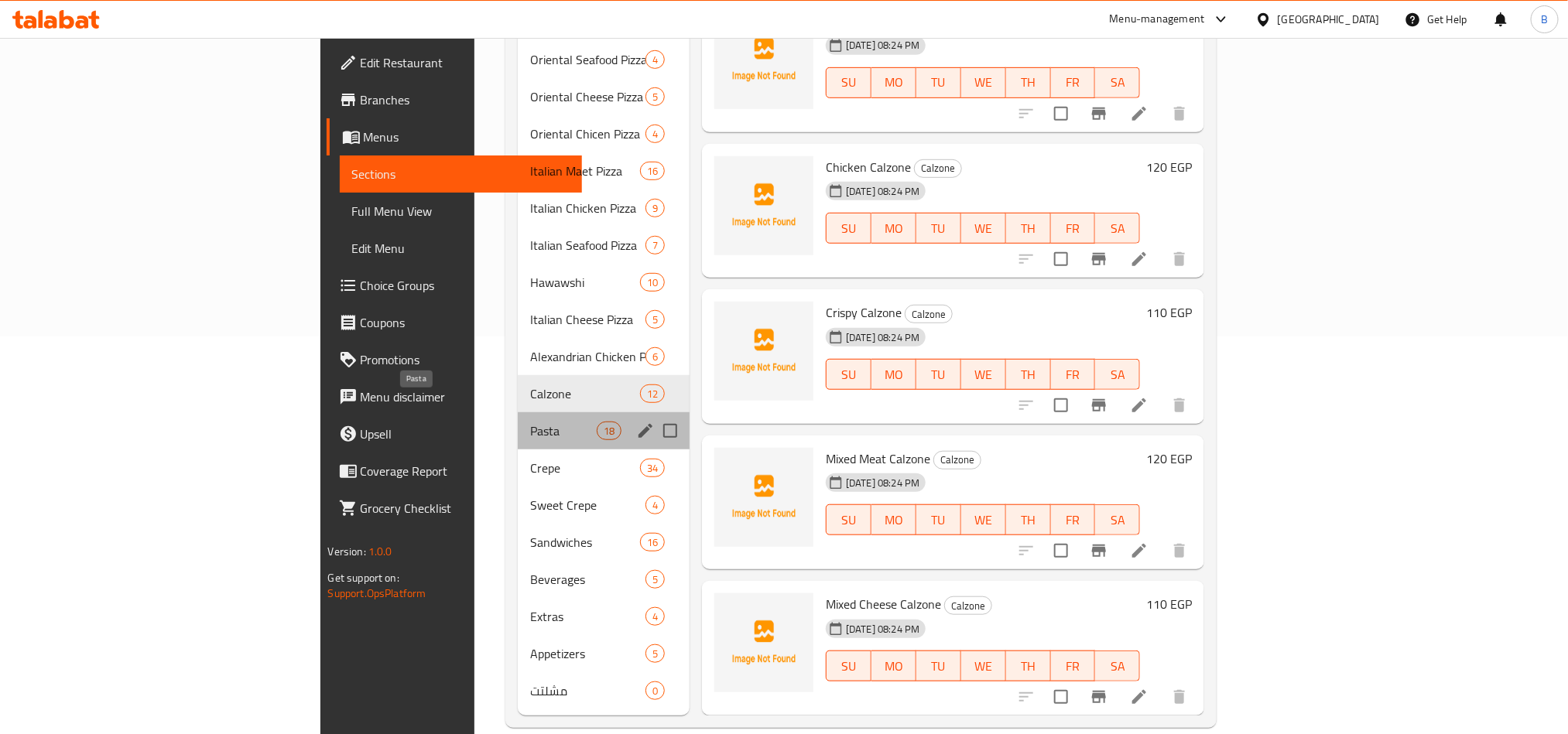
click at [530, 421] on span "Pasta" at bounding box center [563, 431] width 66 height 19
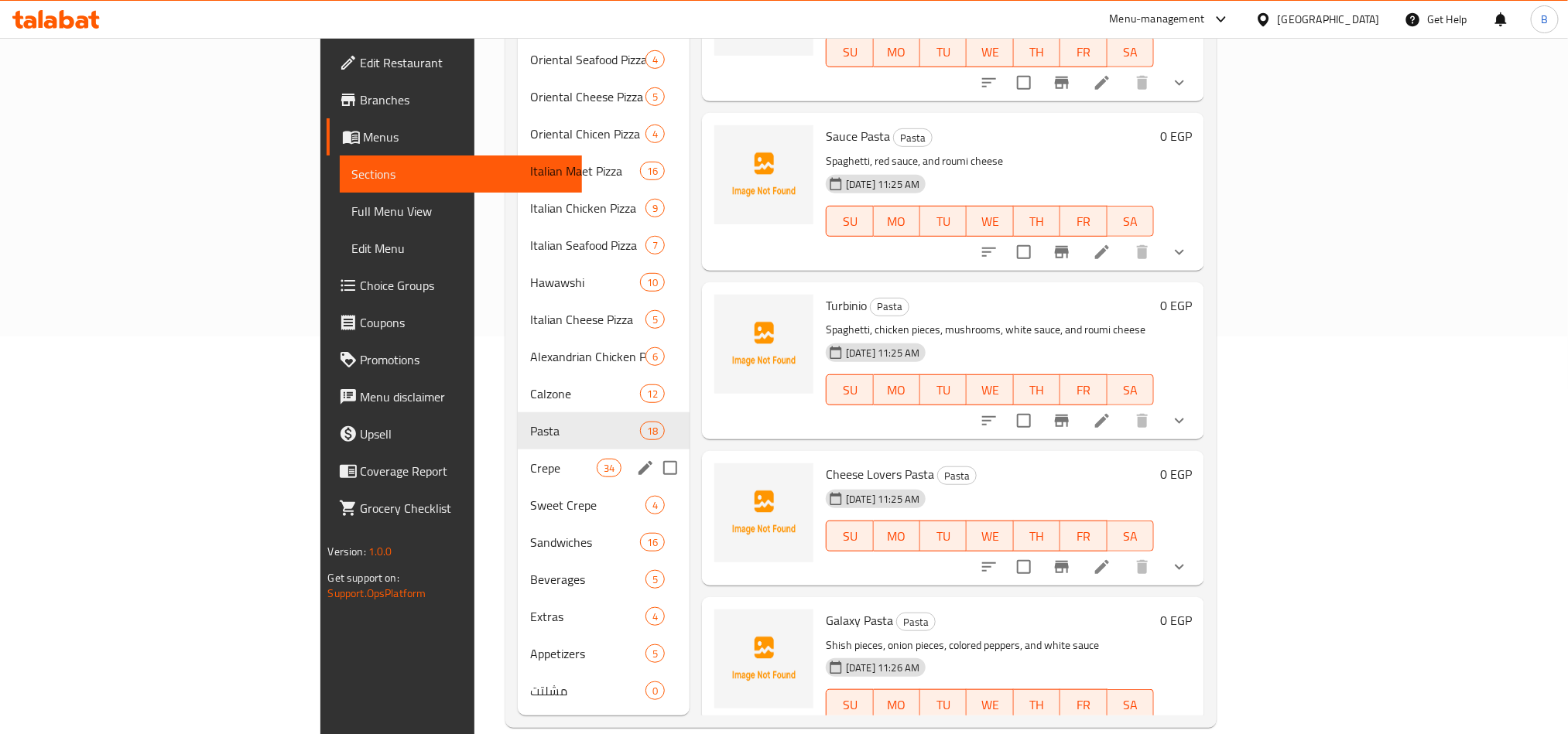
click at [518, 449] on div "Crepe 34" at bounding box center [604, 468] width 172 height 37
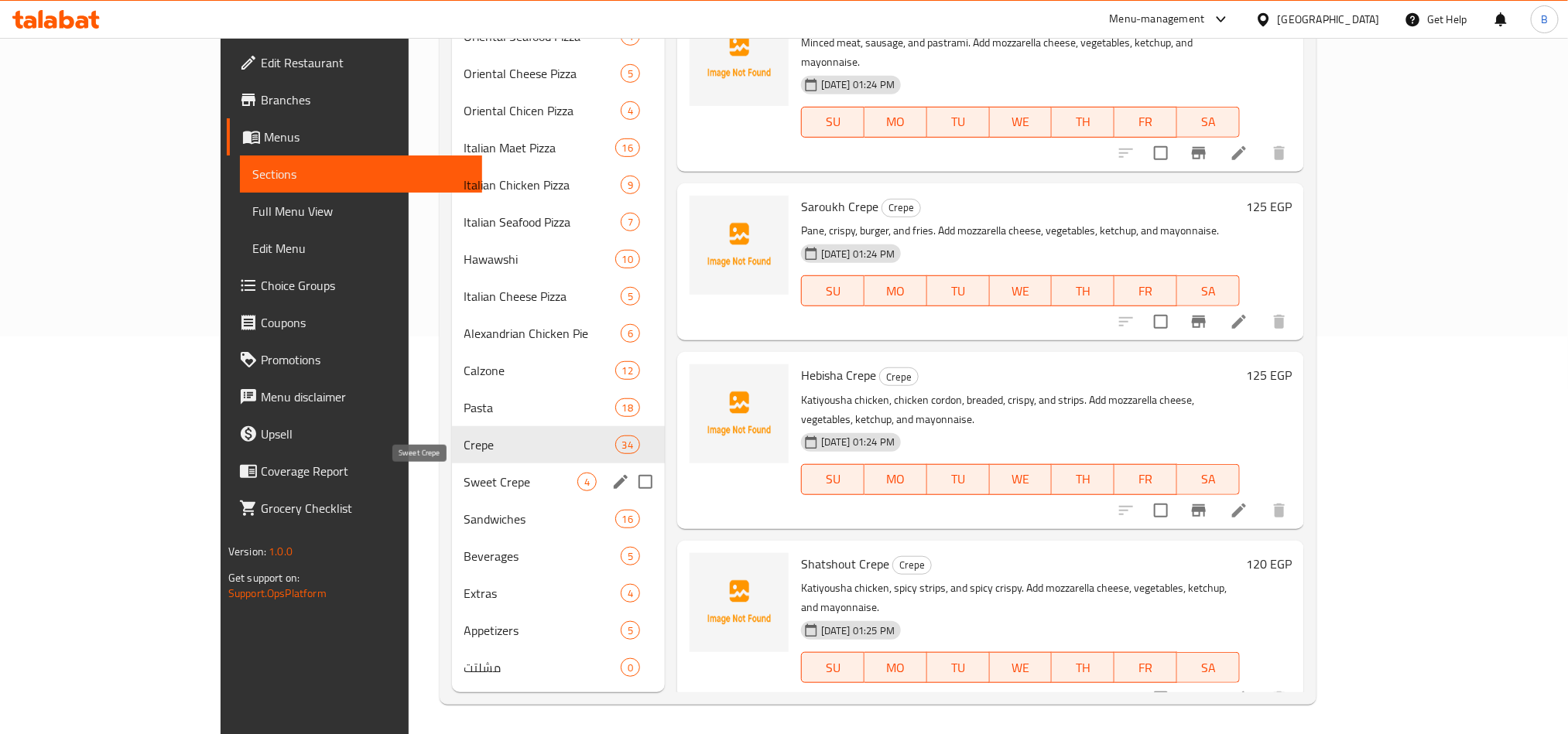
click at [464, 483] on span "Sweet Crepe" at bounding box center [520, 482] width 113 height 19
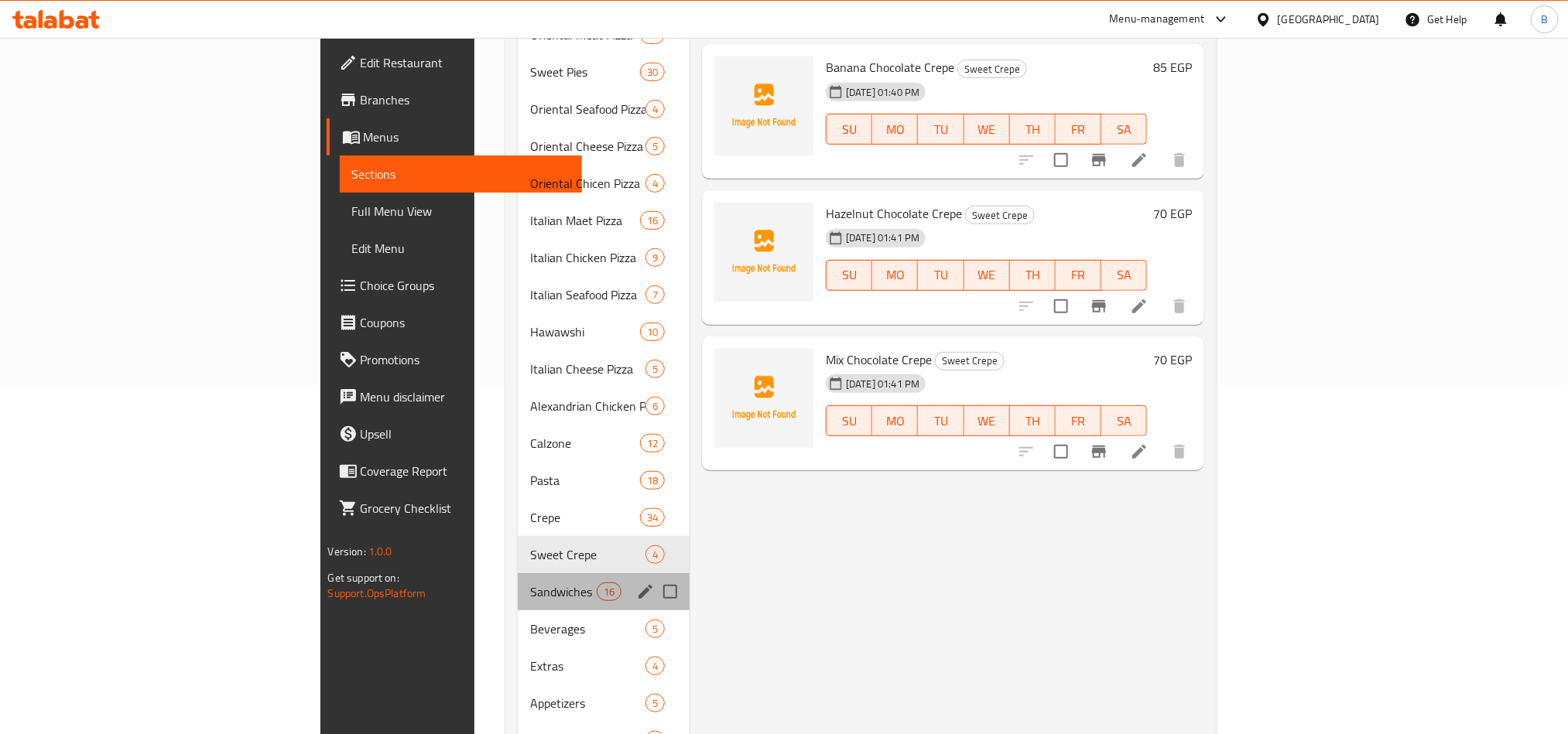
click at [518, 573] on div "Sandwiches 16" at bounding box center [604, 591] width 172 height 37
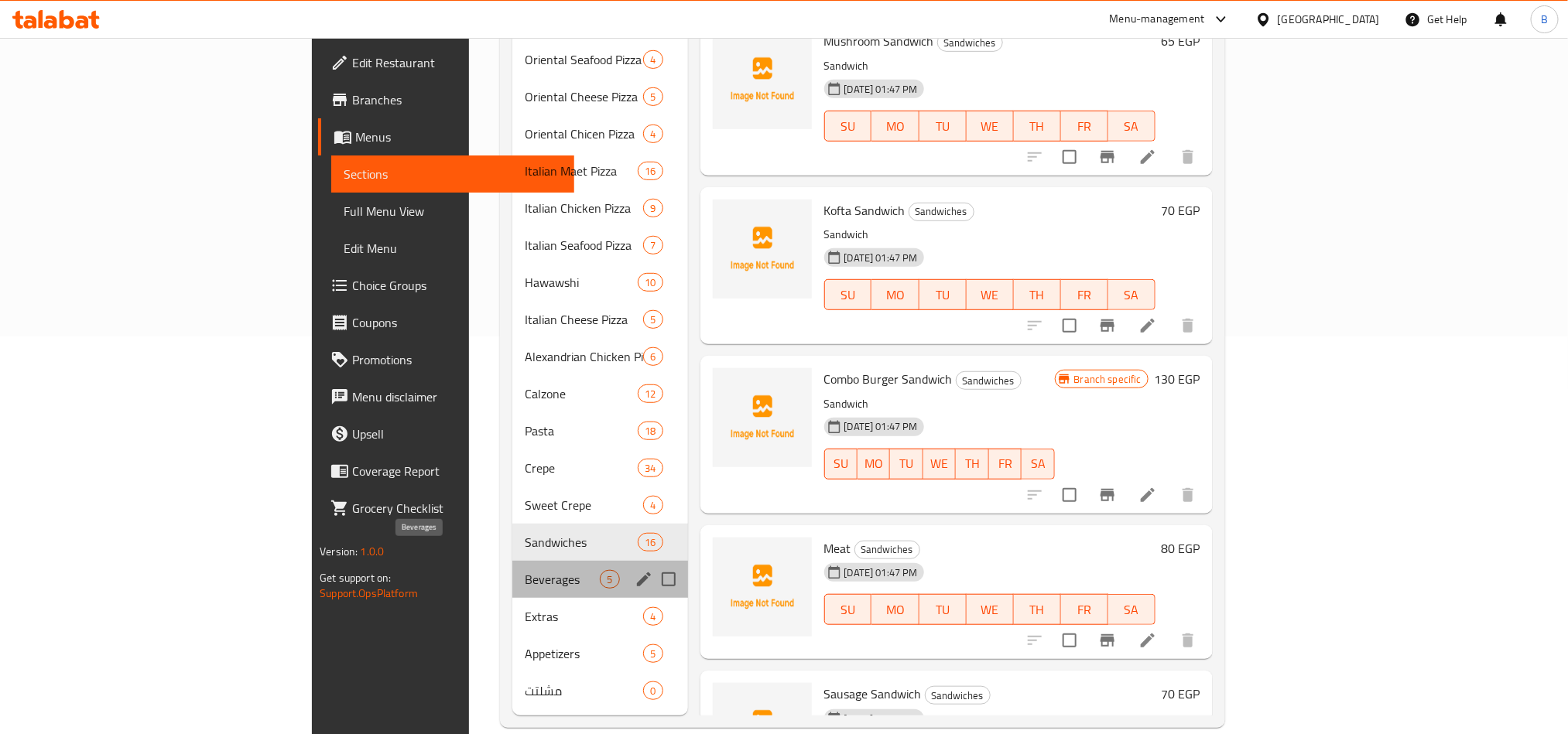
click at [525, 571] on span "Beverages" at bounding box center [562, 580] width 75 height 19
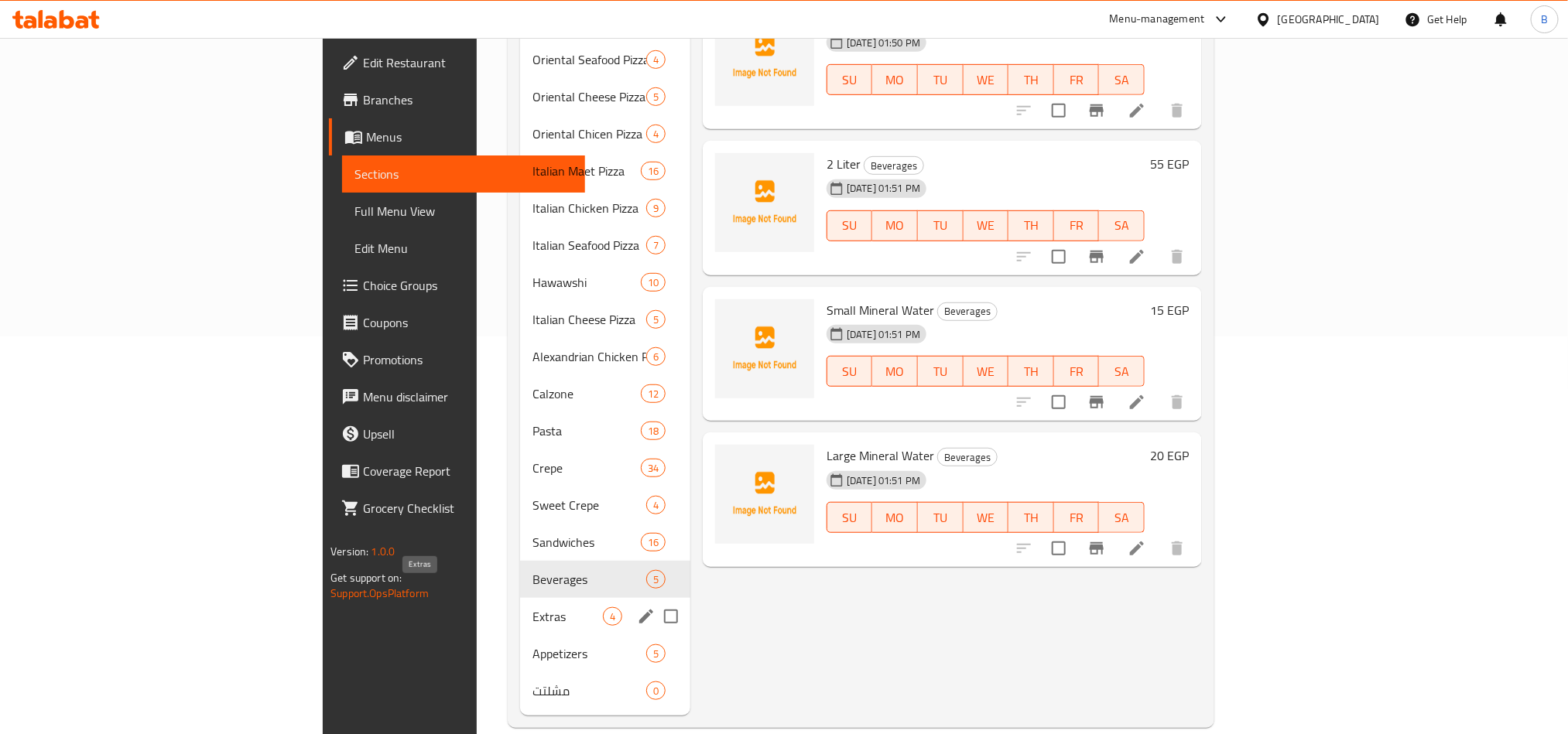
click at [533, 608] on span "Extras" at bounding box center [567, 617] width 70 height 19
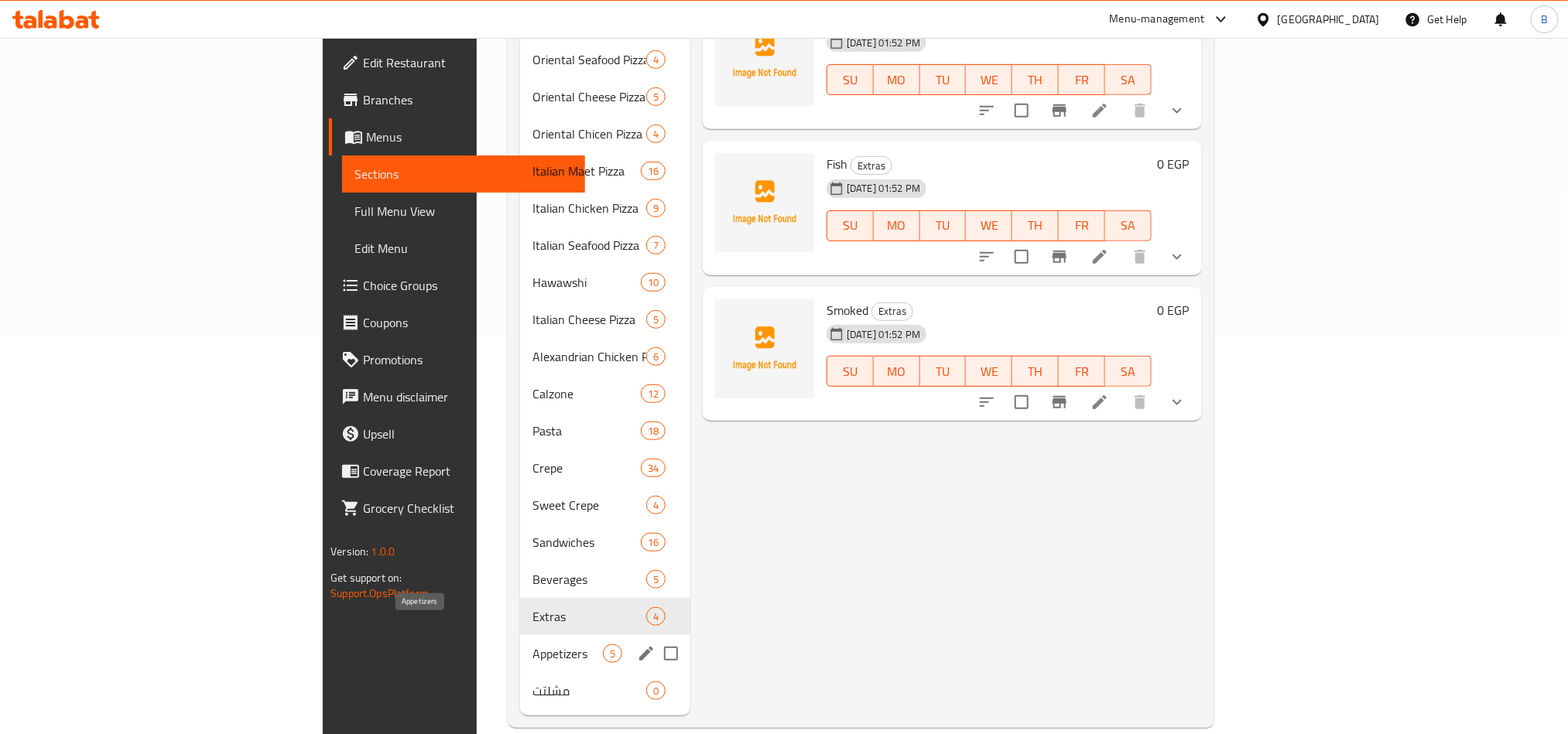
click at [520, 609] on div "Extras 4" at bounding box center [605, 616] width 170 height 37
click at [533, 645] on span "Appetizers" at bounding box center [567, 654] width 70 height 19
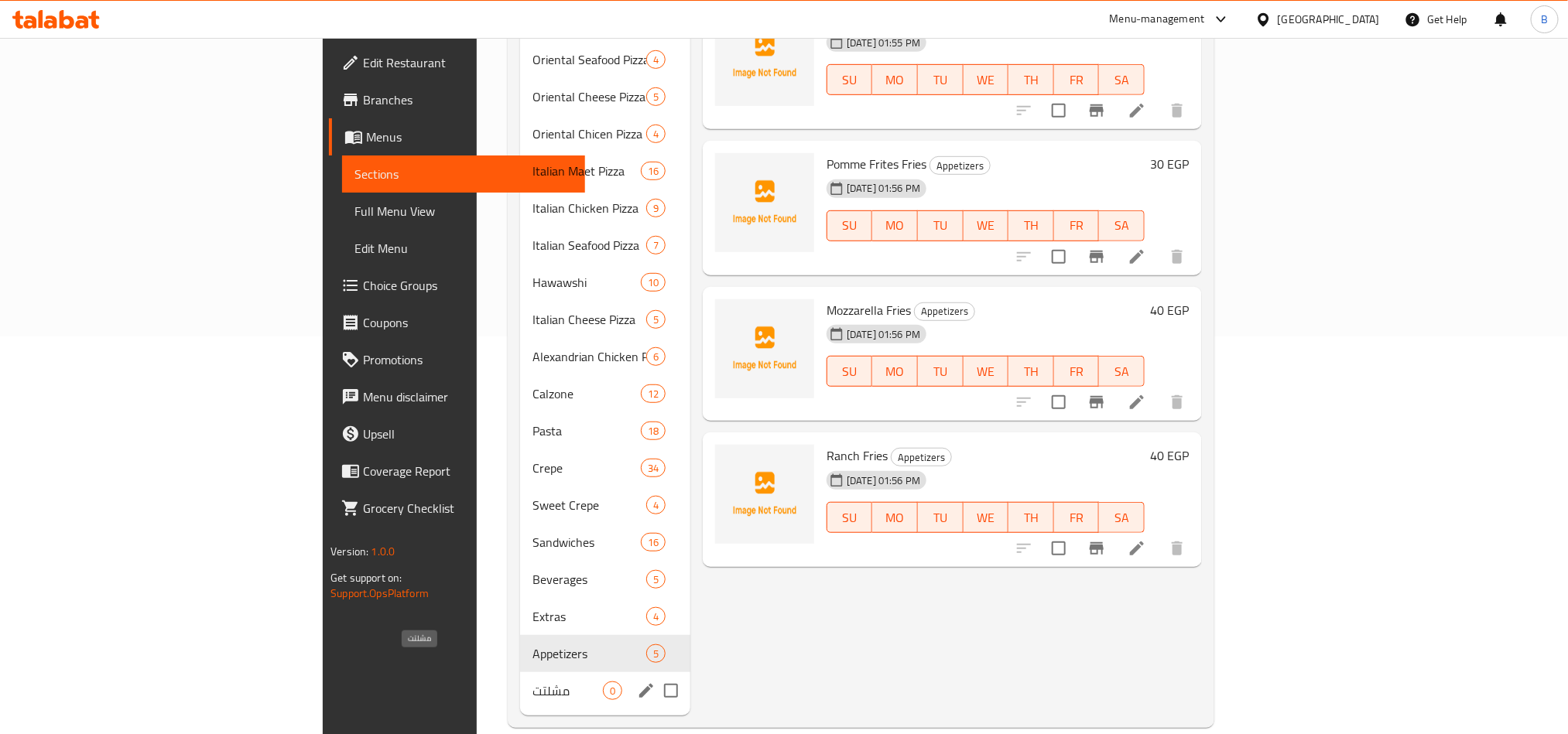
click at [533, 682] on span "مشلتت" at bounding box center [567, 691] width 70 height 19
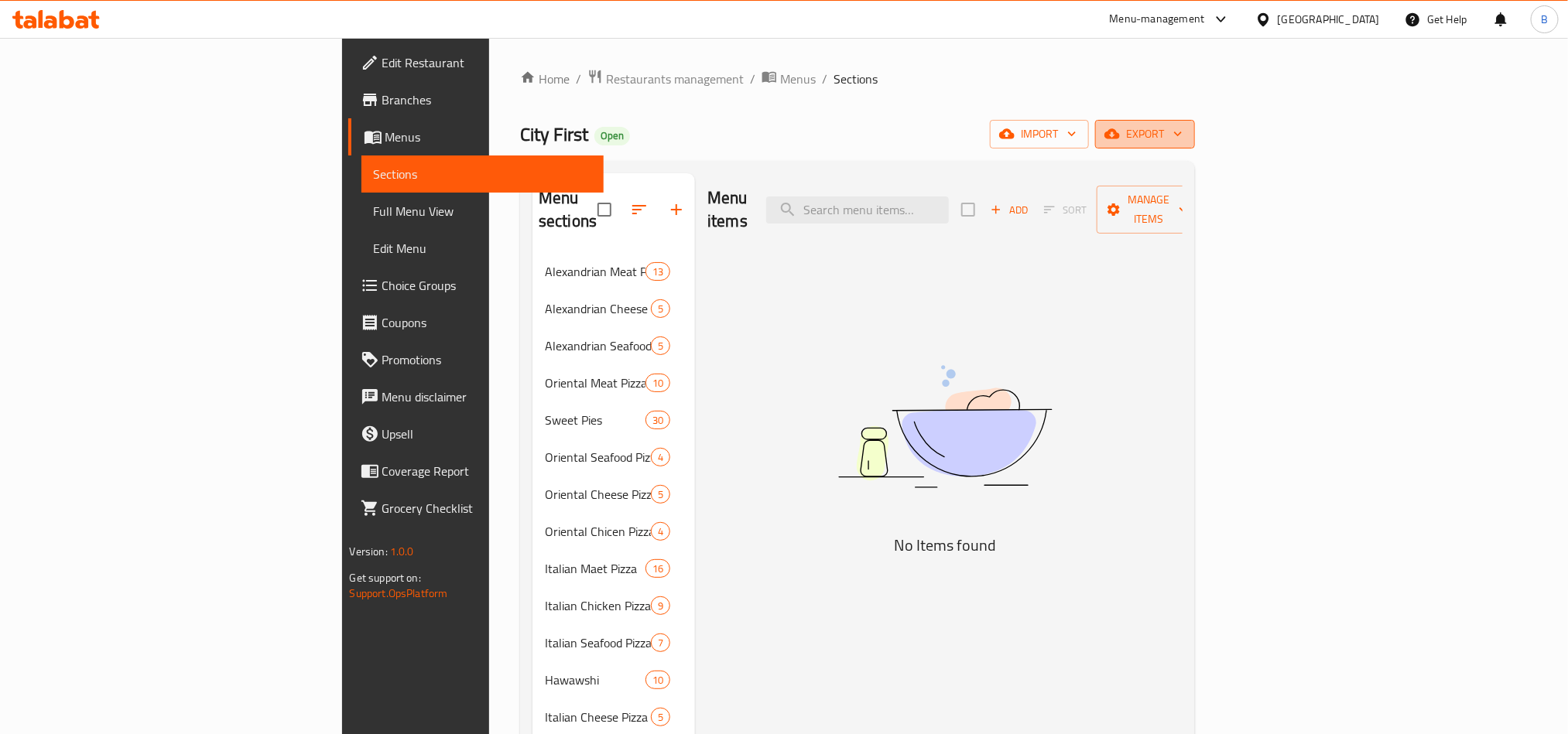
click at [1195, 128] on button "export" at bounding box center [1145, 134] width 100 height 29
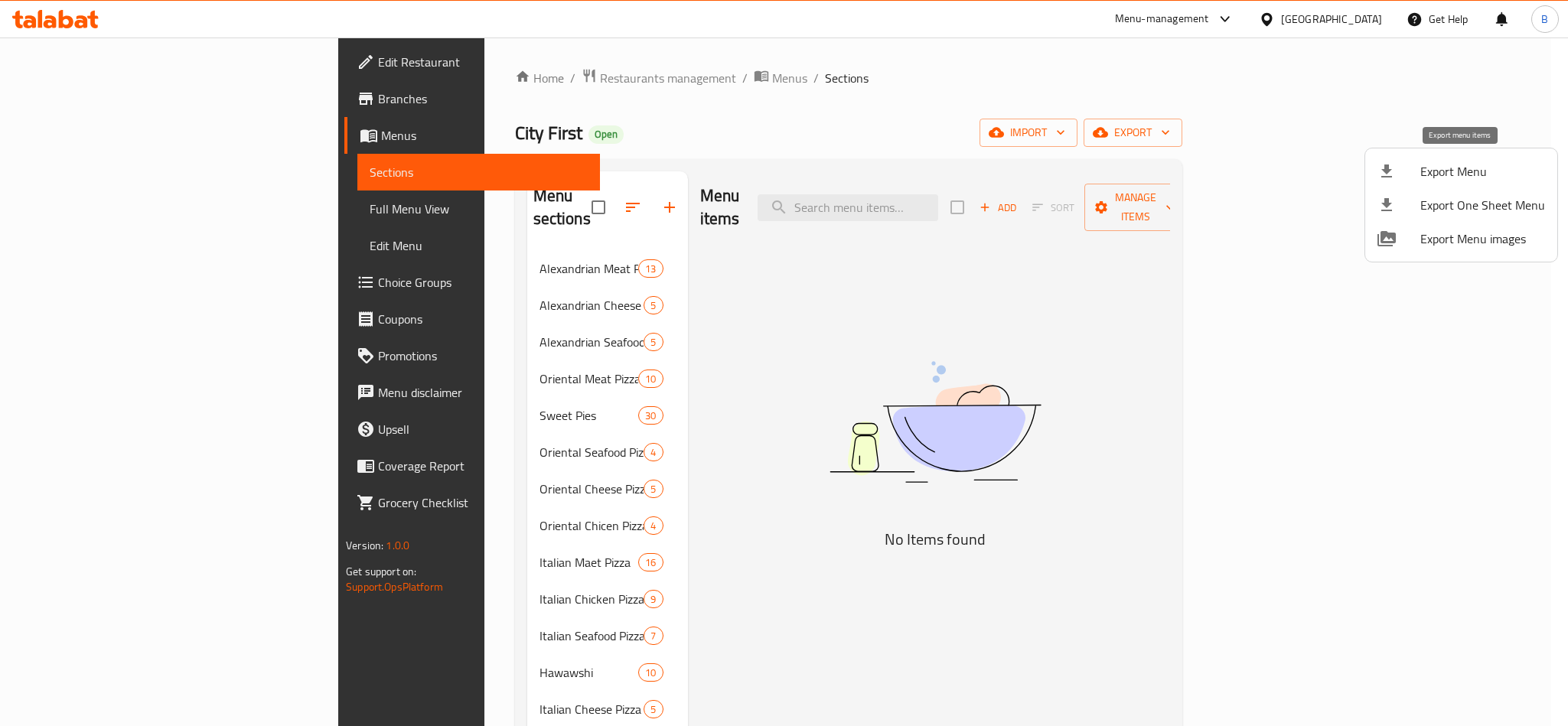
click at [1389, 175] on icon at bounding box center [1386, 171] width 19 height 19
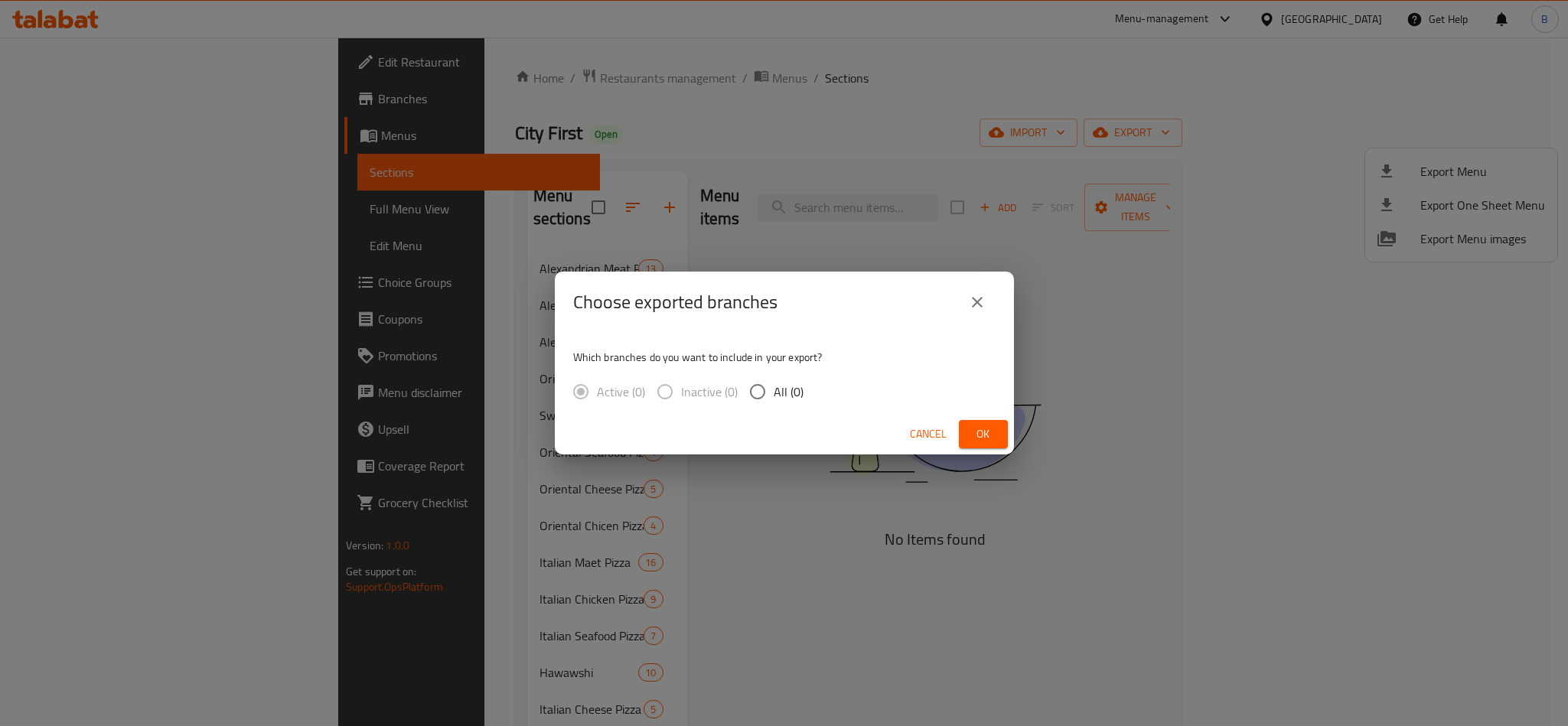
click at [779, 388] on span "All (0)" at bounding box center [788, 392] width 30 height 19
click at [774, 388] on input "All (0)" at bounding box center [757, 392] width 32 height 32
radio input "true"
click at [1001, 428] on button "Ok" at bounding box center [983, 434] width 49 height 29
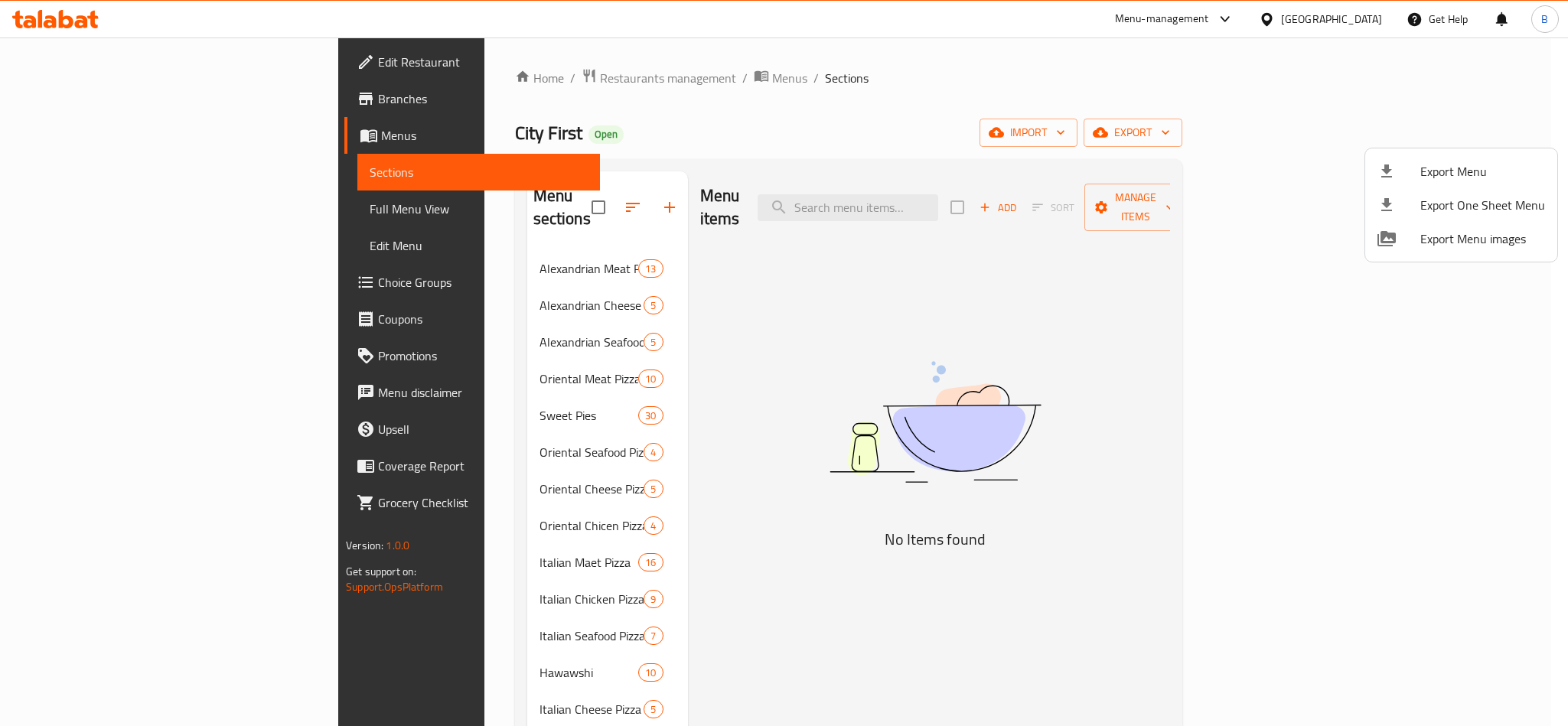
click at [145, 113] on div at bounding box center [784, 363] width 1568 height 726
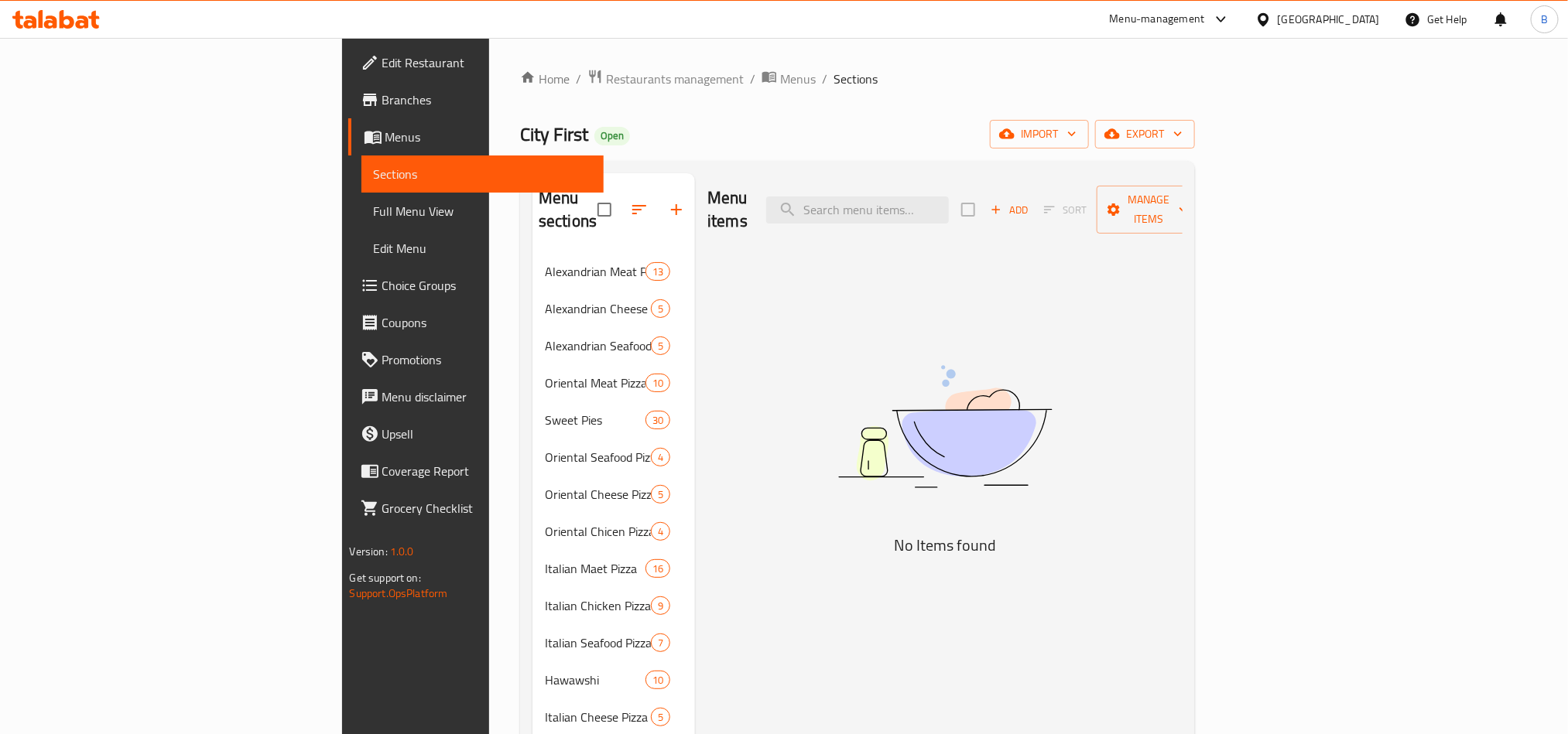
click at [383, 105] on span "Branches" at bounding box center [487, 100] width 209 height 19
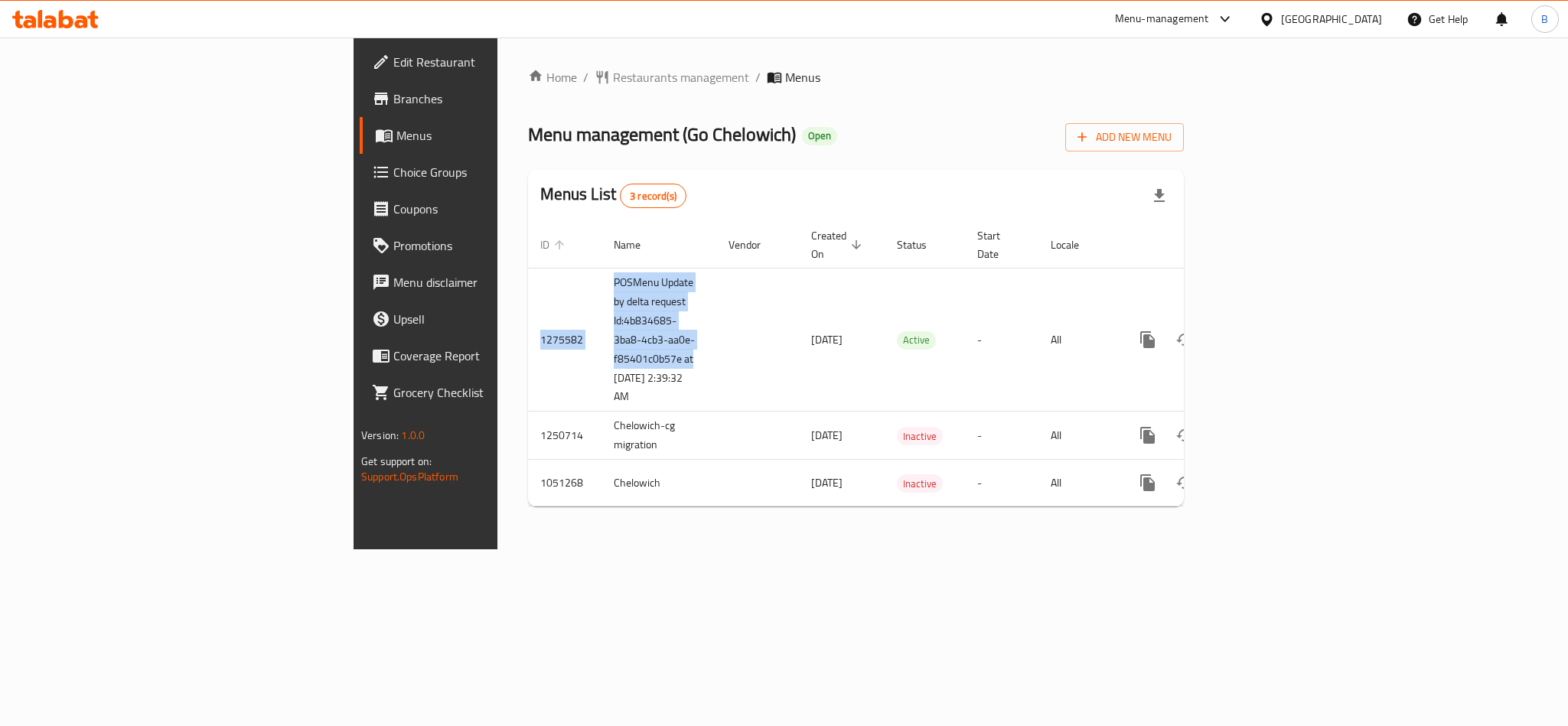
drag, startPoint x: 454, startPoint y: 348, endPoint x: 329, endPoint y: 240, distance: 165.2
click at [528, 240] on table "ID Name Vendor Created On sorted descending Status Start Date Locale Actions 12…" at bounding box center [908, 365] width 761 height 286
click at [602, 108] on div "Home / Restaurants management / Menus Menu management ( Go Chelowich ) Open Add…" at bounding box center [855, 294] width 656 height 451
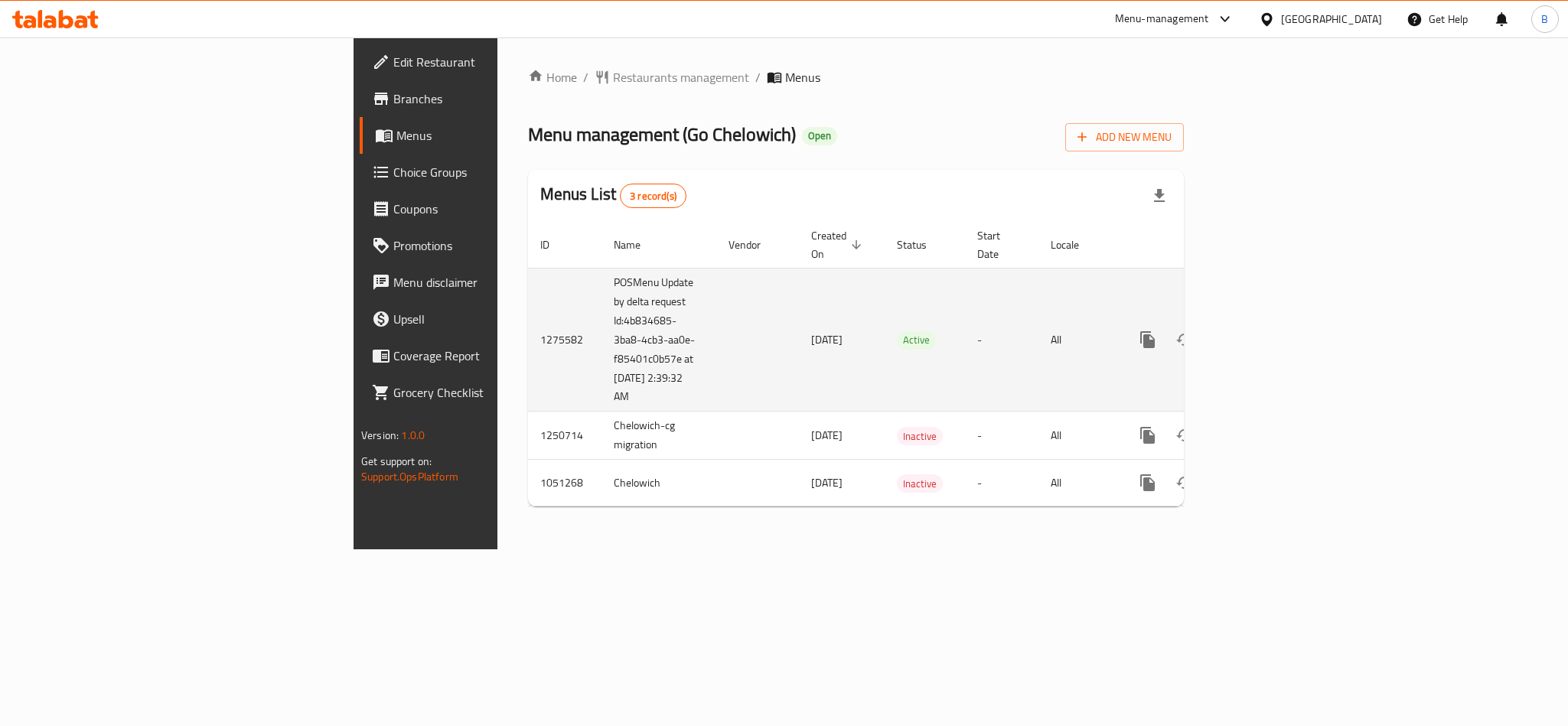
click at [1267, 330] on icon "enhanced table" at bounding box center [1257, 339] width 19 height 19
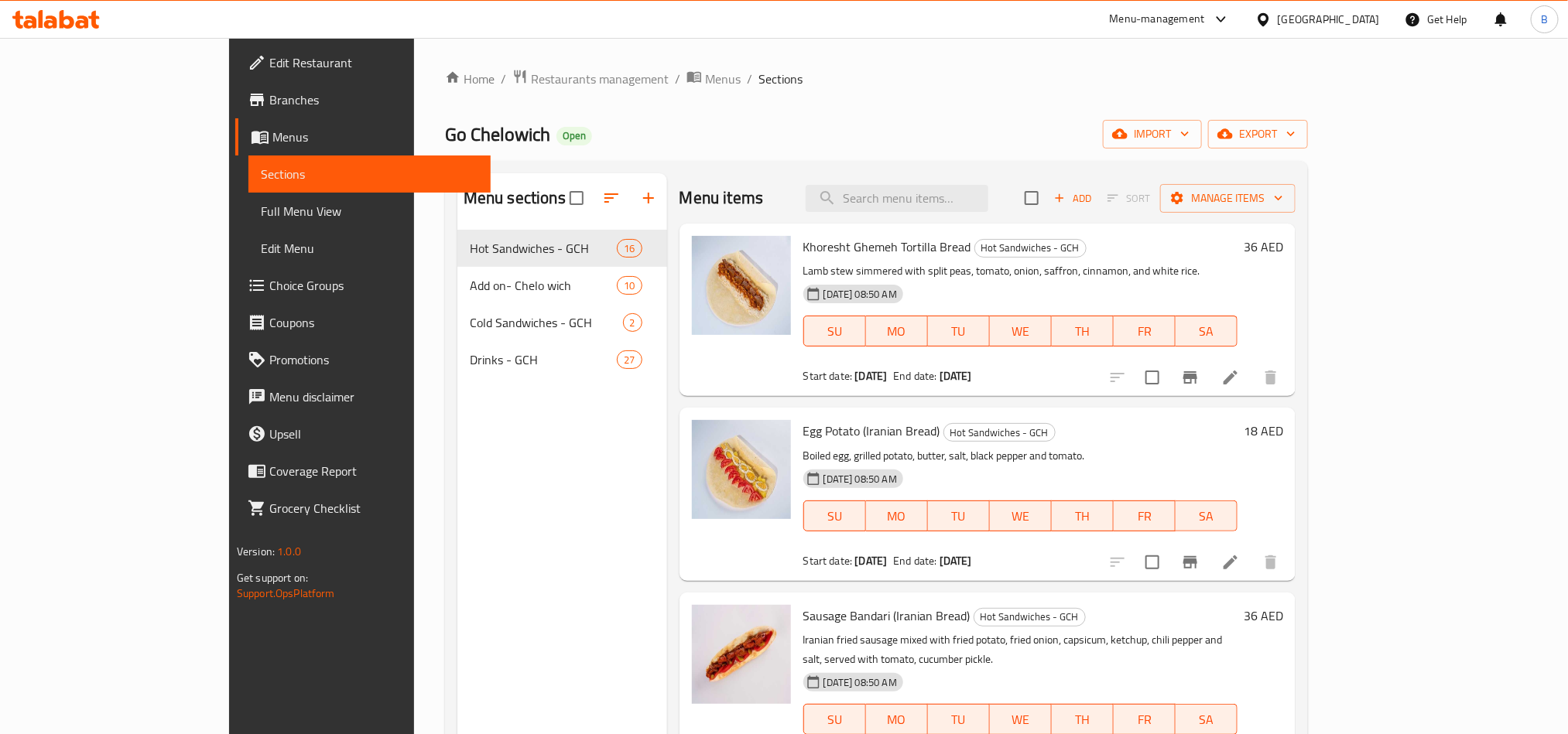
click at [1252, 374] on li at bounding box center [1231, 378] width 44 height 28
click at [705, 79] on span "Menus" at bounding box center [723, 78] width 35 height 19
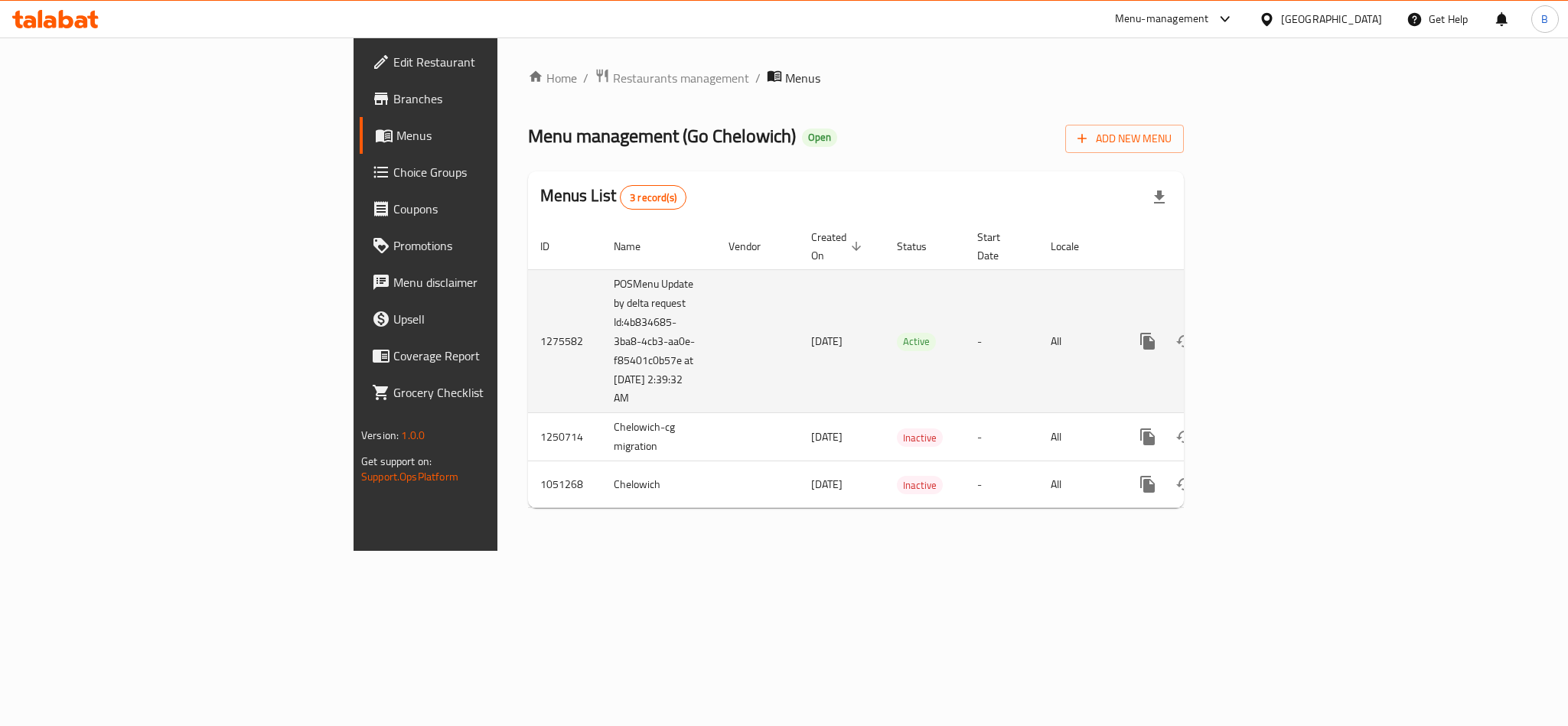
drag, startPoint x: 623, startPoint y: 312, endPoint x: 679, endPoint y: 358, distance: 72.5
click at [799, 358] on td "11/02/2025" at bounding box center [841, 341] width 86 height 144
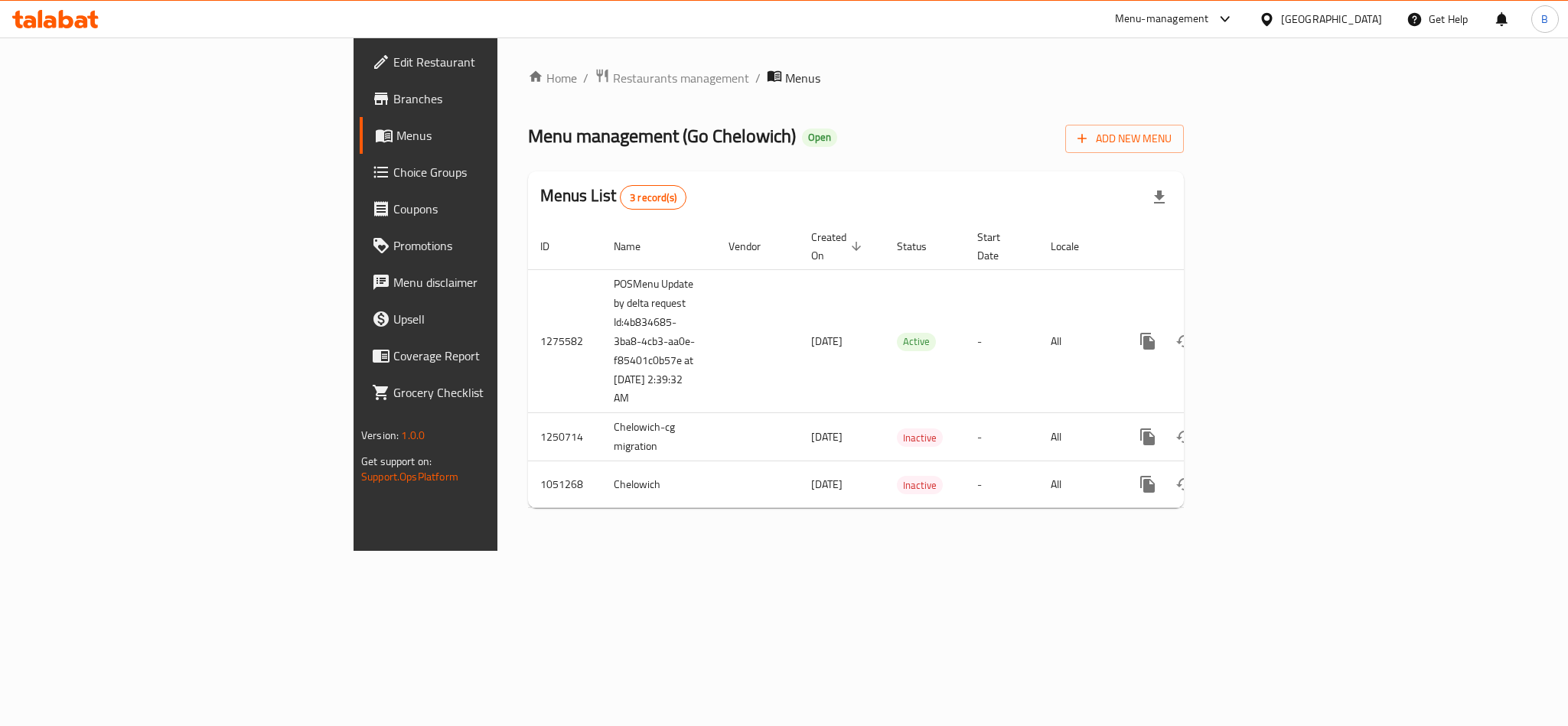
click at [1121, 136] on div "Menu management ( Go Chelowich ) Open Add New Menu" at bounding box center [855, 135] width 656 height 34
click at [1172, 139] on span "Add New Menu" at bounding box center [1124, 139] width 94 height 19
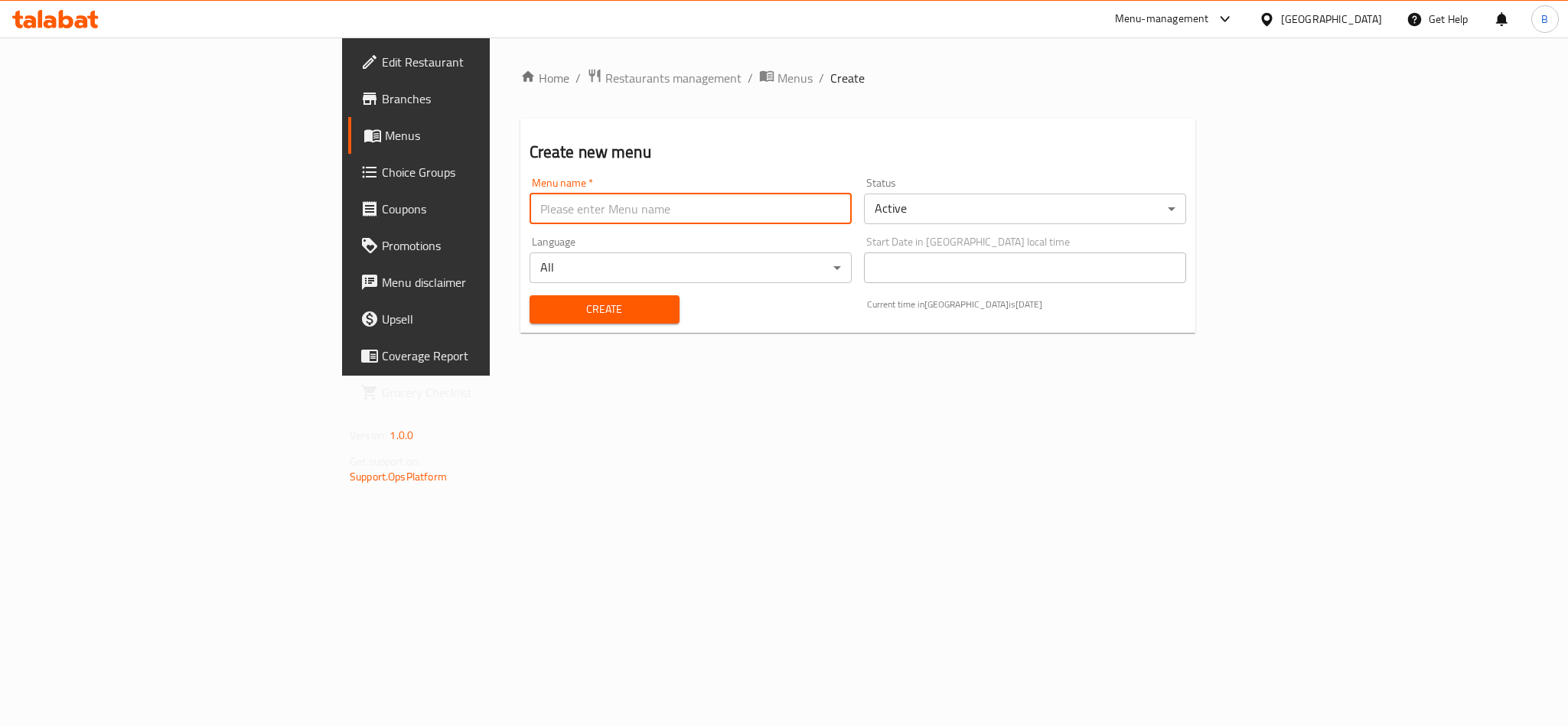
click at [676, 211] on input "text" at bounding box center [690, 209] width 322 height 31
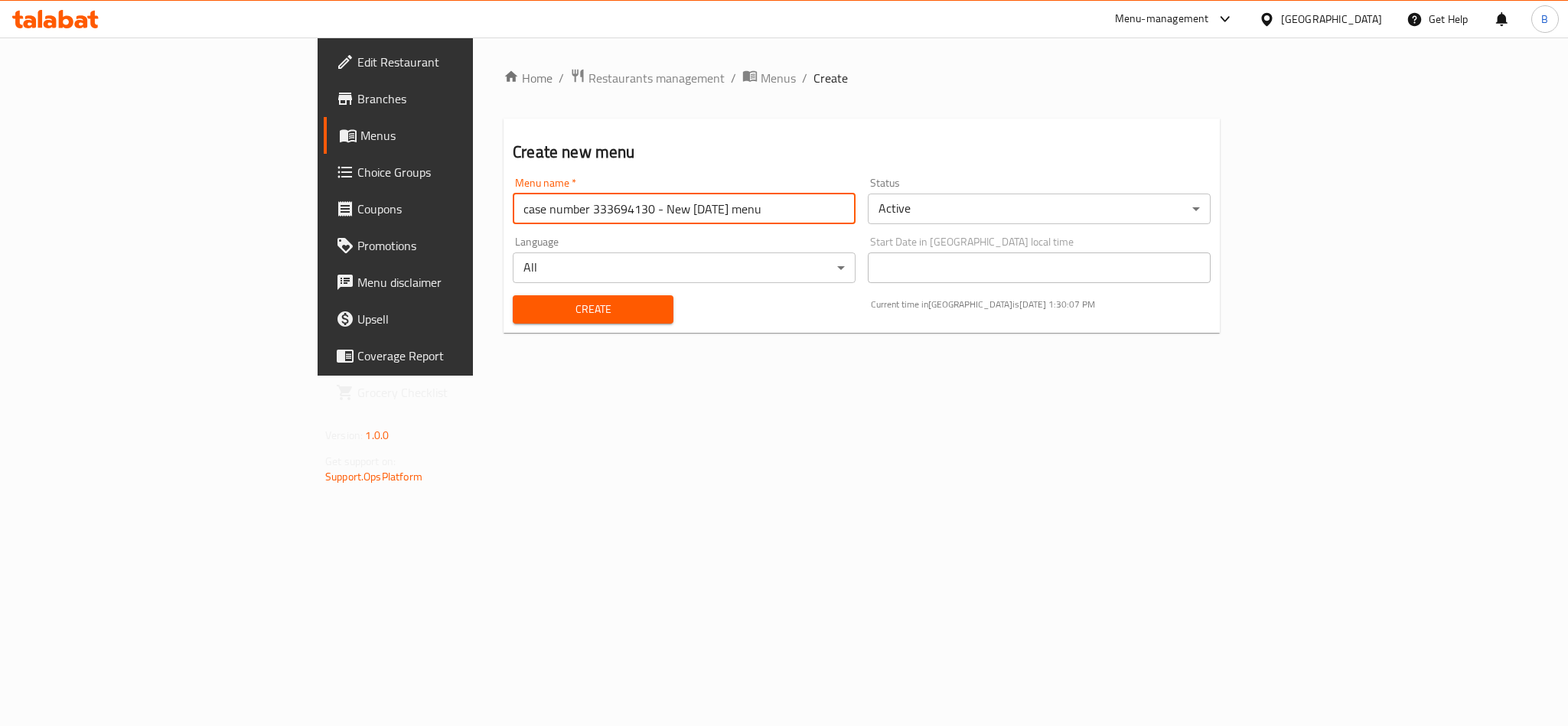
click at [519, 207] on input "case number 333694130 - New Ramadan menu" at bounding box center [684, 209] width 342 height 31
click at [513, 202] on input "case number 333694130 - New menu" at bounding box center [684, 209] width 342 height 31
paste input "40869101"
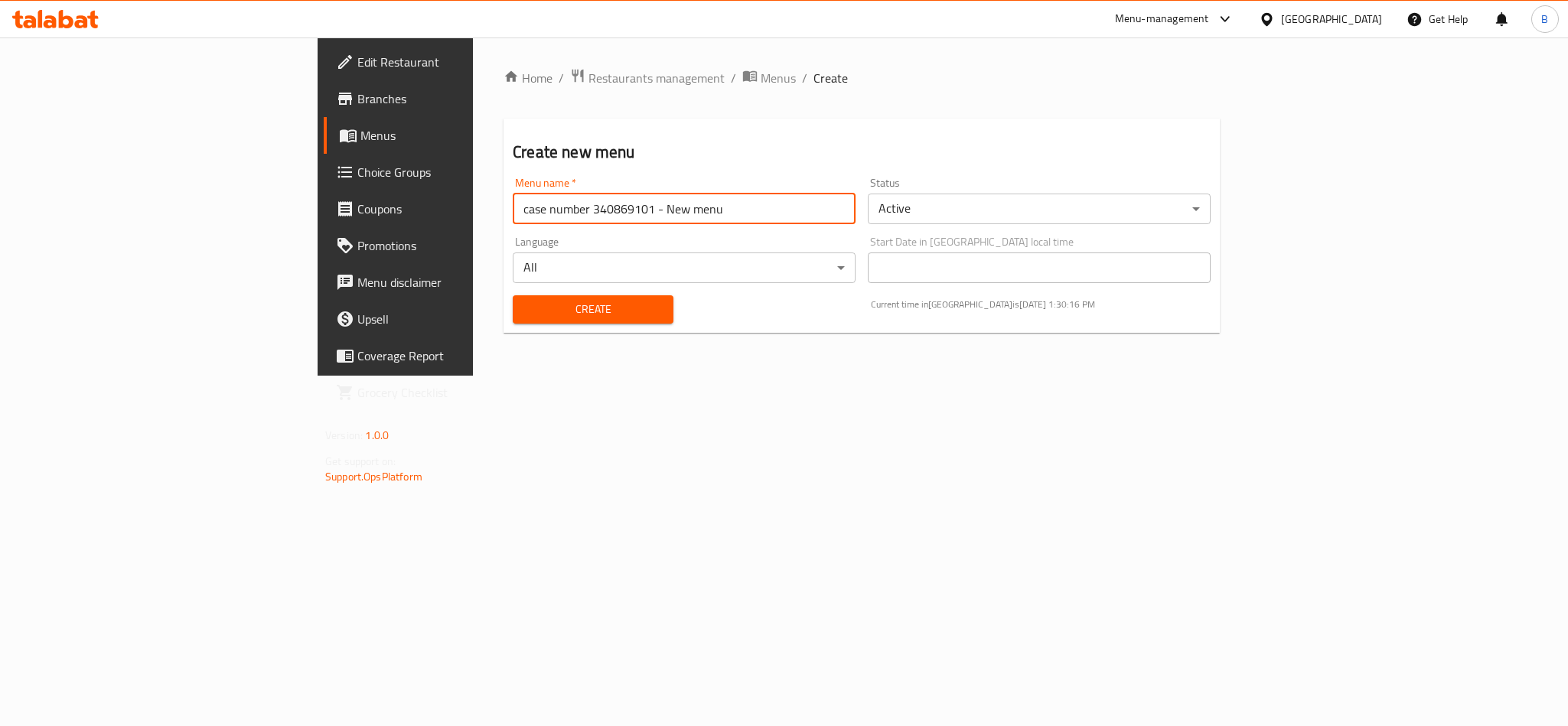
click at [528, 212] on input "case number 340869101 - New menu" at bounding box center [684, 209] width 342 height 31
click at [565, 193] on input "case number 340869101 - New menu" at bounding box center [684, 209] width 342 height 31
type input "case number 340869101 - New menu"
click at [1003, 221] on body "​ Menu-management United Arab Emirates Get Help B Edit Restaurant Branches Menu…" at bounding box center [784, 382] width 1568 height 688
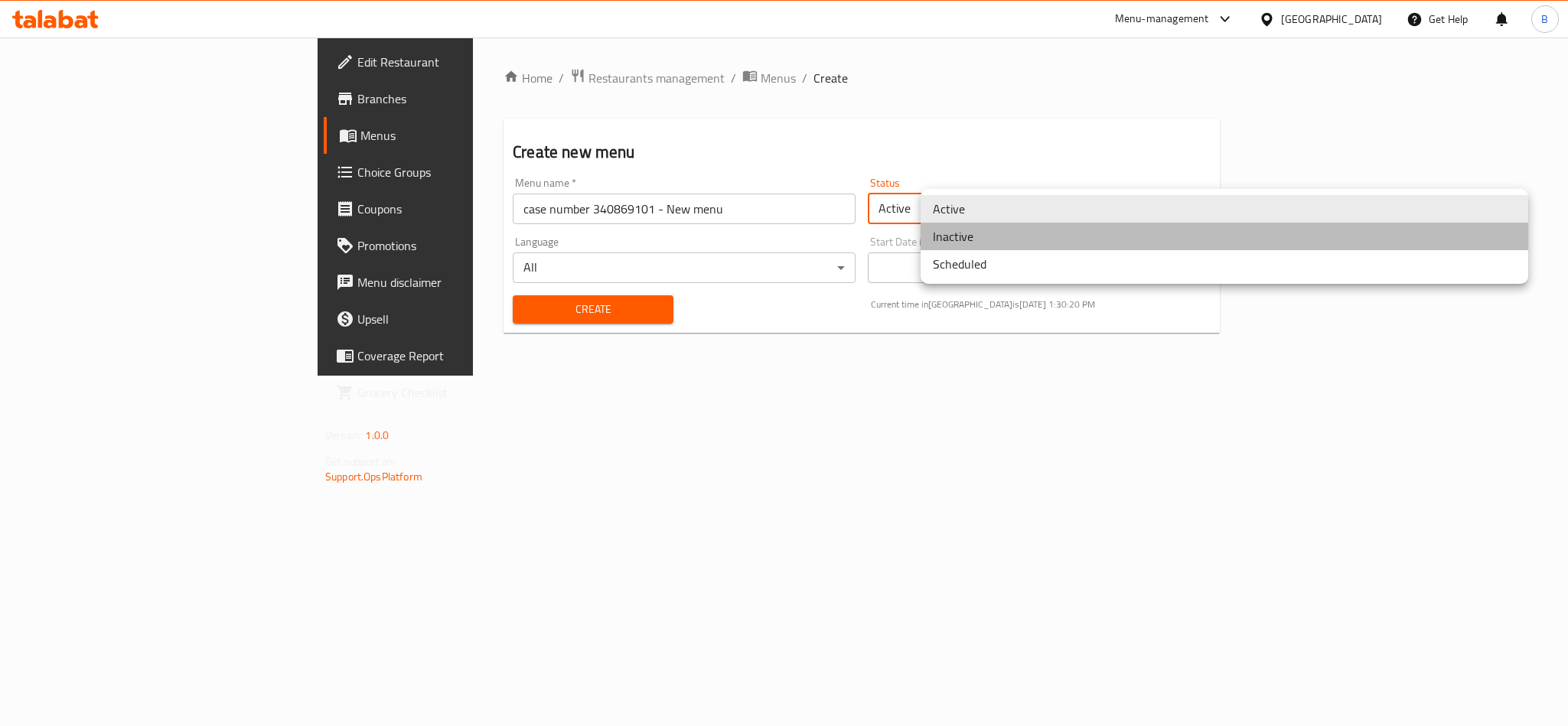
click at [999, 243] on li "Inactive" at bounding box center [1224, 237] width 607 height 28
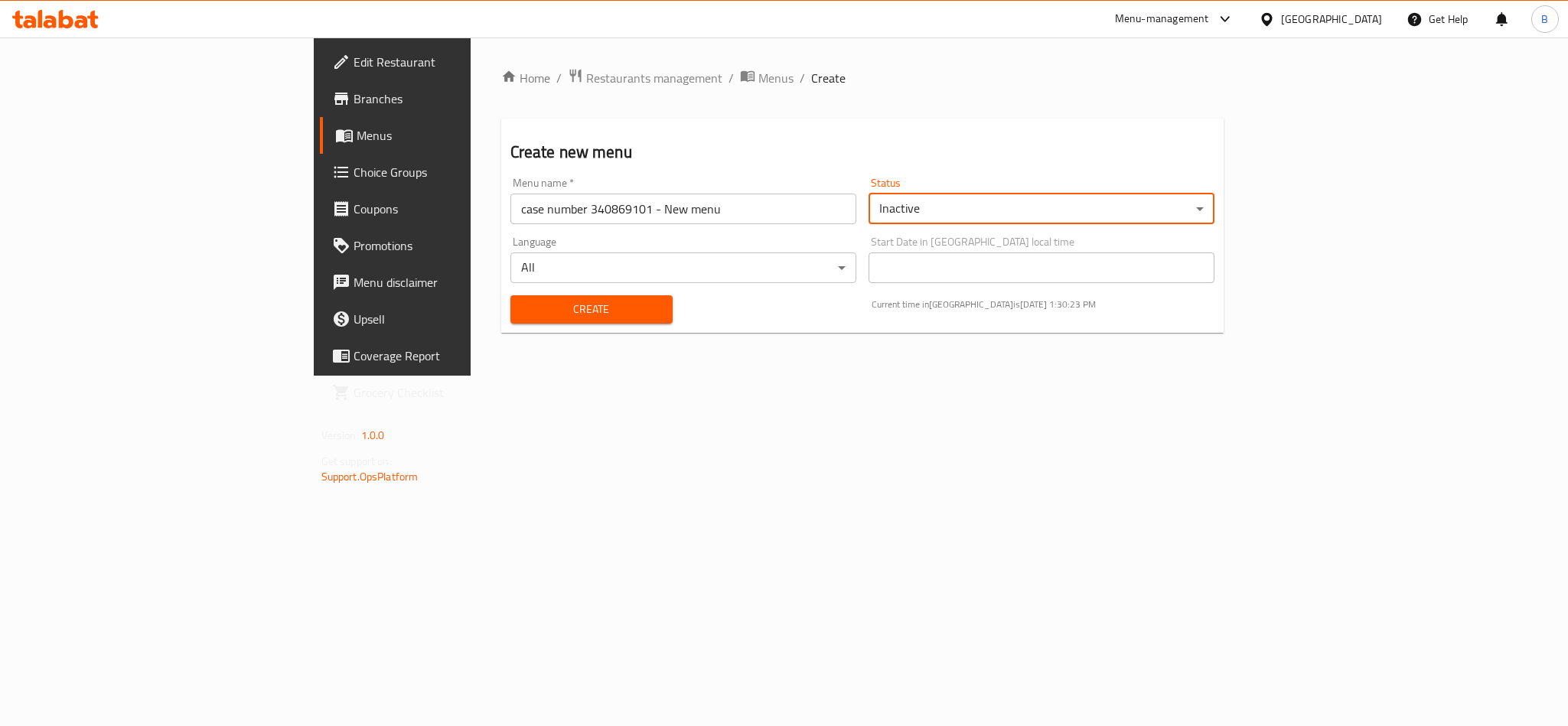
click at [533, 311] on span "Create" at bounding box center [591, 309] width 138 height 19
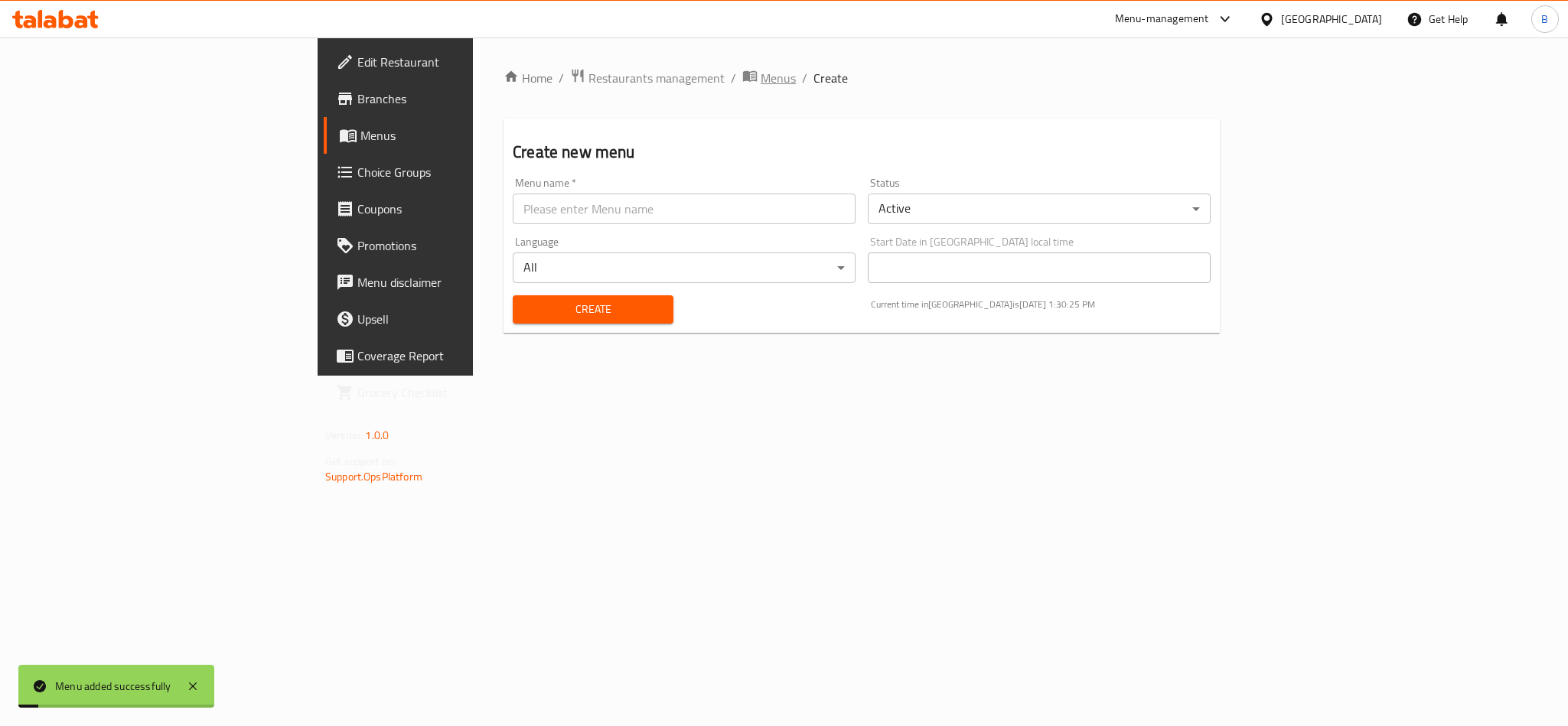
click at [761, 69] on span "Menus" at bounding box center [778, 77] width 35 height 19
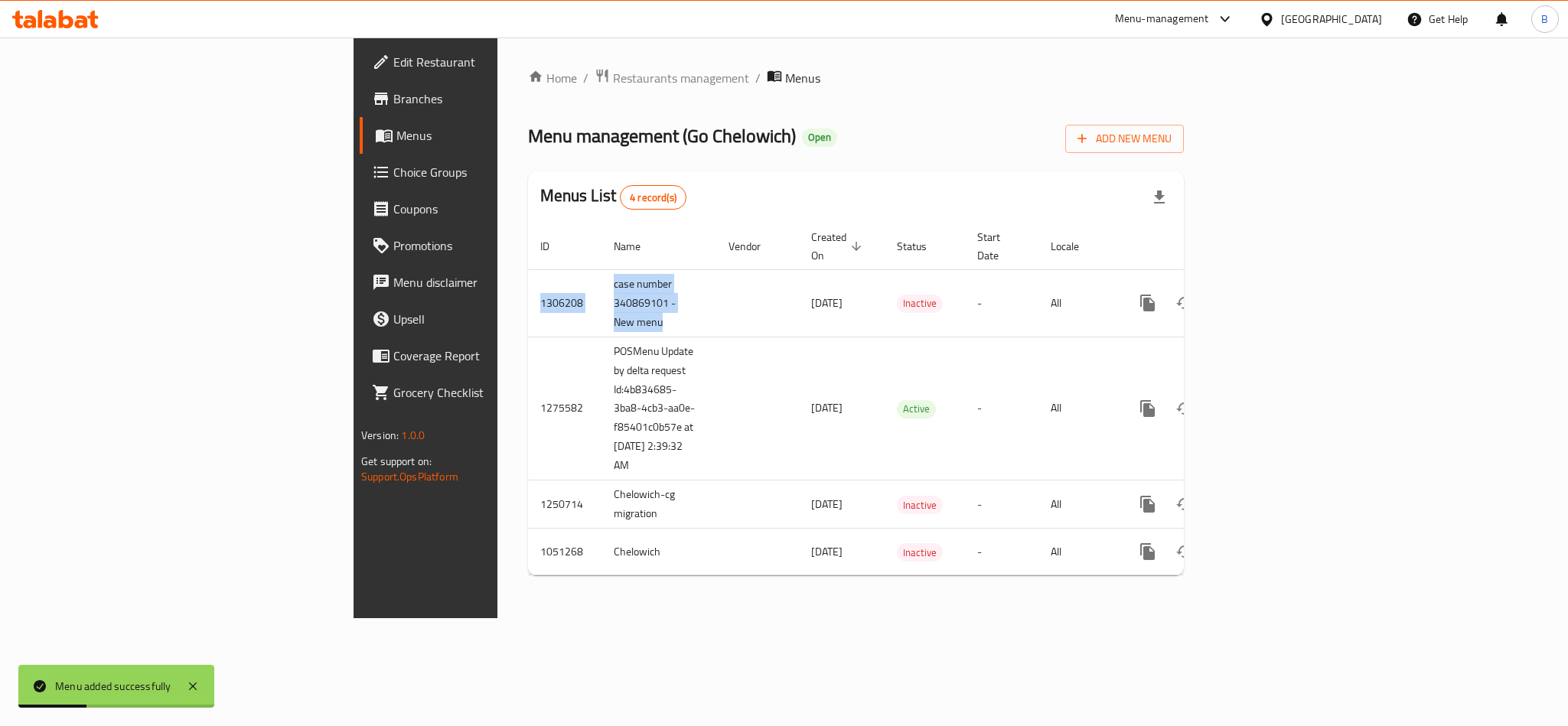
drag, startPoint x: 519, startPoint y: 299, endPoint x: 342, endPoint y: 242, distance: 186.0
click at [528, 242] on table "ID Name Vendor Created On sorted descending Status Start Date Locale Actions 13…" at bounding box center [908, 400] width 761 height 353
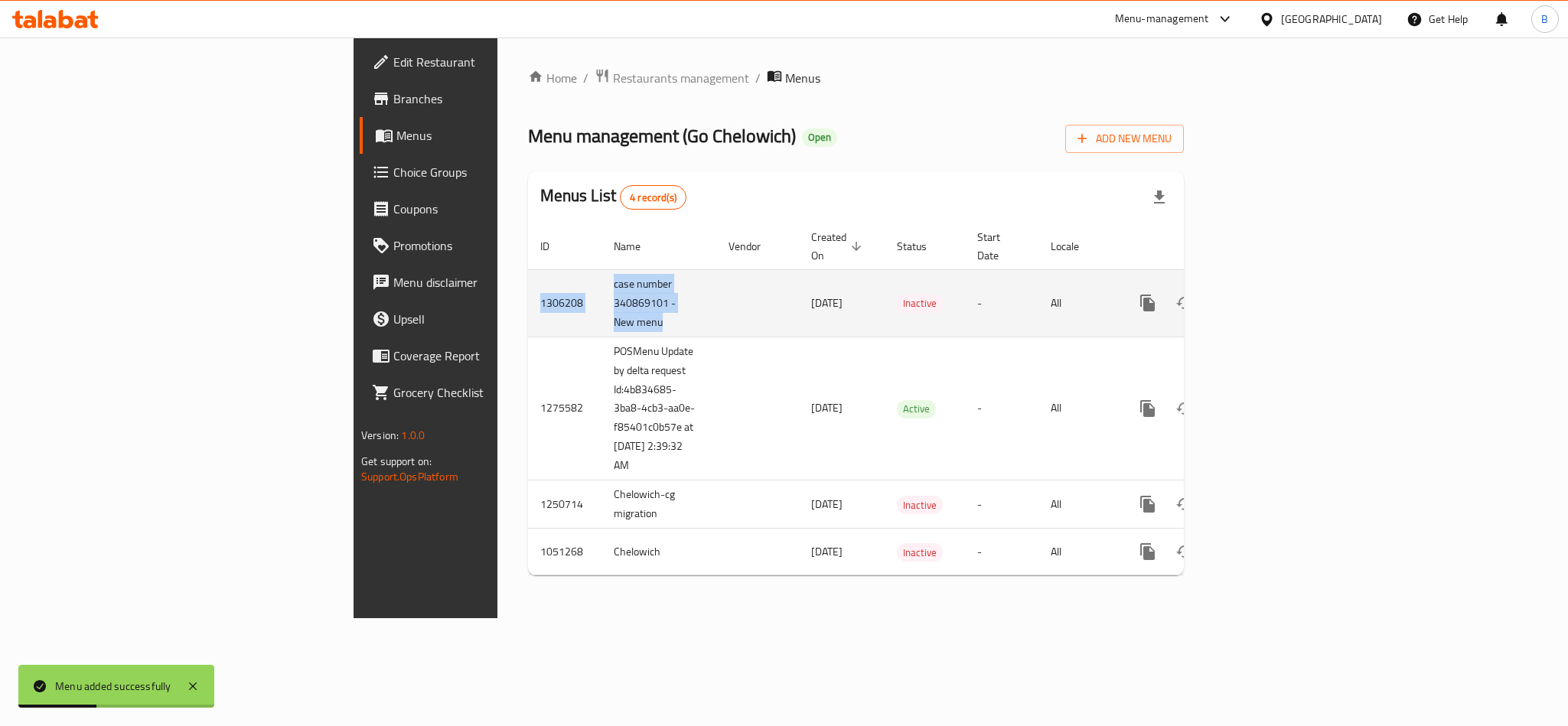
click at [528, 269] on td "1306208" at bounding box center [564, 303] width 73 height 68
click at [602, 285] on td "case number 340869101 - New menu" at bounding box center [659, 303] width 115 height 68
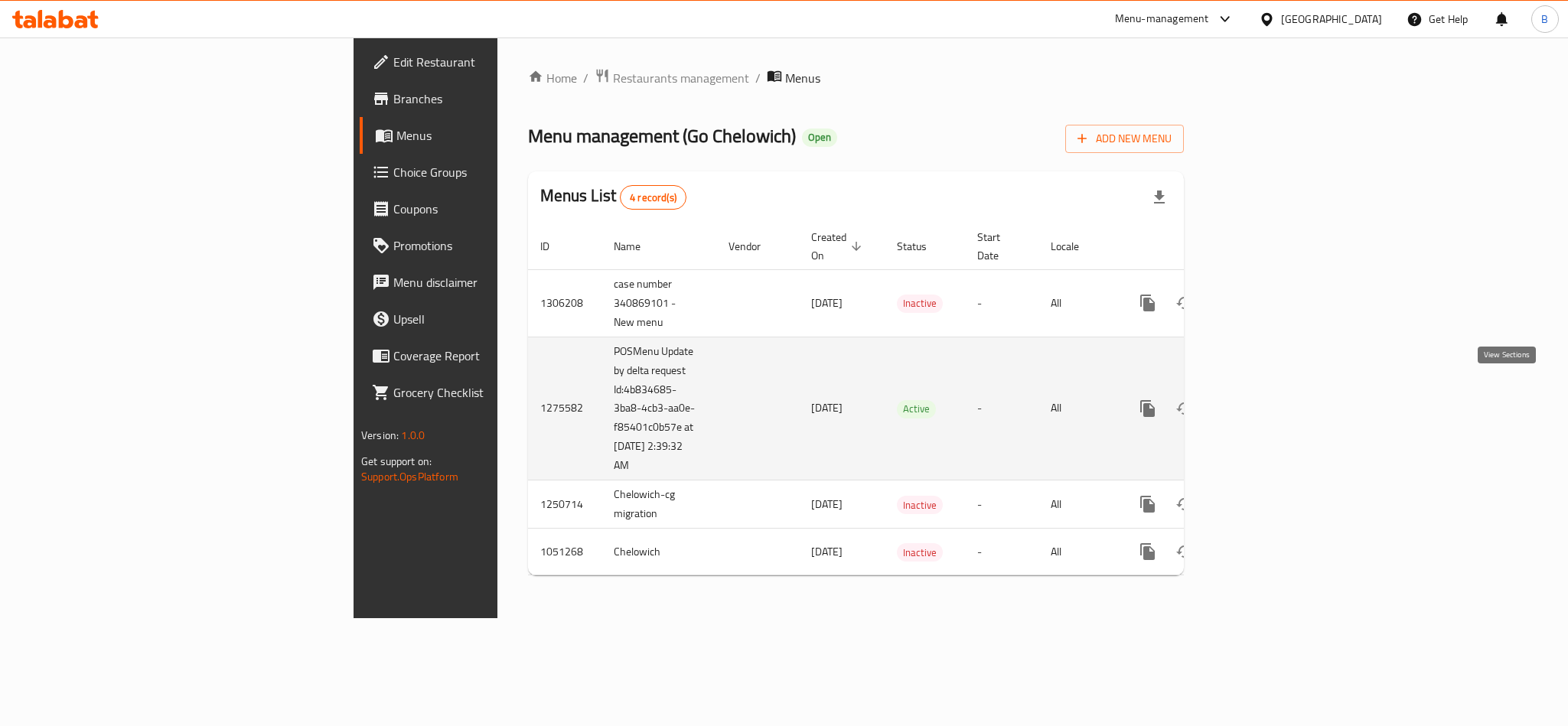
click at [1276, 406] on link "enhanced table" at bounding box center [1257, 409] width 37 height 37
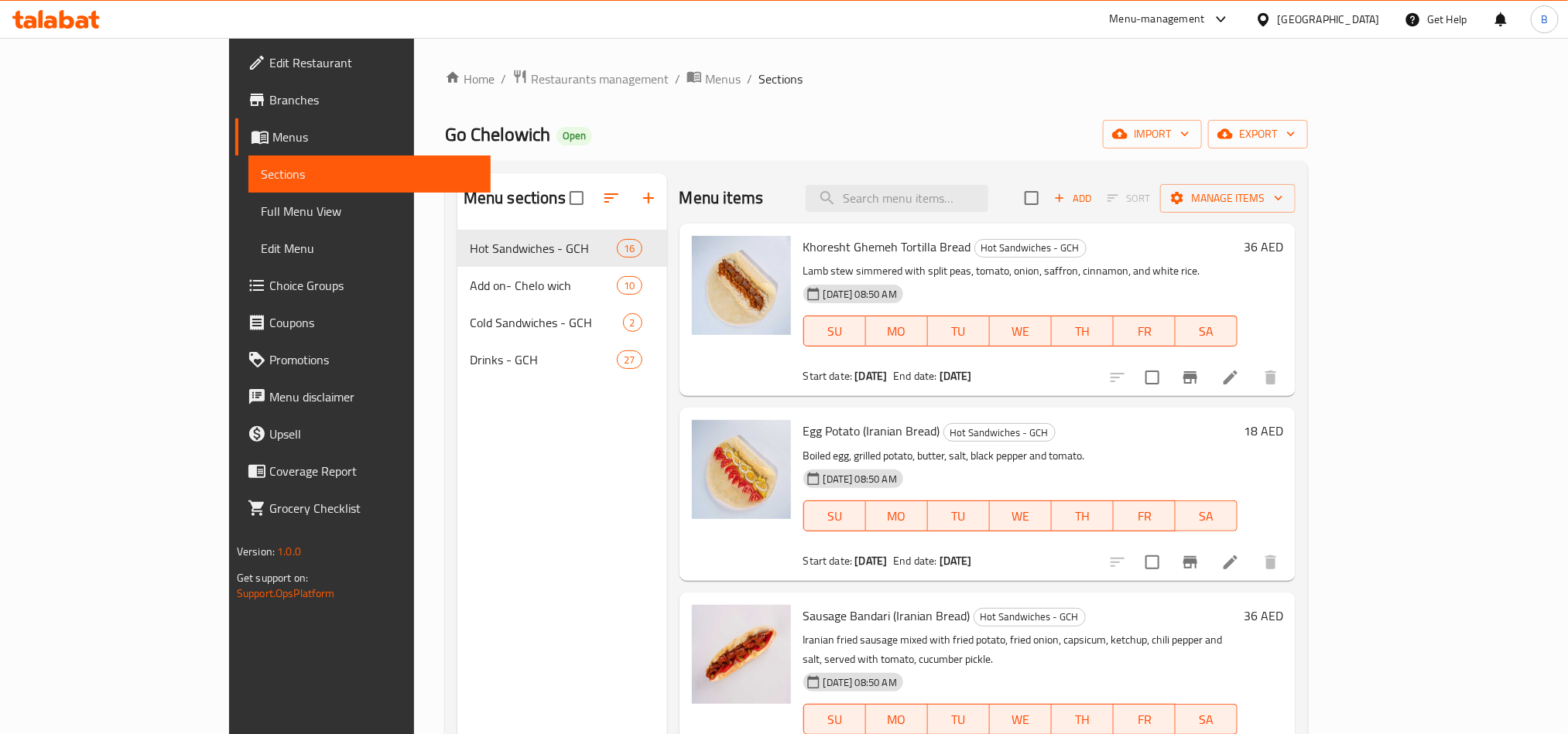
click at [759, 84] on span "Sections" at bounding box center [780, 78] width 44 height 19
click at [705, 84] on span "Menus" at bounding box center [723, 78] width 35 height 19
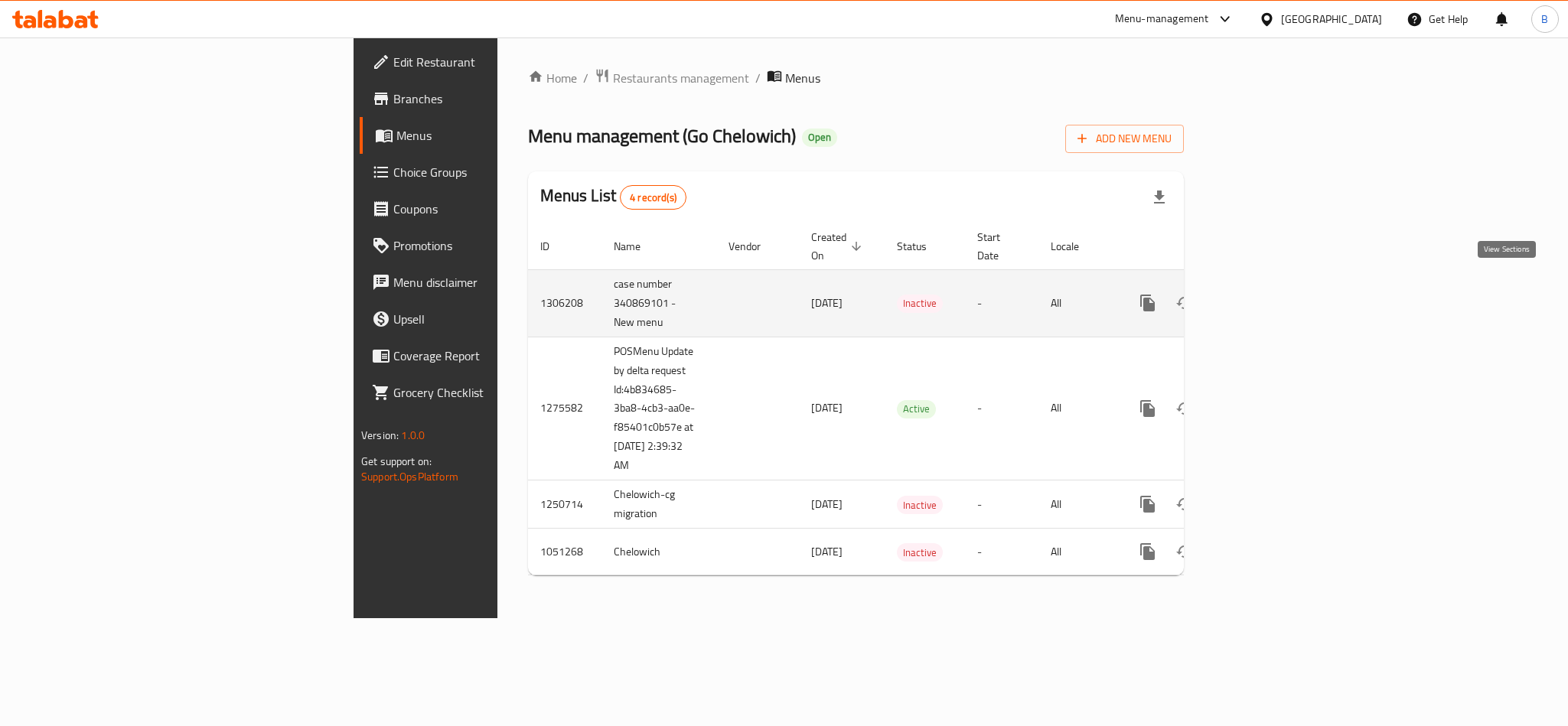
click at [1267, 294] on icon "enhanced table" at bounding box center [1257, 303] width 19 height 19
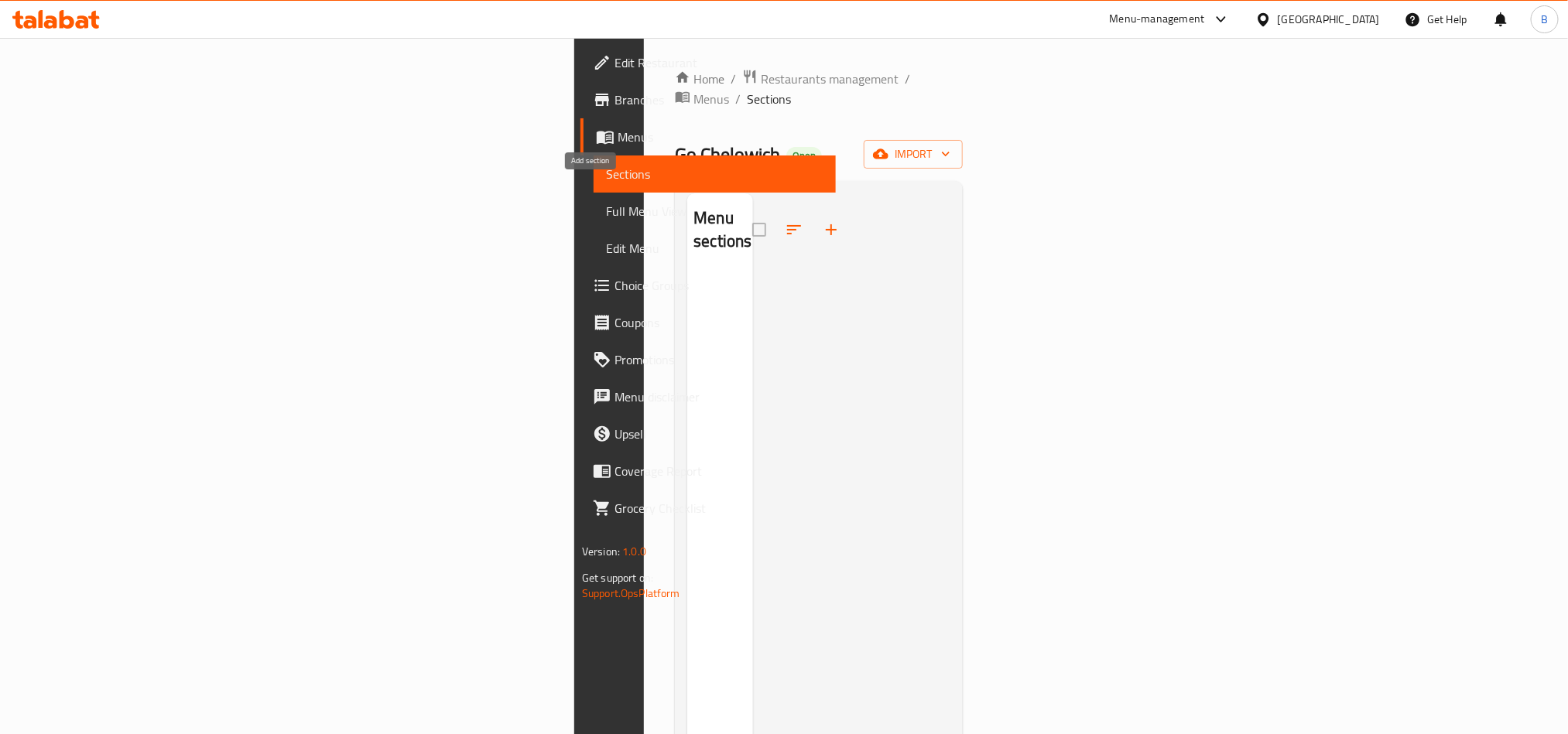
click at [822, 220] on icon "button" at bounding box center [831, 229] width 19 height 19
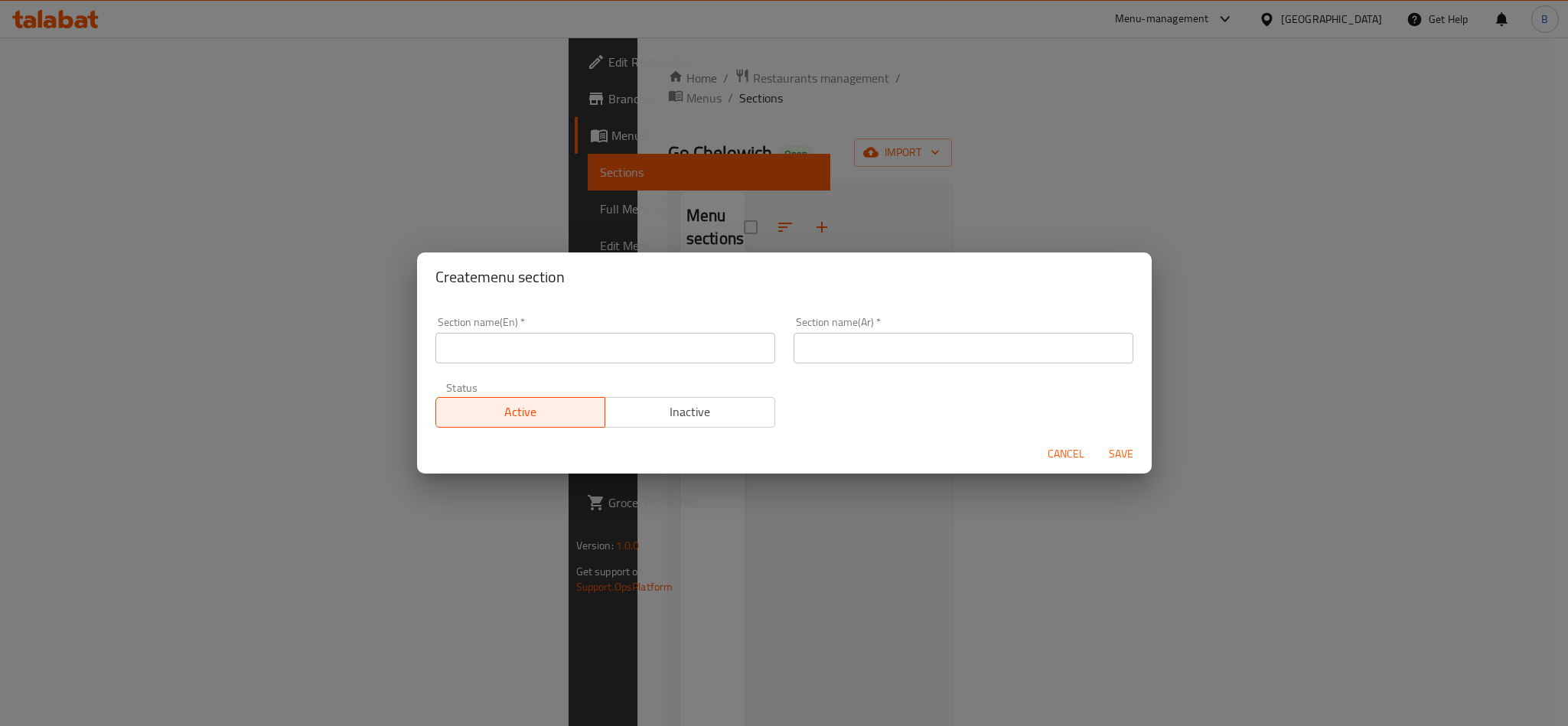
click at [603, 341] on input "text" at bounding box center [605, 348] width 340 height 31
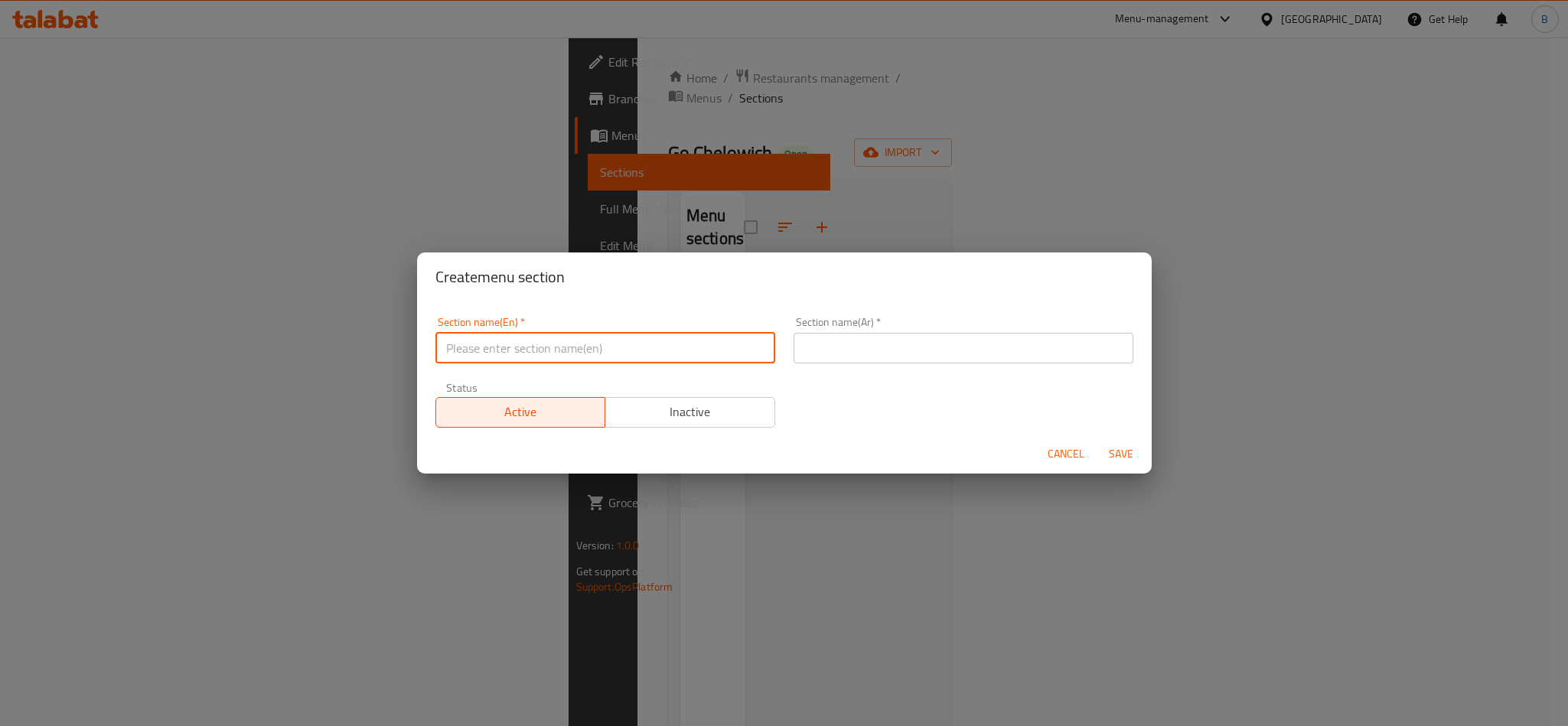
paste input "Iranian Sandwiches"
type input "Iranian Sandwiches"
click at [971, 358] on input "text" at bounding box center [963, 348] width 340 height 31
paste input "الساندويتشات الإيرانية"
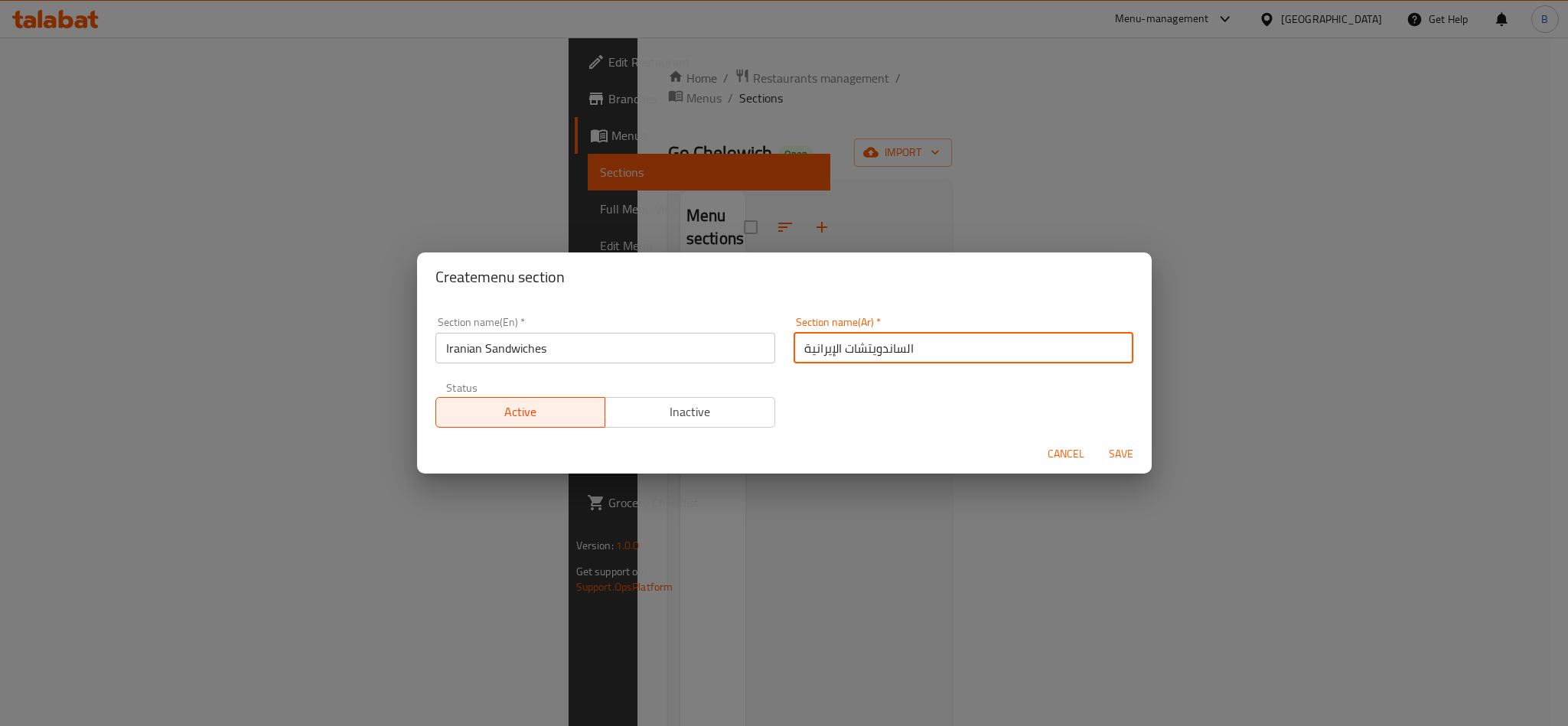
type input "الساندويتشات الإيرانية"
click at [1123, 451] on span "Save" at bounding box center [1120, 454] width 37 height 19
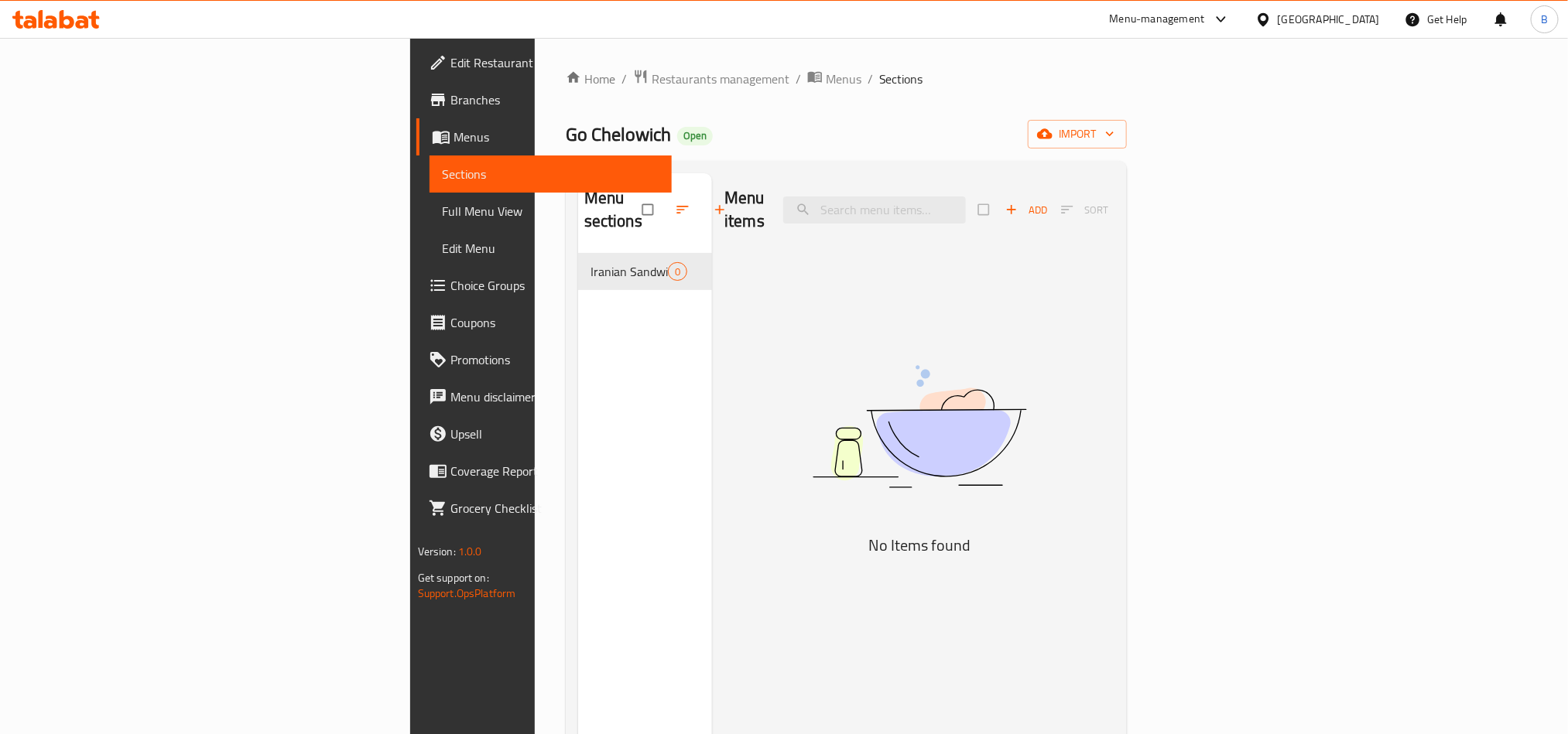
click at [450, 295] on span "Choice Groups" at bounding box center [554, 285] width 209 height 19
